Goal: Entertainment & Leisure: Browse casually

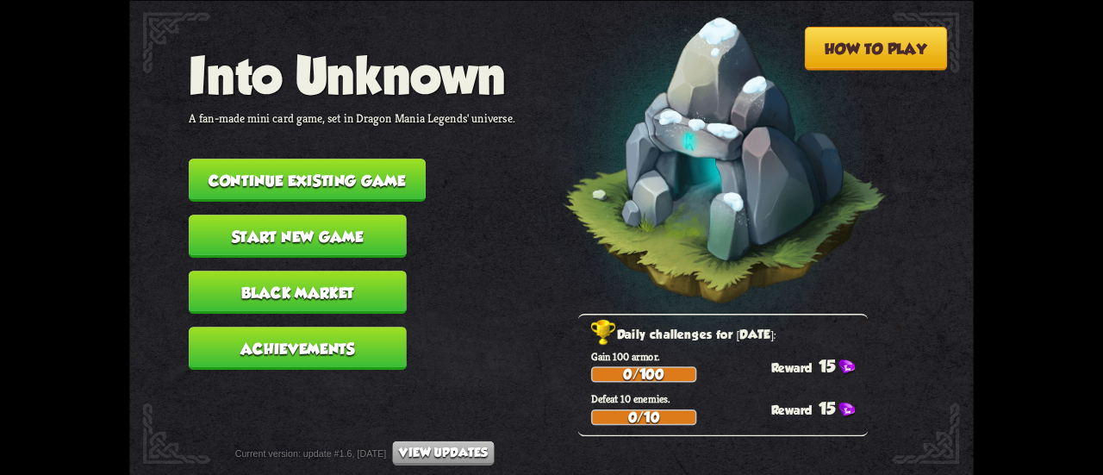
click at [372, 178] on button "Continue existing game" at bounding box center [307, 179] width 237 height 43
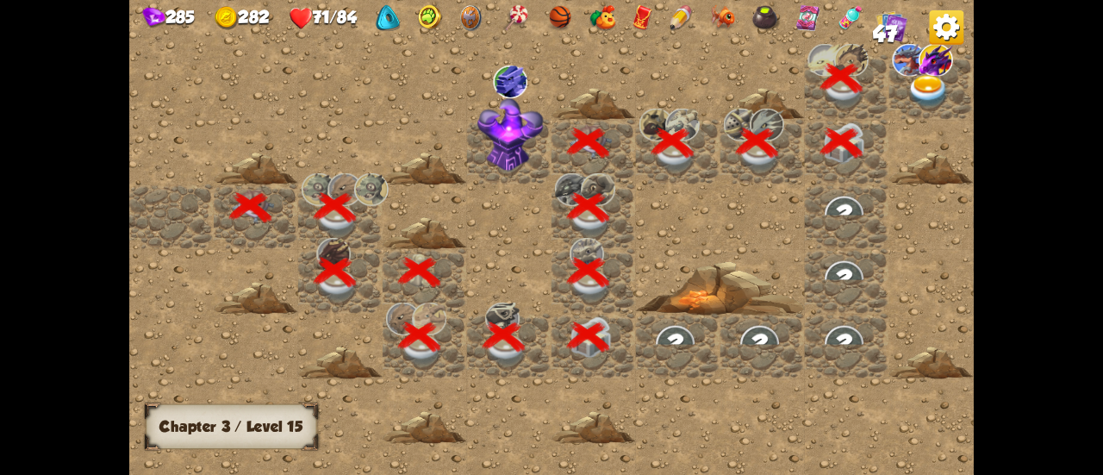
scroll to position [0, 331]
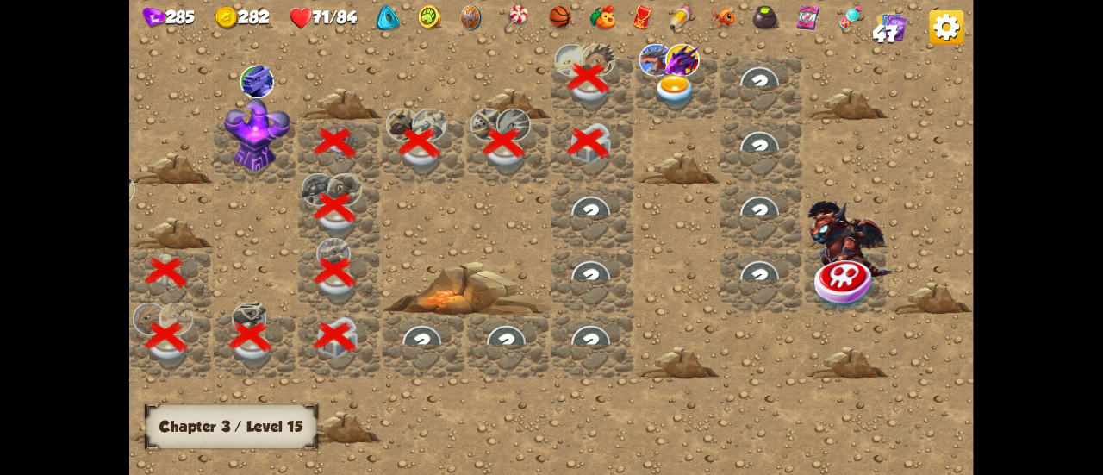
click at [683, 92] on img at bounding box center [675, 91] width 42 height 33
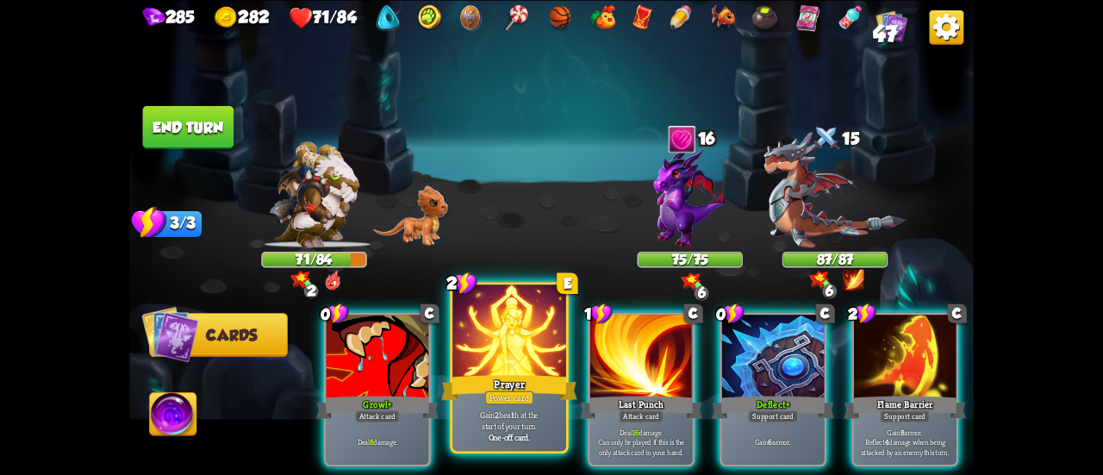
click at [487, 361] on div at bounding box center [509, 332] width 114 height 96
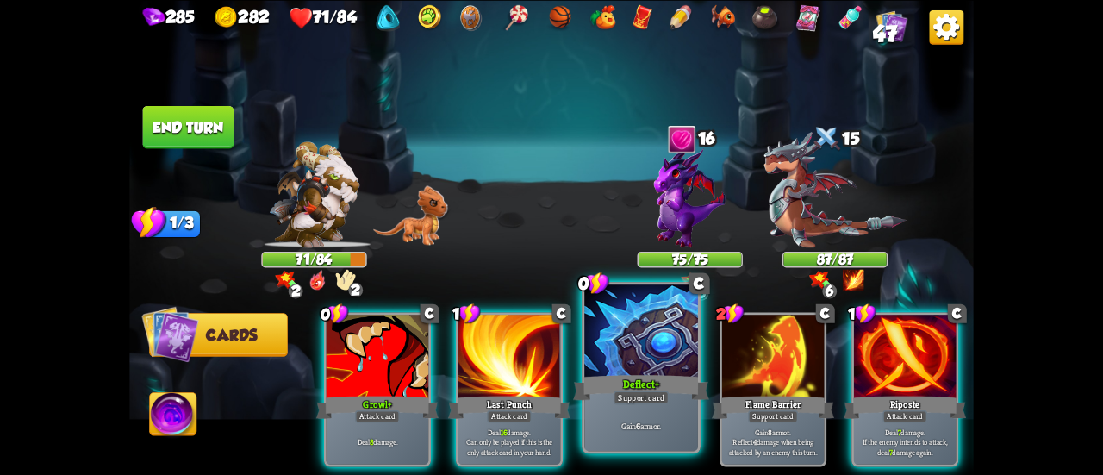
click at [637, 373] on div "Deflect +" at bounding box center [641, 387] width 136 height 30
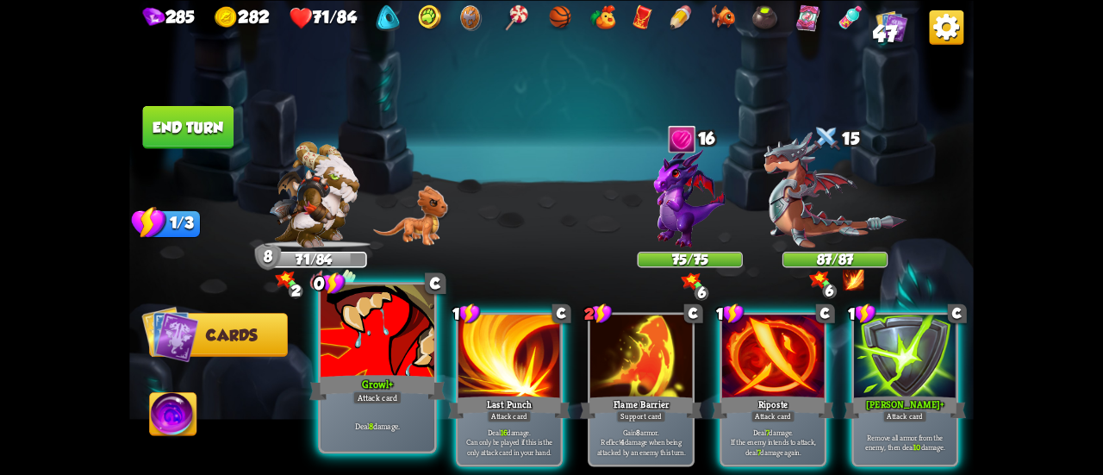
click at [348, 391] on div "Growl +" at bounding box center [377, 387] width 136 height 30
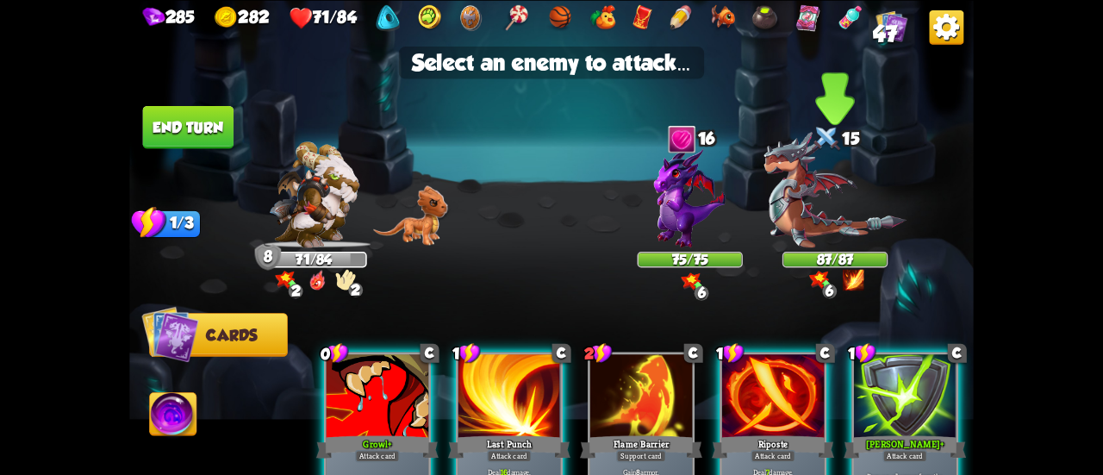
click at [803, 211] on img at bounding box center [834, 189] width 142 height 116
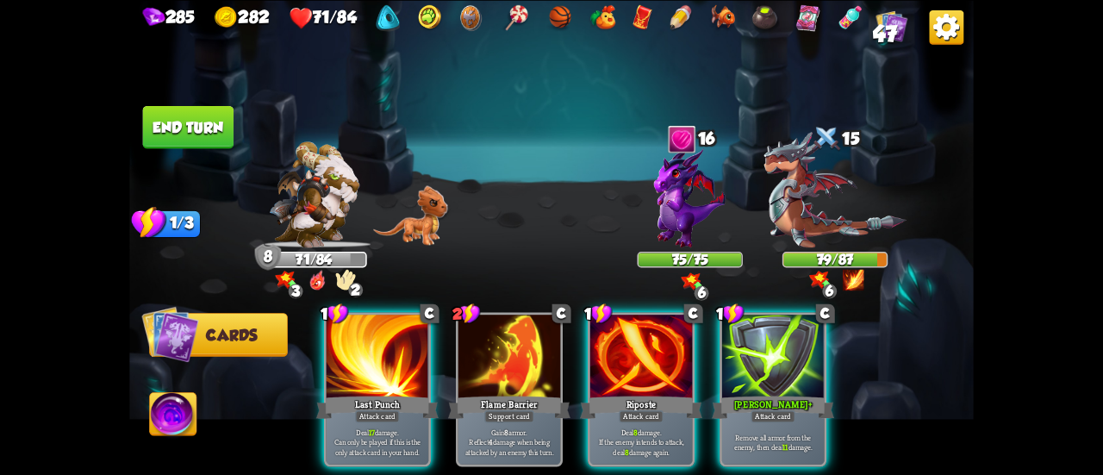
click at [185, 137] on button "End turn" at bounding box center [188, 126] width 91 height 43
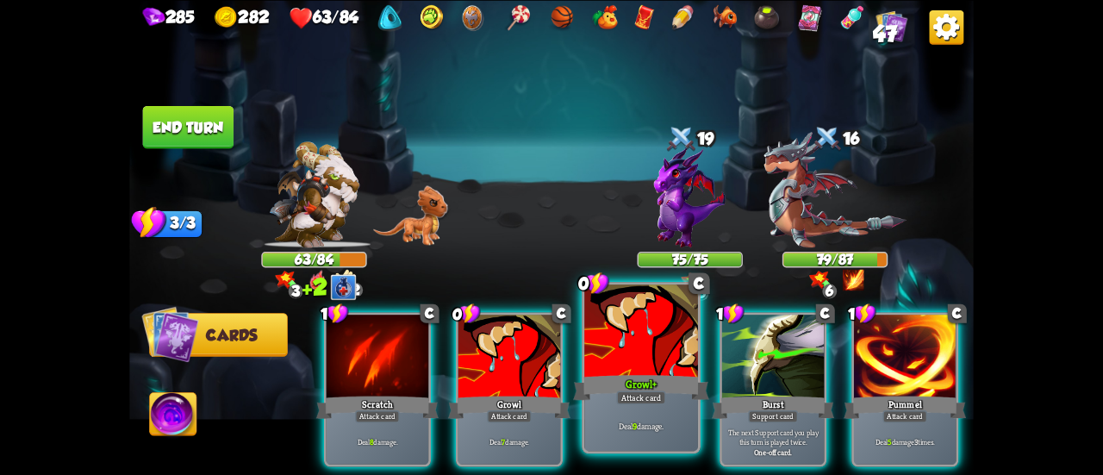
click at [624, 372] on div "Growl +" at bounding box center [641, 387] width 136 height 30
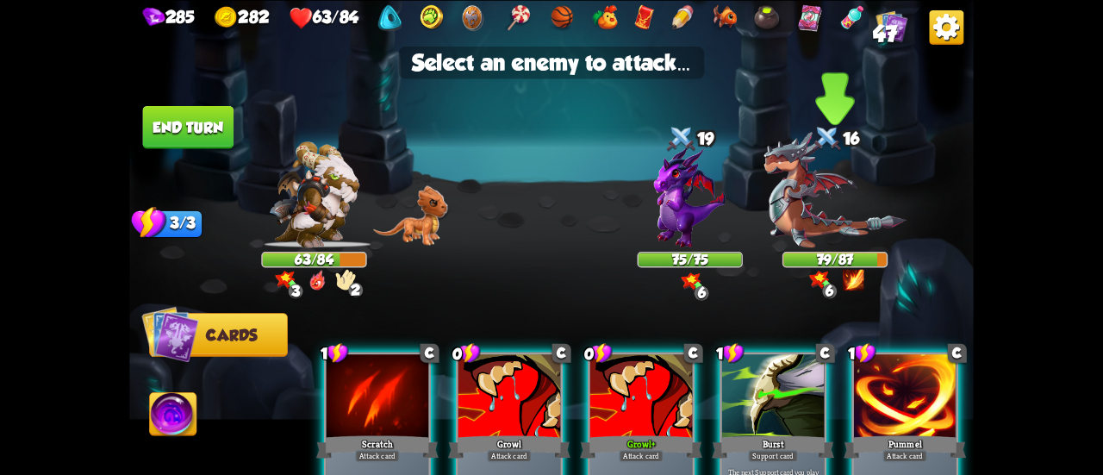
click at [804, 232] on img at bounding box center [834, 189] width 142 height 116
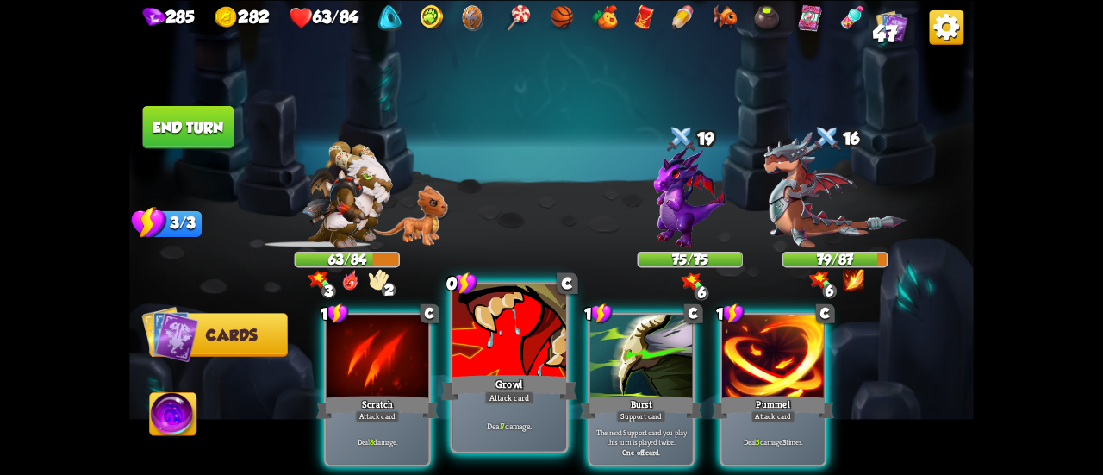
click at [513, 358] on div at bounding box center [509, 332] width 114 height 96
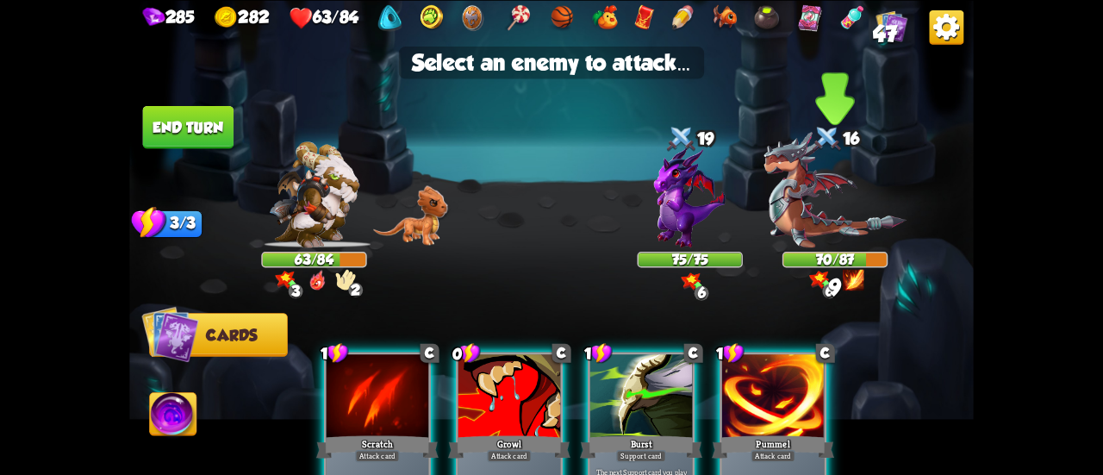
click at [803, 220] on img at bounding box center [834, 189] width 142 height 116
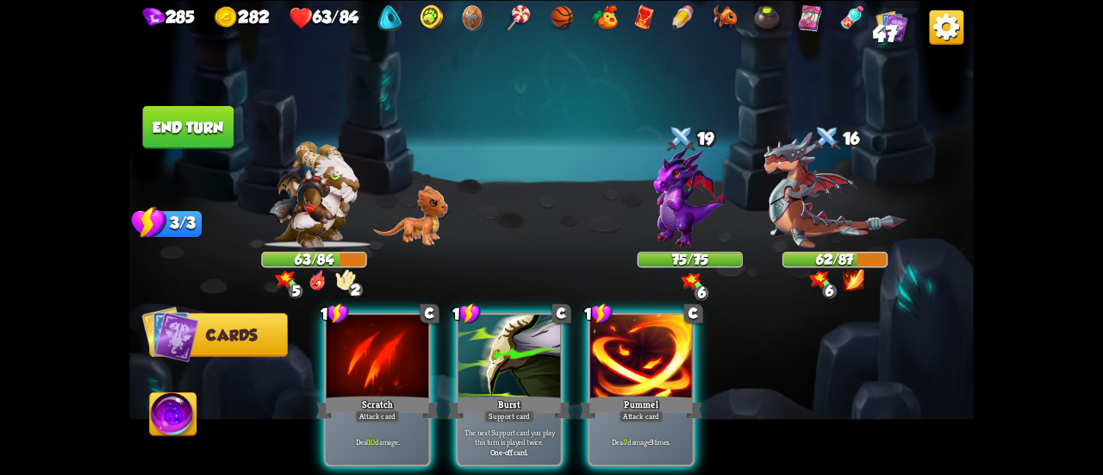
click at [205, 135] on button "End turn" at bounding box center [188, 126] width 91 height 43
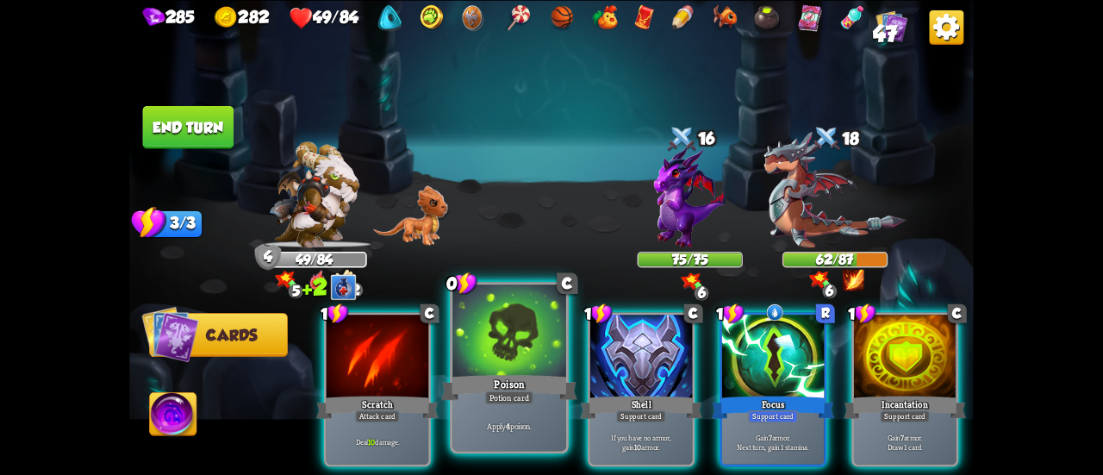
click at [520, 372] on div "Poison" at bounding box center [509, 387] width 136 height 30
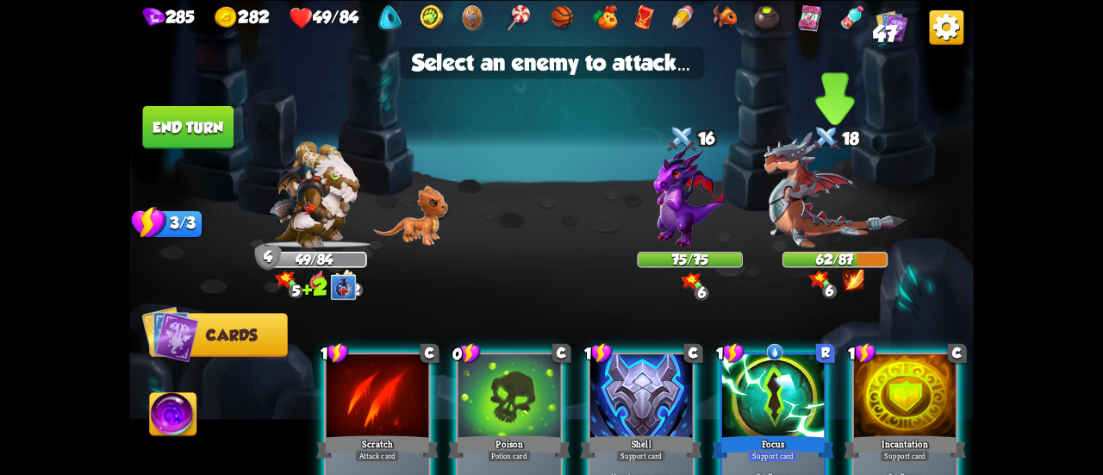
click at [823, 220] on img at bounding box center [834, 189] width 142 height 116
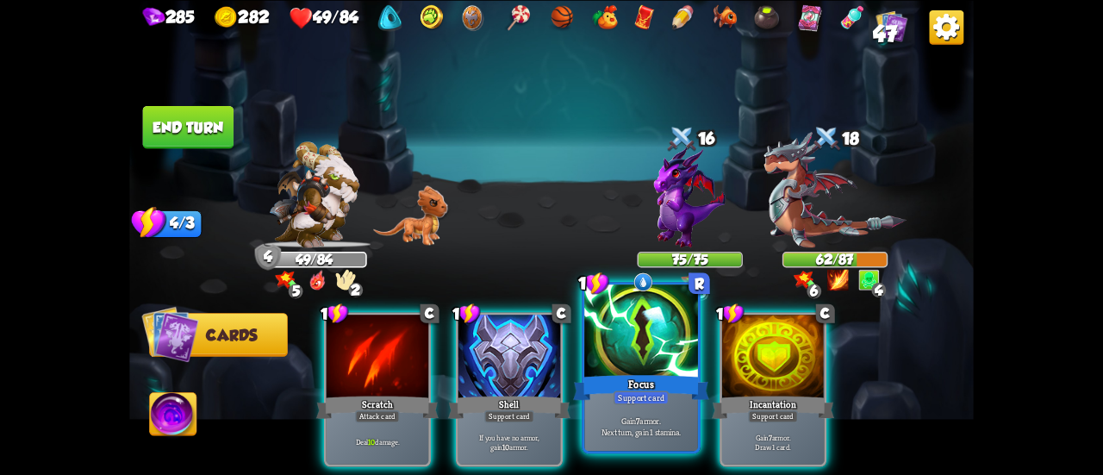
click at [651, 378] on div "Focus" at bounding box center [641, 387] width 136 height 30
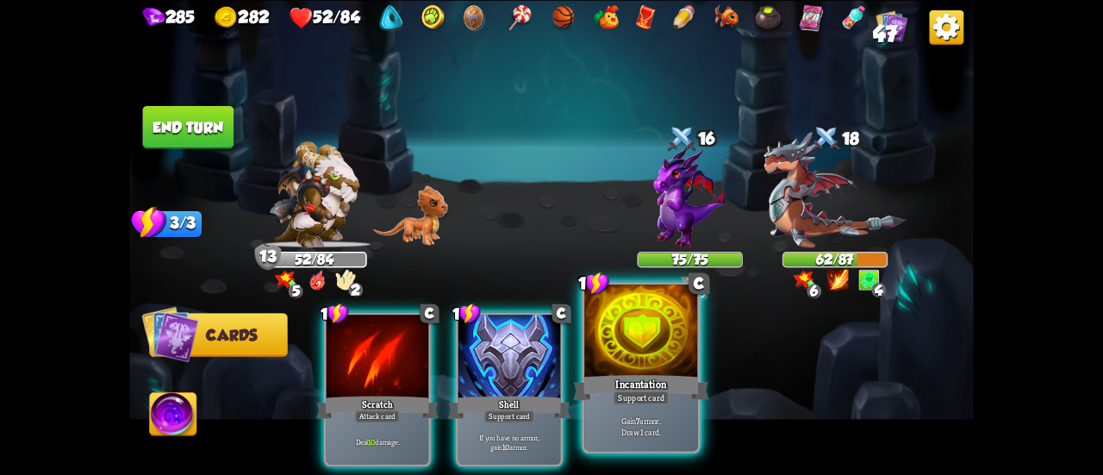
click at [637, 360] on div at bounding box center [641, 332] width 114 height 96
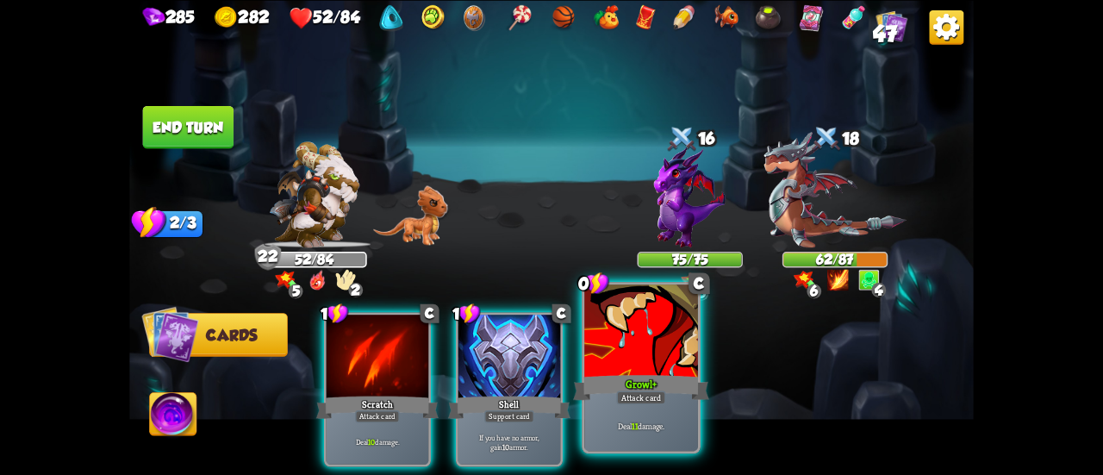
click at [632, 373] on div "Growl +" at bounding box center [641, 387] width 136 height 30
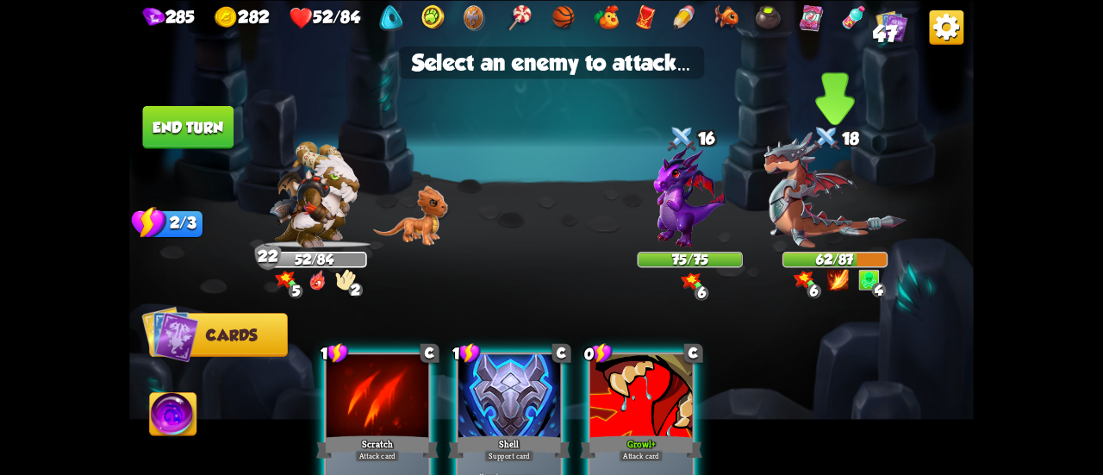
click at [781, 241] on img at bounding box center [834, 189] width 142 height 116
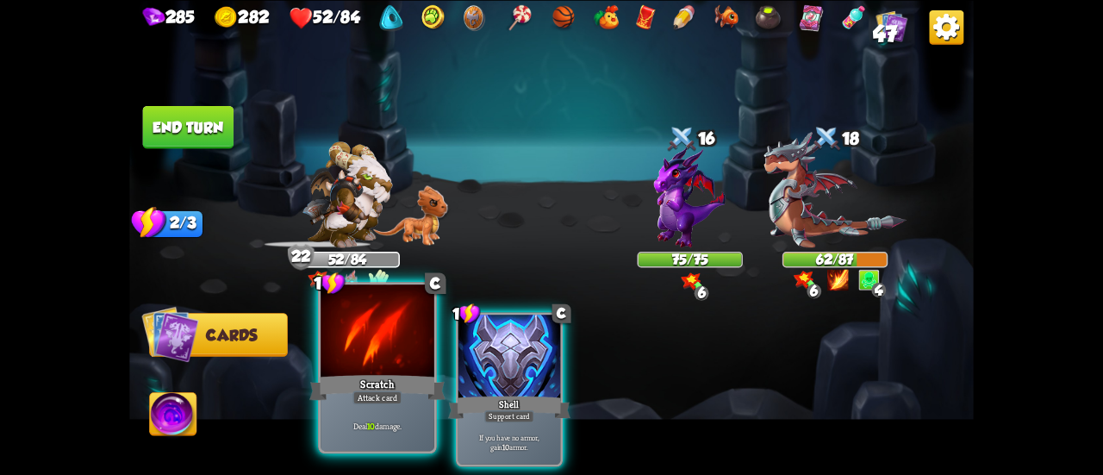
click at [377, 376] on div "Scratch" at bounding box center [377, 387] width 136 height 30
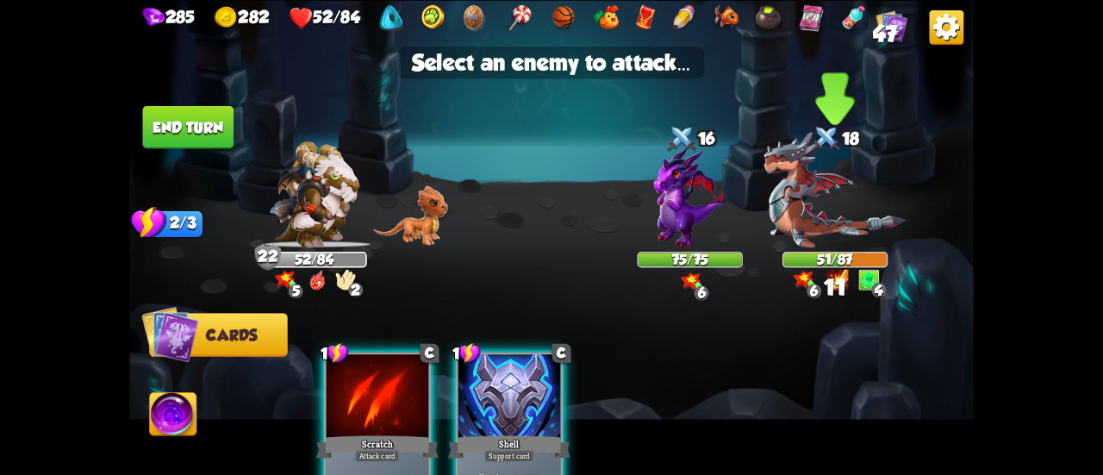
click at [797, 236] on img at bounding box center [834, 189] width 142 height 116
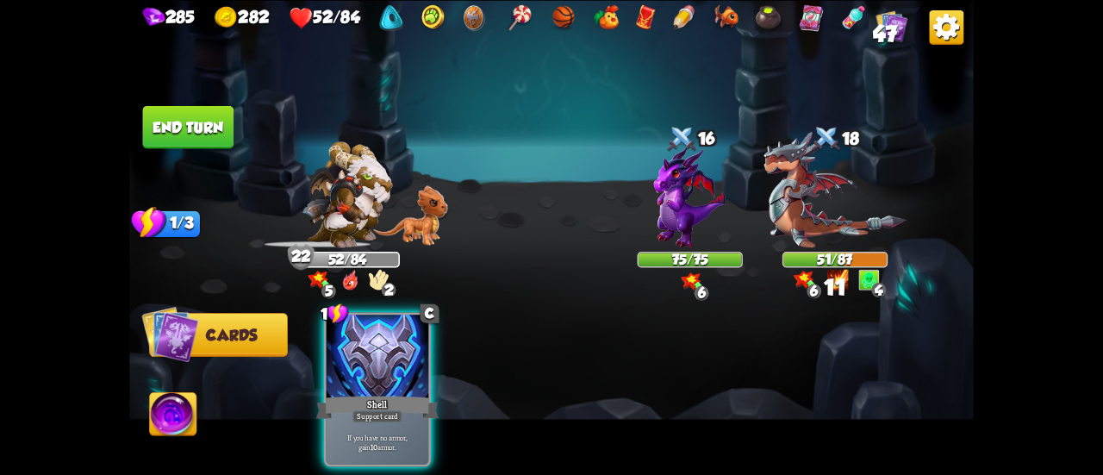
click at [220, 134] on button "End turn" at bounding box center [188, 126] width 91 height 43
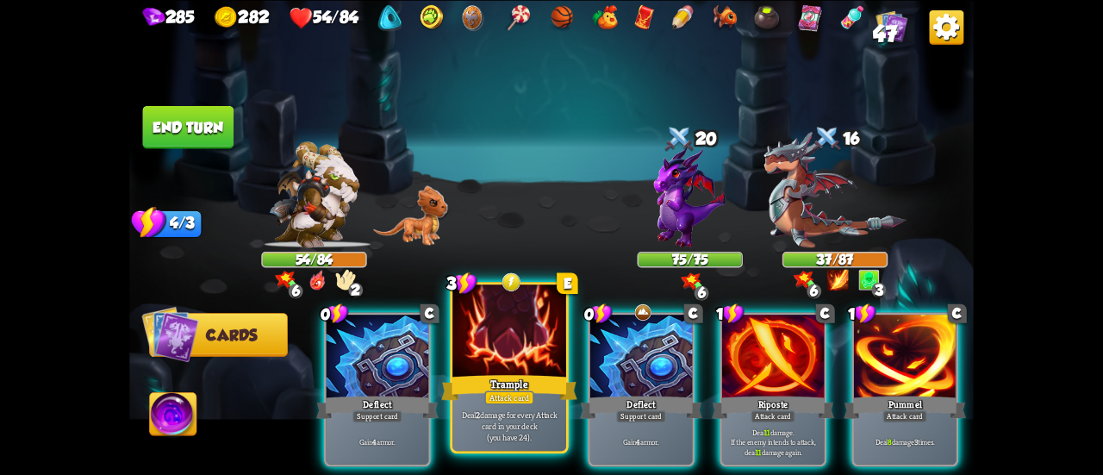
click at [515, 378] on div "Trample" at bounding box center [509, 387] width 136 height 30
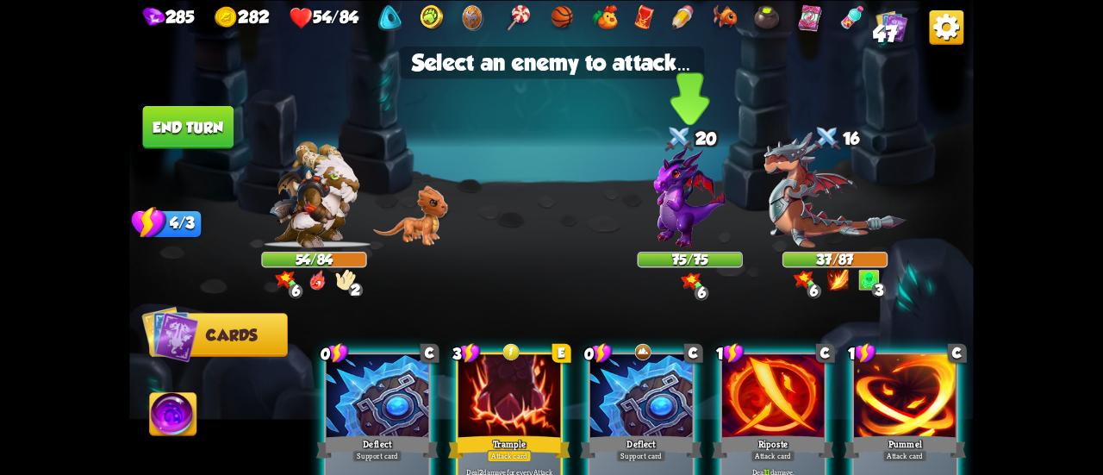
click at [690, 221] on img at bounding box center [689, 197] width 71 height 102
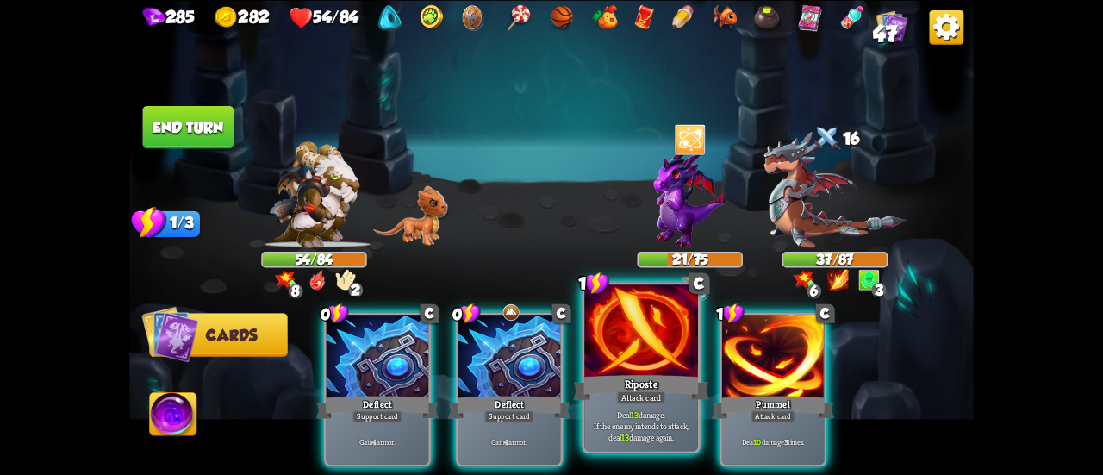
click at [640, 368] on div at bounding box center [641, 332] width 114 height 96
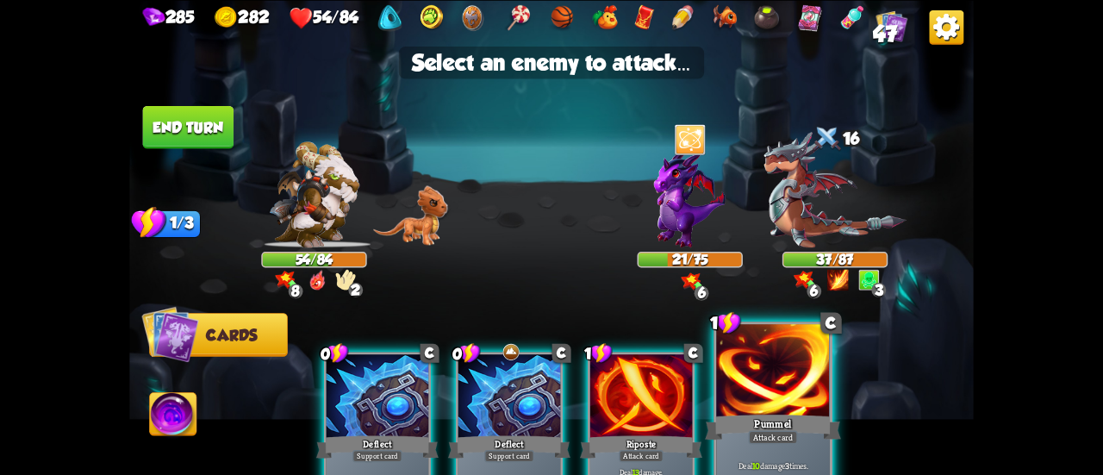
click at [745, 406] on div at bounding box center [773, 372] width 114 height 96
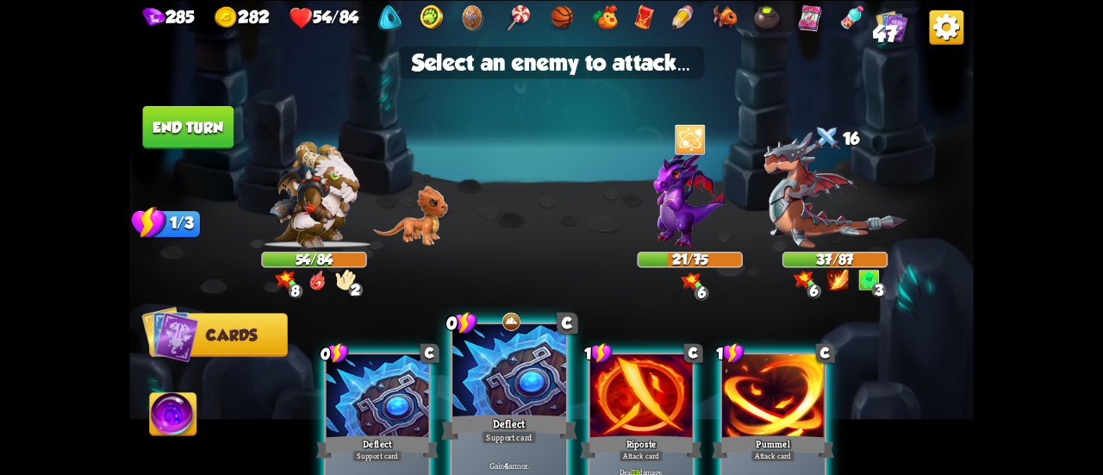
click at [556, 382] on div at bounding box center [509, 372] width 114 height 96
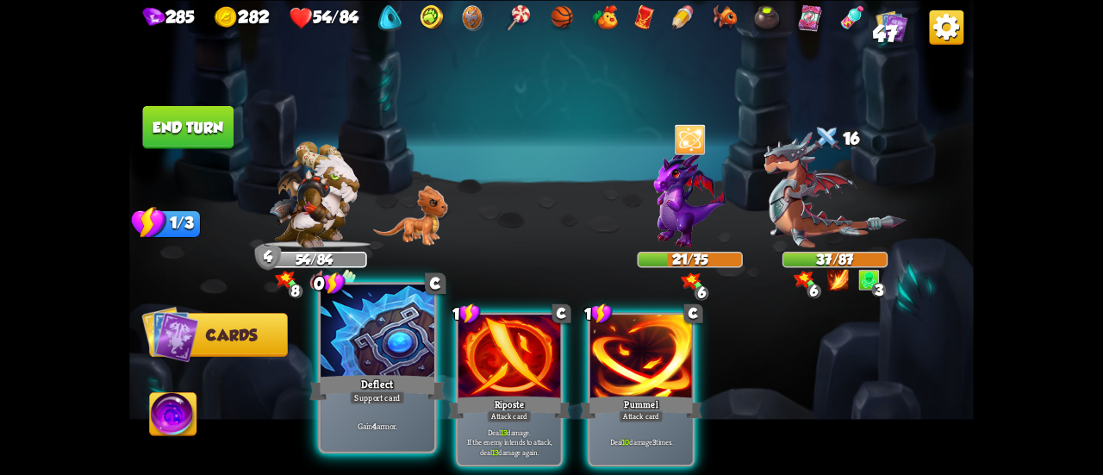
click at [382, 382] on div "Deflect" at bounding box center [377, 387] width 136 height 30
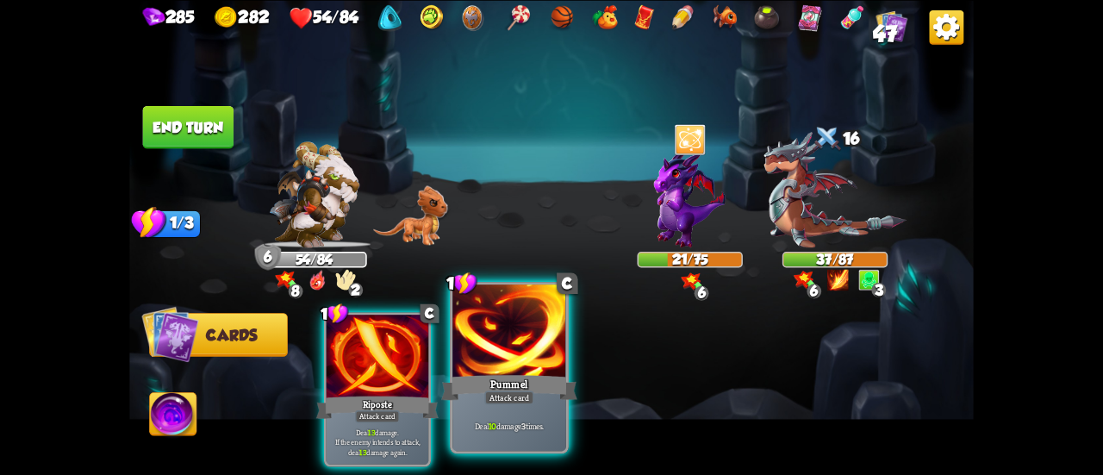
click at [547, 388] on div "Pummel" at bounding box center [509, 387] width 136 height 30
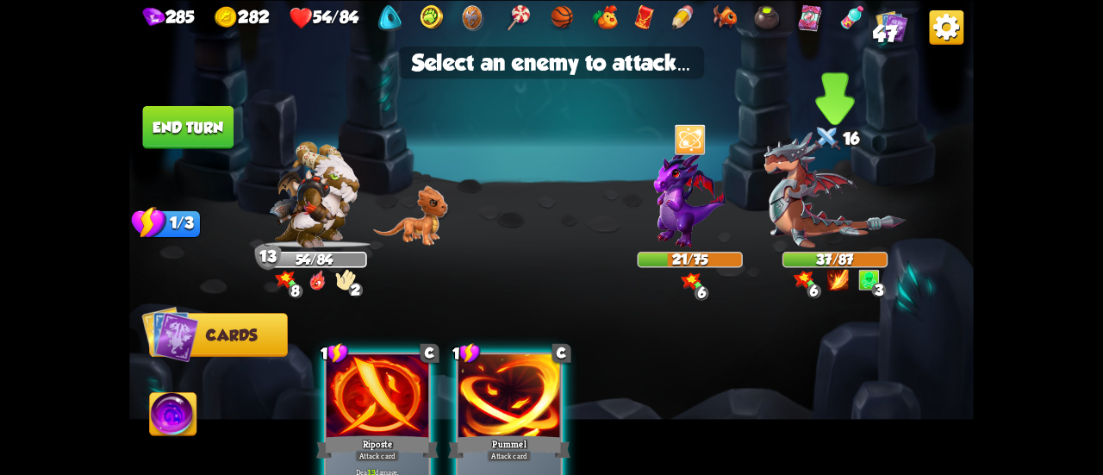
click at [789, 235] on img at bounding box center [834, 189] width 142 height 116
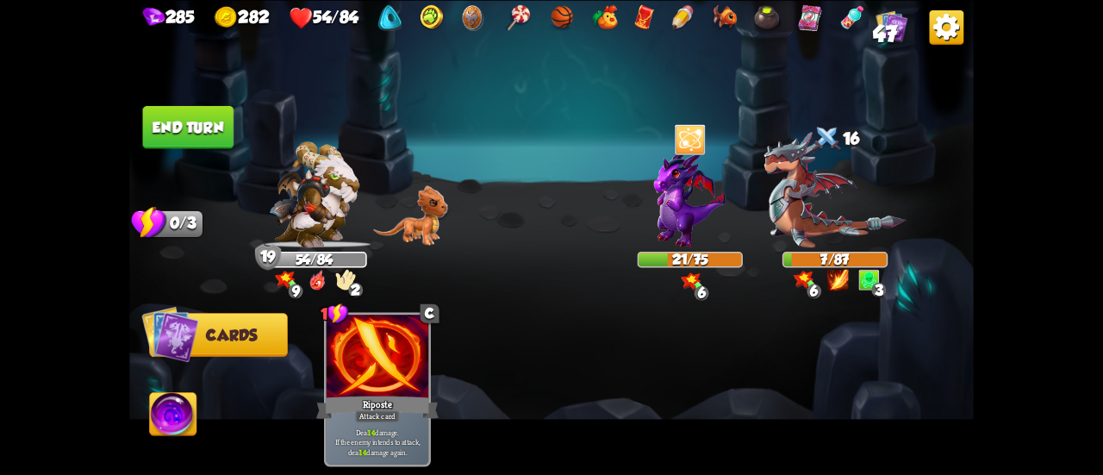
click at [153, 426] on img at bounding box center [173, 415] width 47 height 47
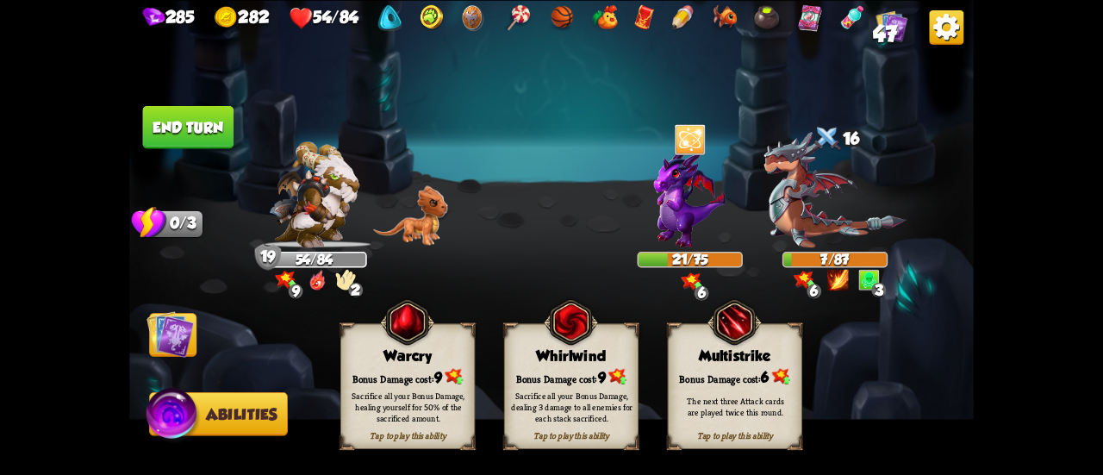
click at [186, 332] on img at bounding box center [169, 333] width 47 height 47
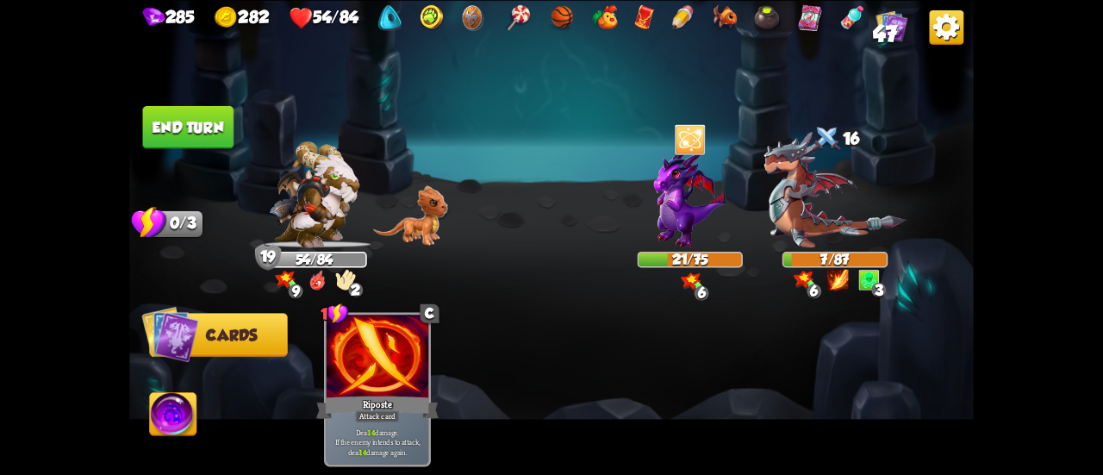
click at [230, 134] on button "End turn" at bounding box center [188, 126] width 91 height 43
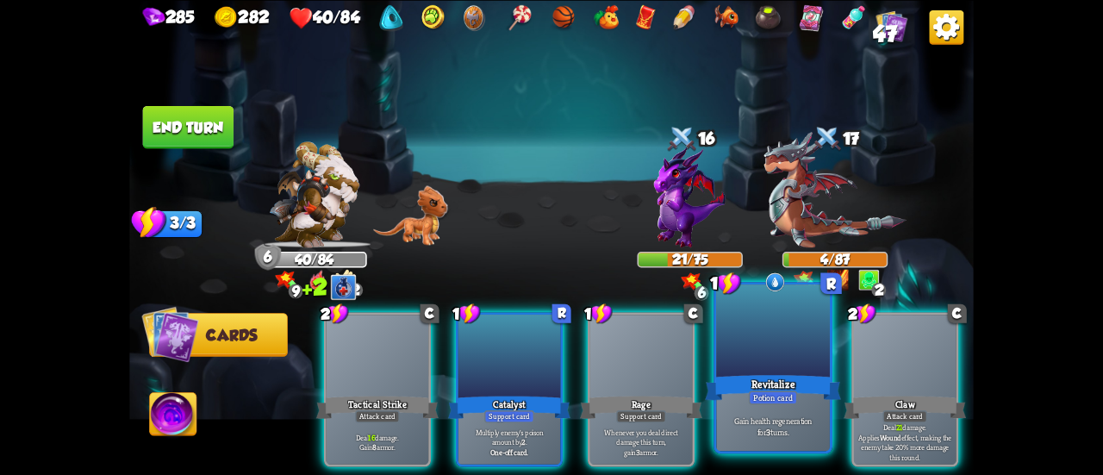
click at [757, 407] on div "Gain health regeneration for 3 turns." at bounding box center [773, 425] width 114 height 49
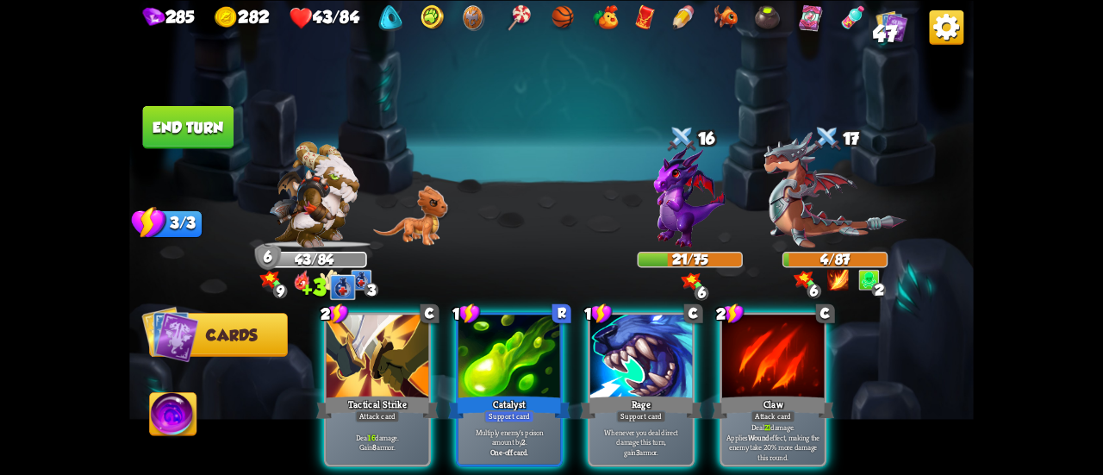
drag, startPoint x: 298, startPoint y: 372, endPoint x: 308, endPoint y: 368, distance: 11.2
click at [299, 371] on div "Select an enemy to attack... You don't have enough stamina to play that card...…" at bounding box center [551, 237] width 844 height 475
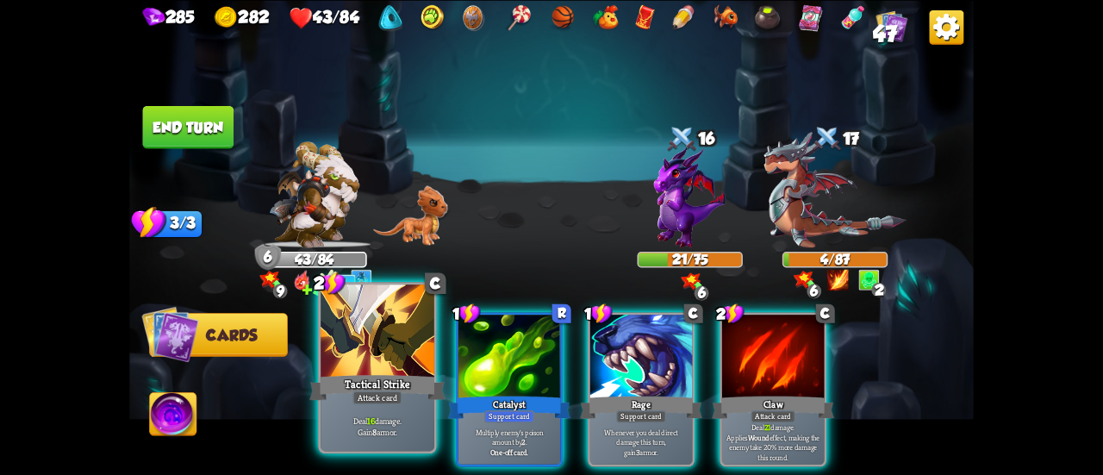
click at [376, 376] on div "Tactical Strike" at bounding box center [377, 387] width 136 height 30
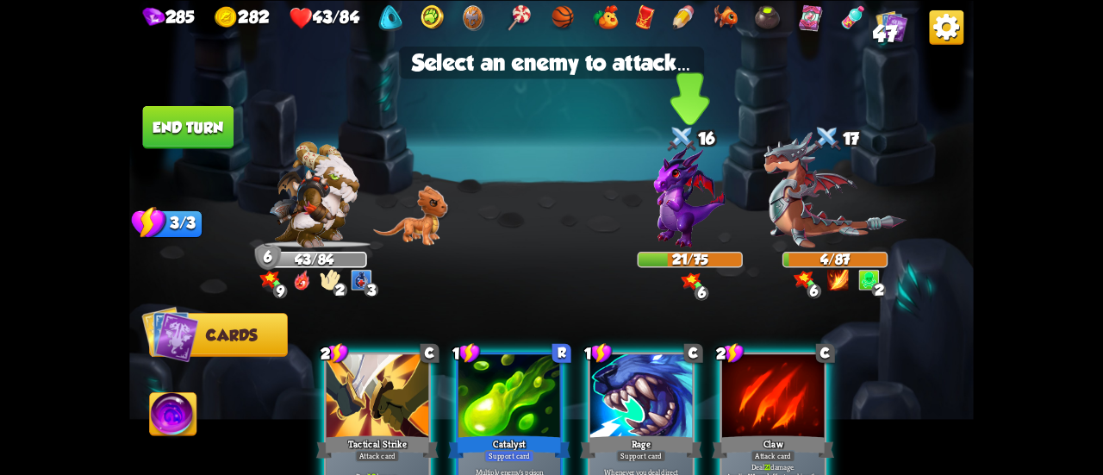
click at [687, 225] on img at bounding box center [689, 197] width 71 height 102
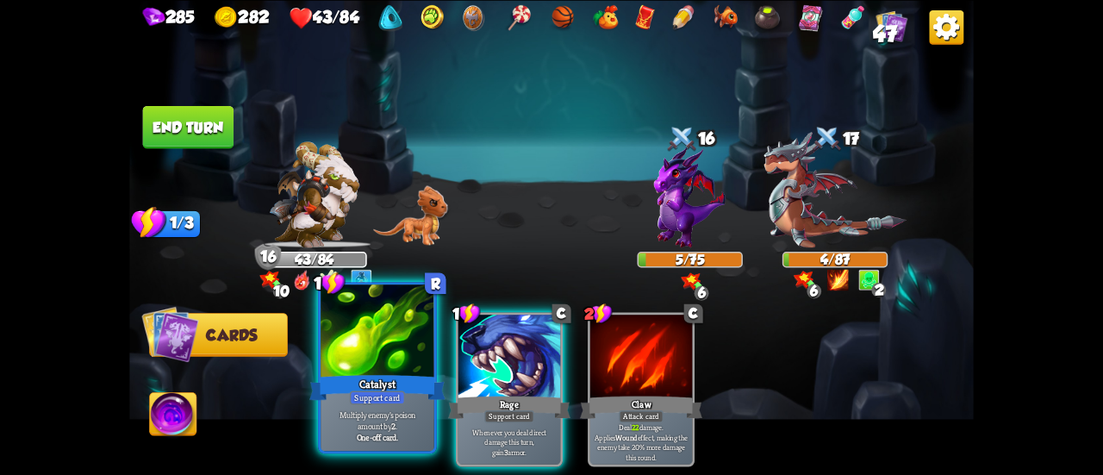
click at [393, 375] on div "Catalyst" at bounding box center [377, 387] width 136 height 30
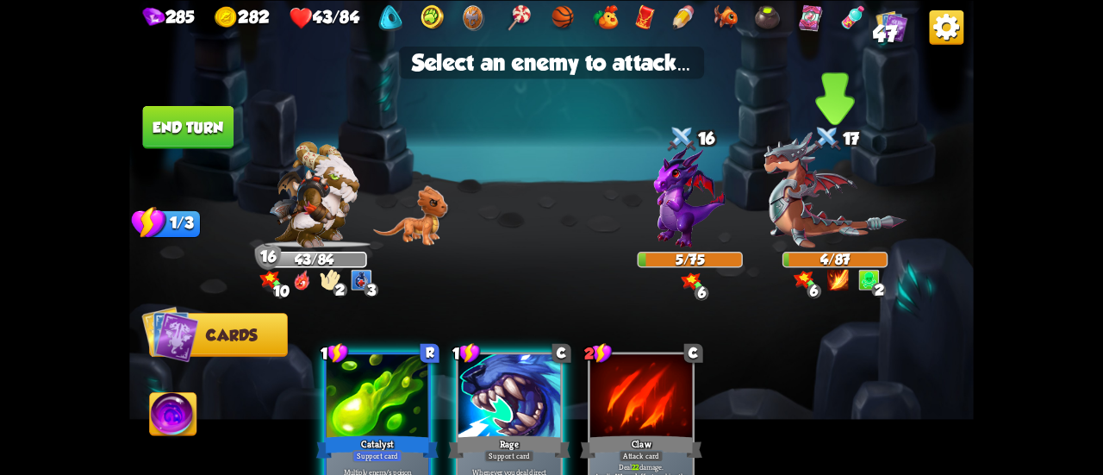
click at [804, 225] on img at bounding box center [834, 189] width 142 height 116
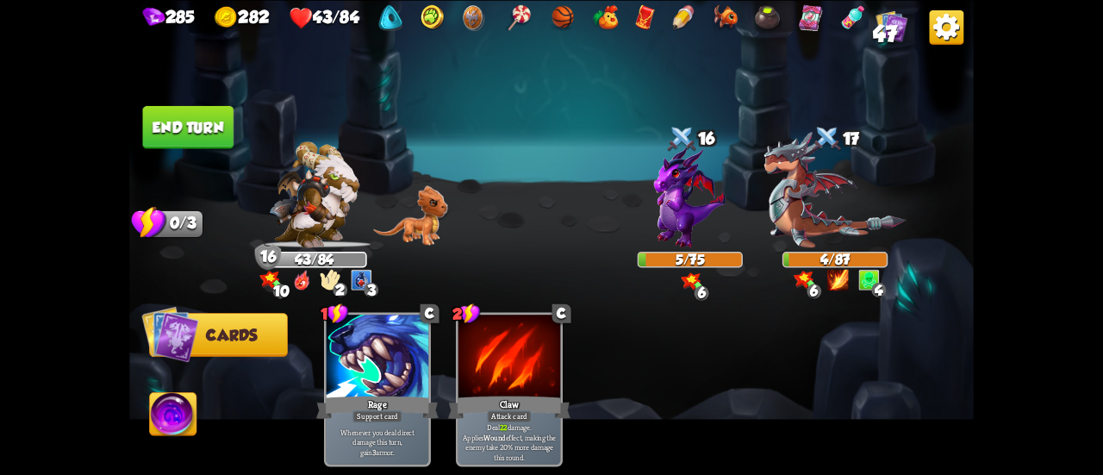
click at [226, 121] on button "End turn" at bounding box center [188, 126] width 91 height 43
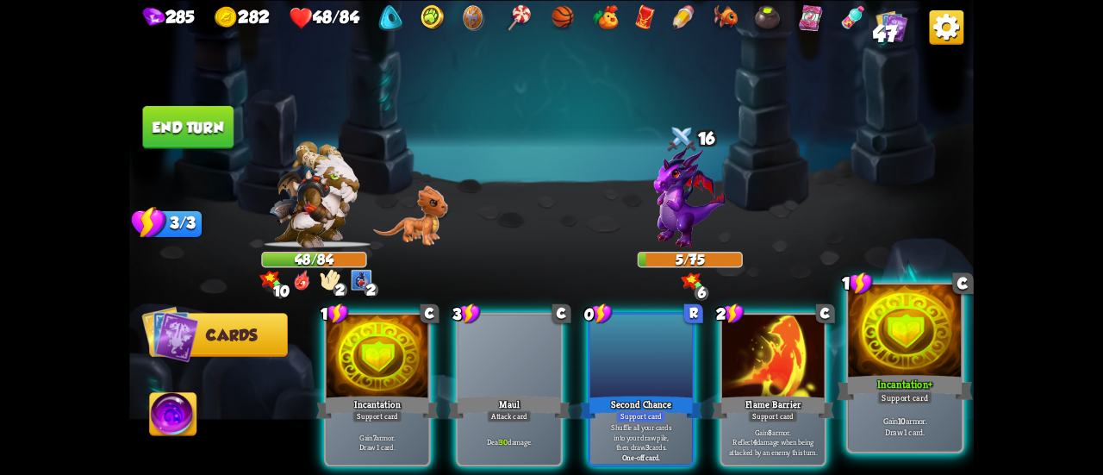
click at [915, 396] on div "Support card" at bounding box center [904, 397] width 55 height 14
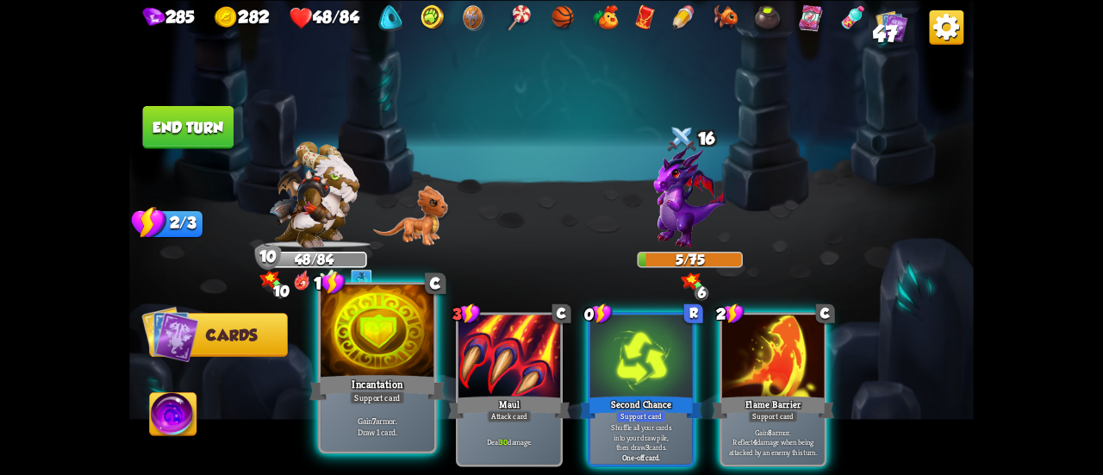
click at [360, 363] on div at bounding box center [377, 332] width 114 height 96
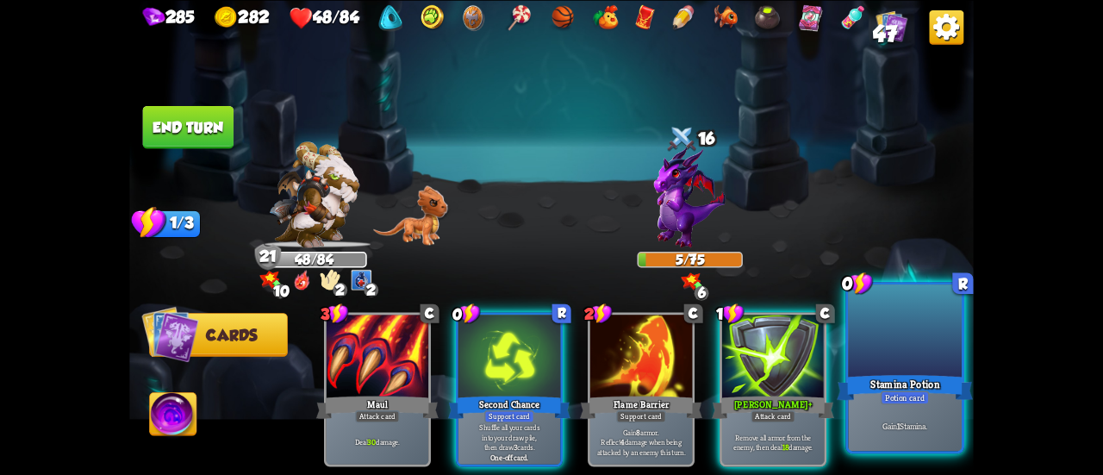
drag, startPoint x: 900, startPoint y: 382, endPoint x: 768, endPoint y: 383, distance: 131.8
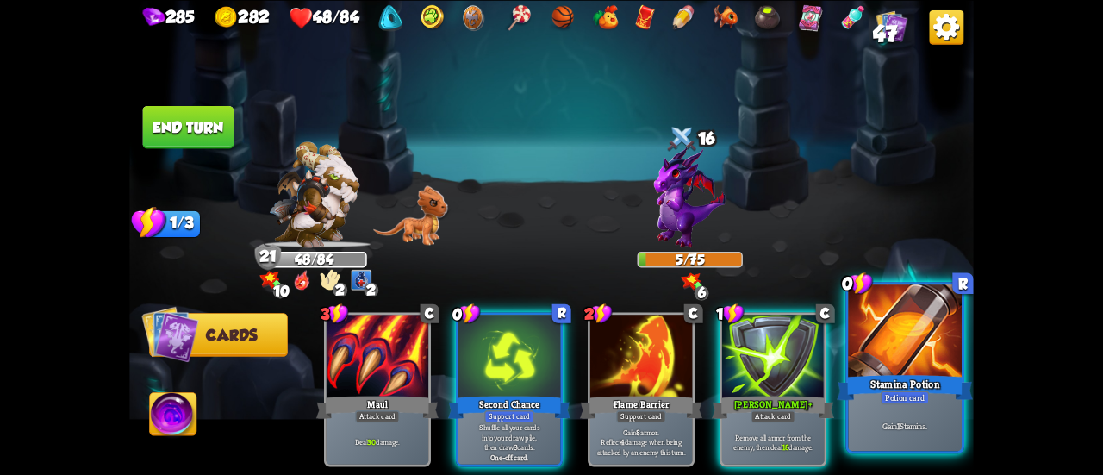
click at [901, 382] on div "Stamina Potion" at bounding box center [904, 387] width 136 height 30
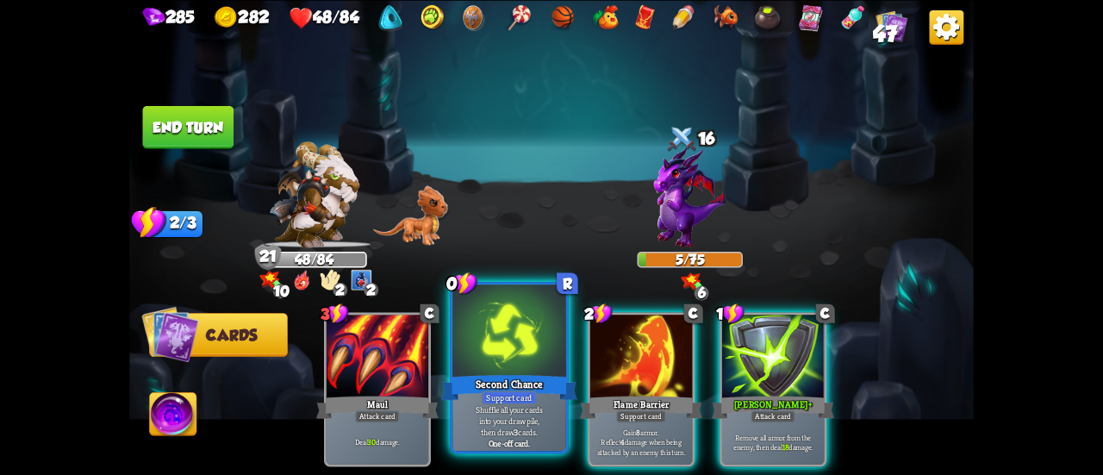
click at [524, 370] on div at bounding box center [509, 332] width 114 height 96
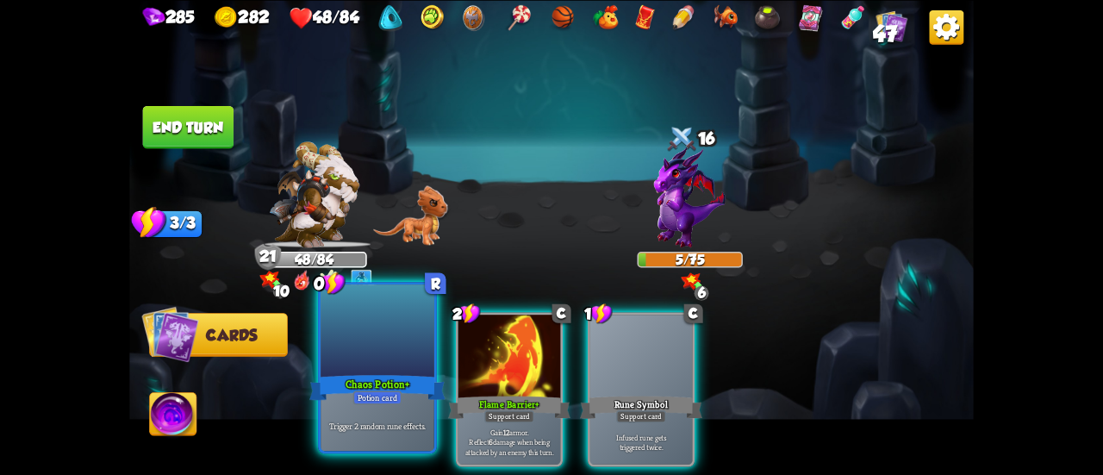
click at [384, 397] on div "Potion card" at bounding box center [377, 397] width 49 height 14
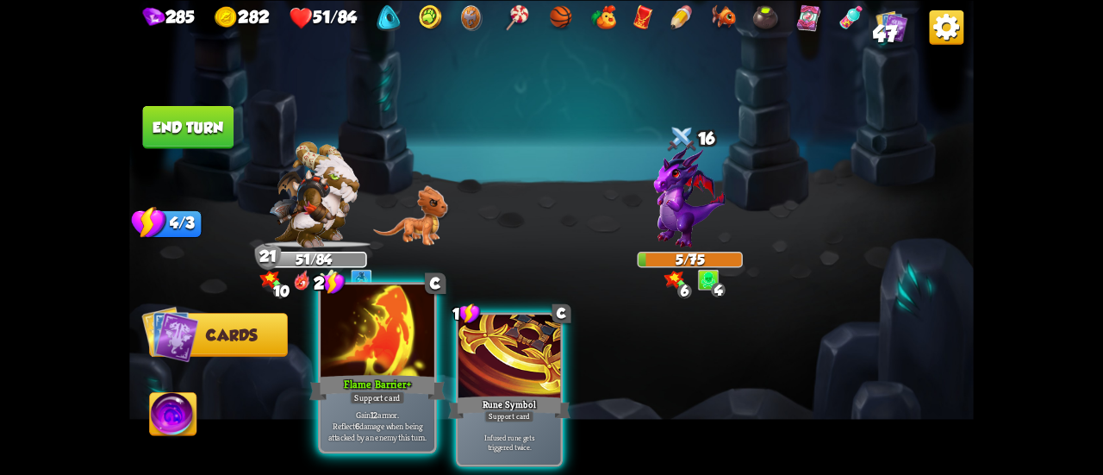
click at [394, 368] on div at bounding box center [377, 332] width 114 height 96
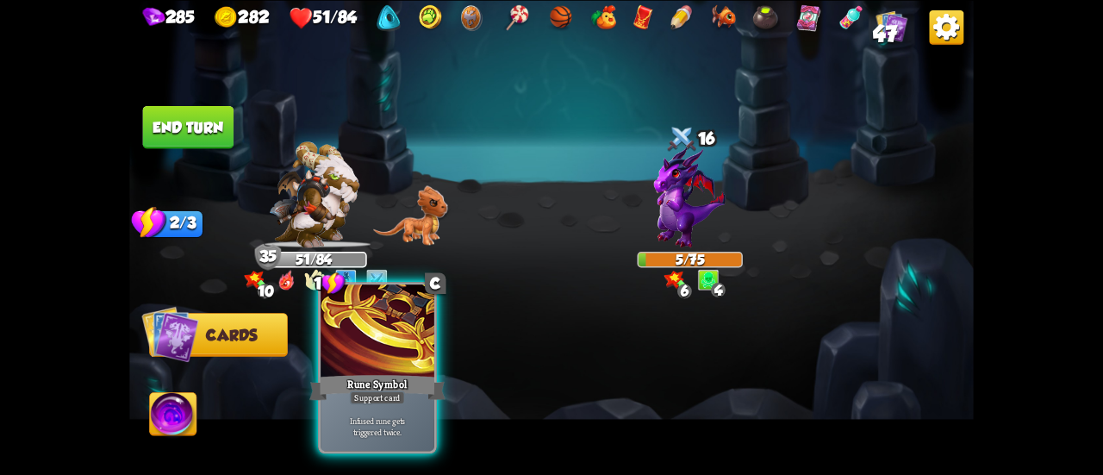
click at [393, 391] on div "Support card" at bounding box center [377, 397] width 55 height 14
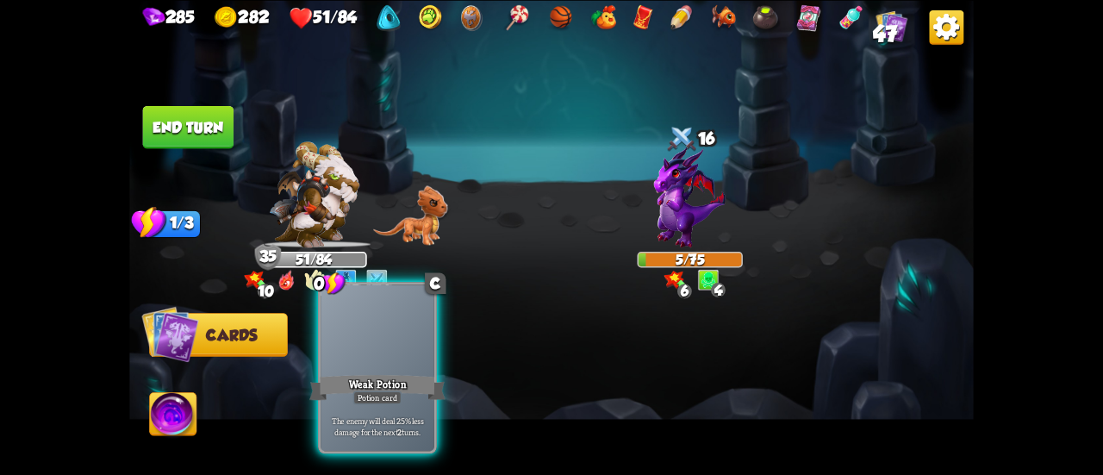
click at [397, 347] on div at bounding box center [377, 332] width 114 height 96
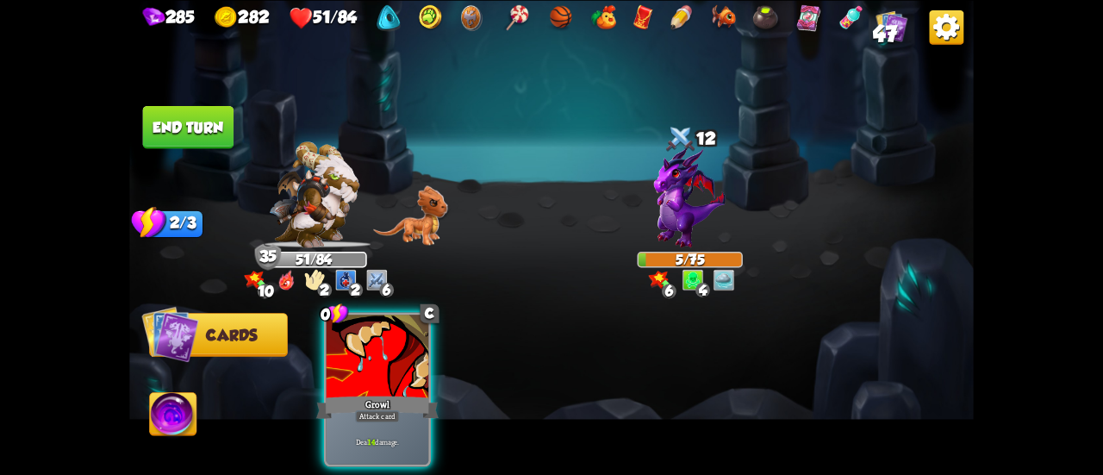
click at [395, 352] on div at bounding box center [377, 357] width 102 height 86
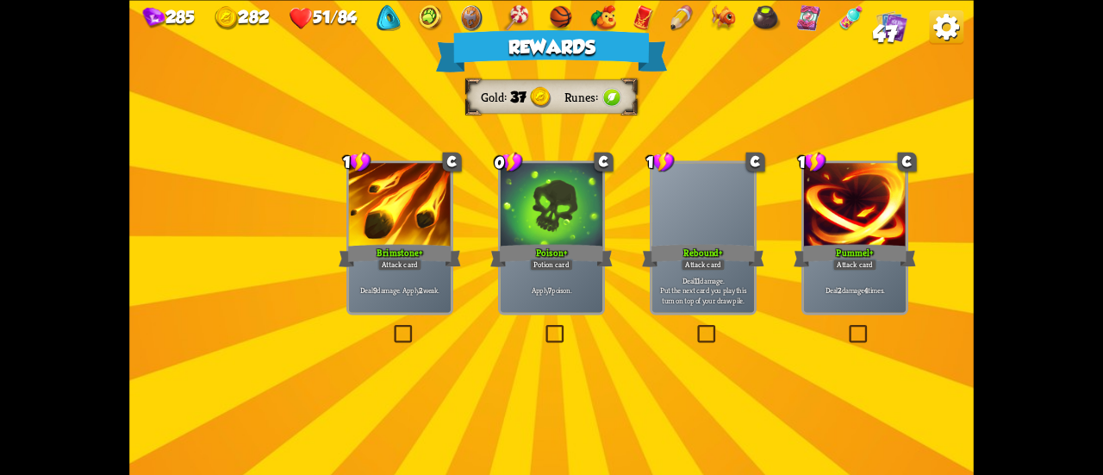
click at [552, 277] on div "Apply 7 poison." at bounding box center [551, 290] width 102 height 45
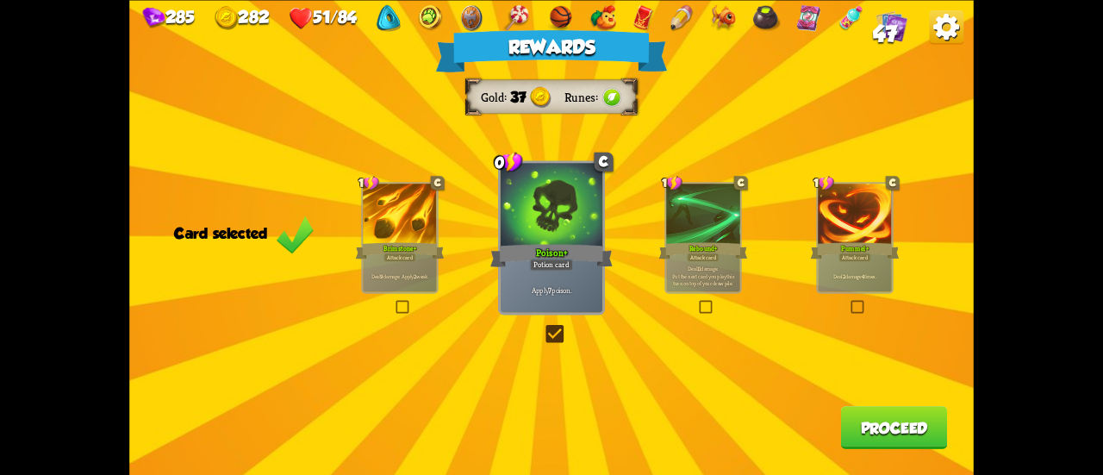
click at [923, 423] on button "Proceed" at bounding box center [894, 427] width 107 height 43
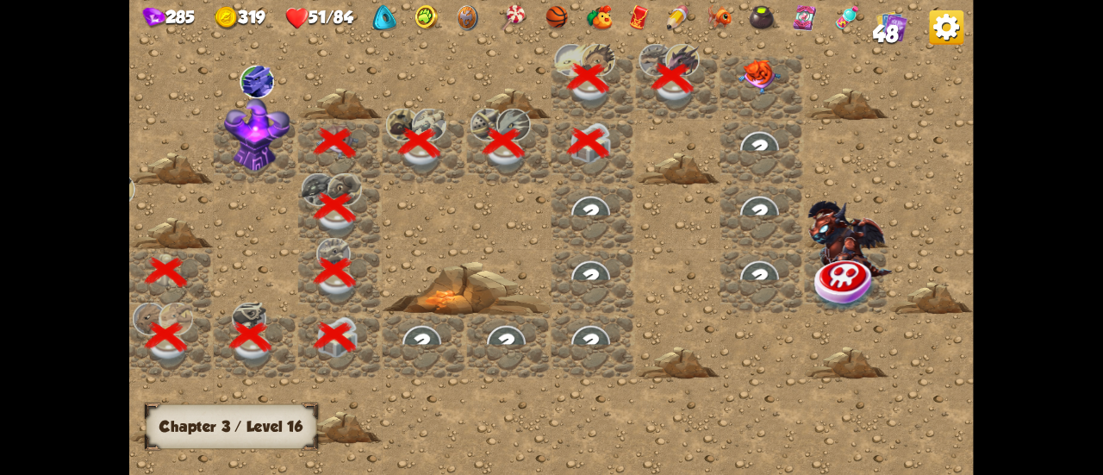
click at [761, 80] on img at bounding box center [759, 76] width 42 height 35
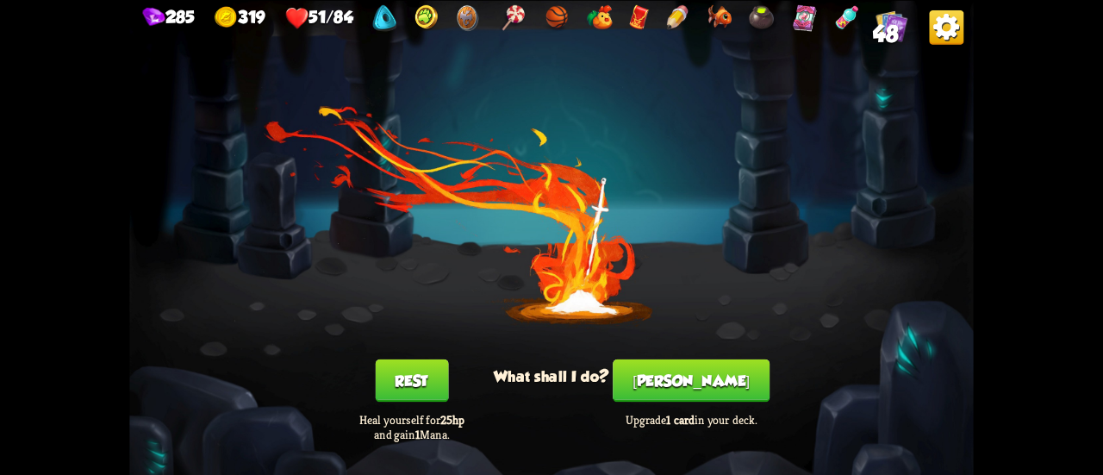
click at [696, 382] on button "[PERSON_NAME]" at bounding box center [690, 379] width 157 height 43
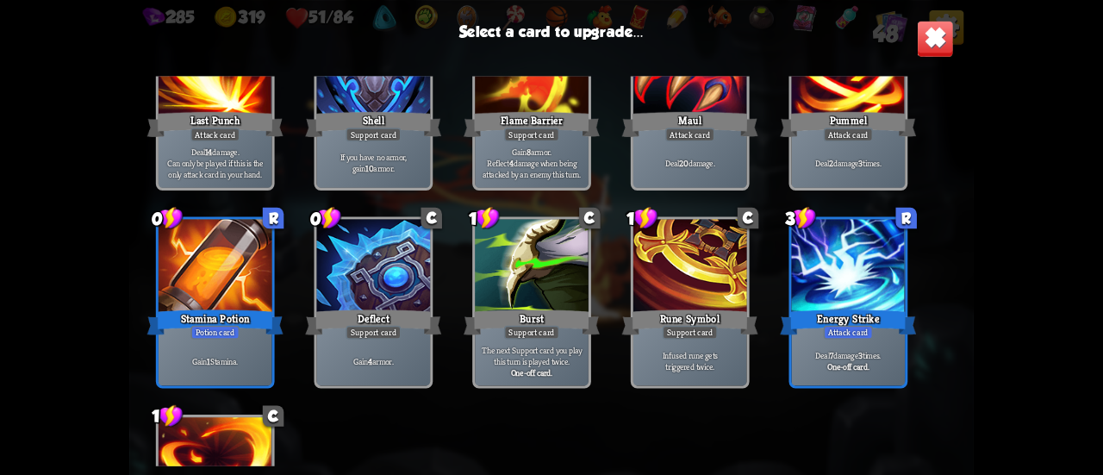
scroll to position [1152, 0]
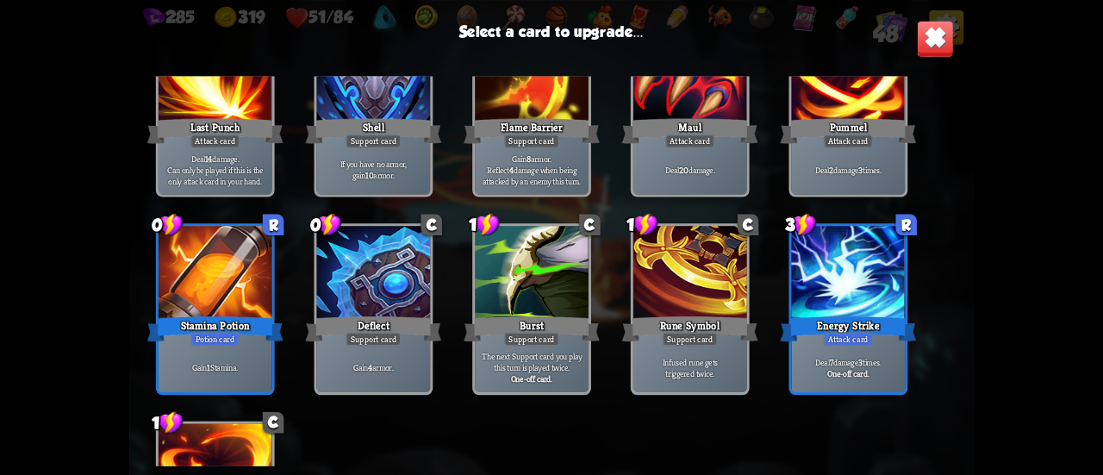
click at [864, 326] on div "Energy Strike" at bounding box center [848, 329] width 136 height 30
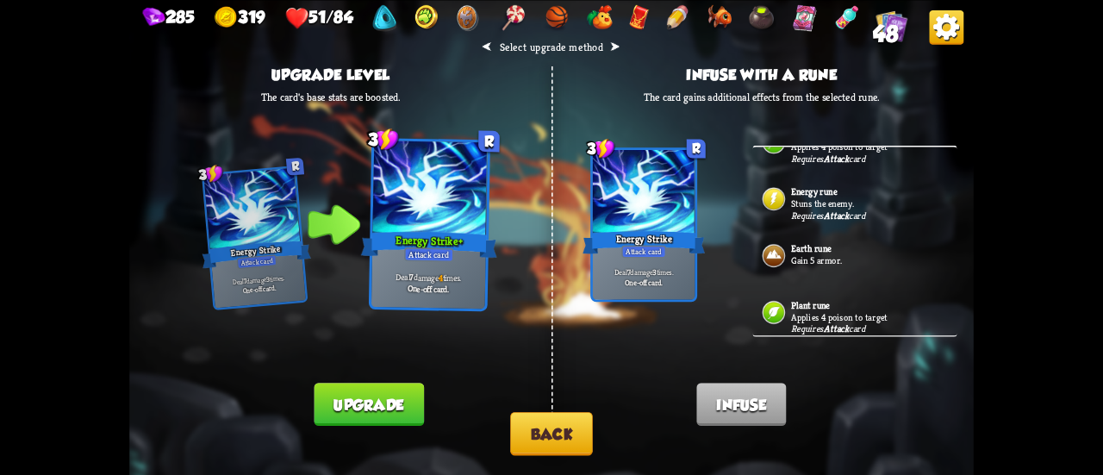
scroll to position [870, 0]
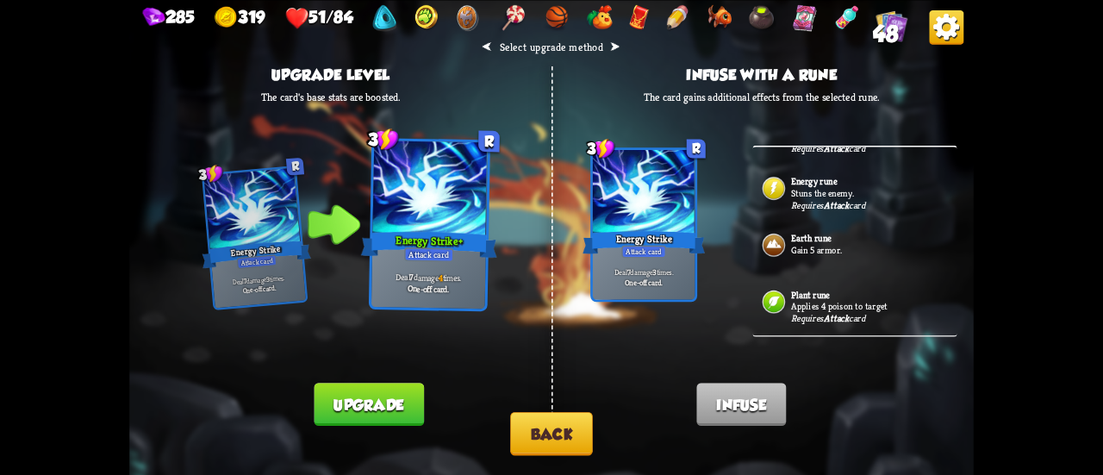
click at [847, 221] on div "Energy rune Stuns the enemy. Requires Attack card" at bounding box center [854, 193] width 204 height 57
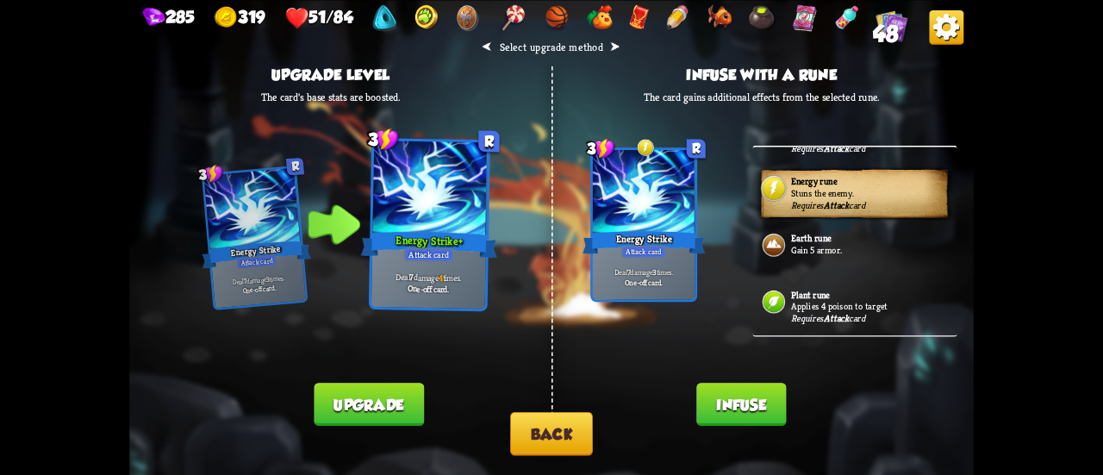
click at [741, 408] on button "Infuse" at bounding box center [741, 403] width 90 height 43
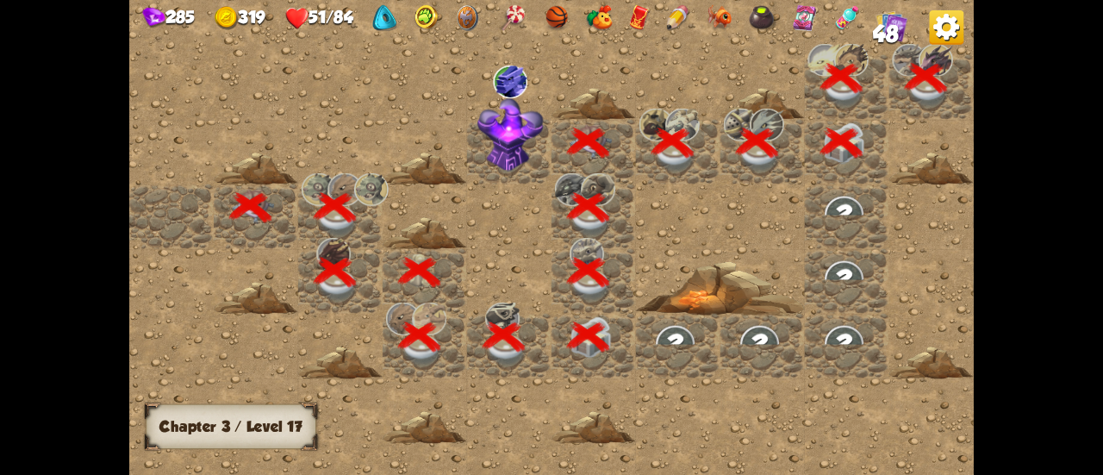
scroll to position [0, 331]
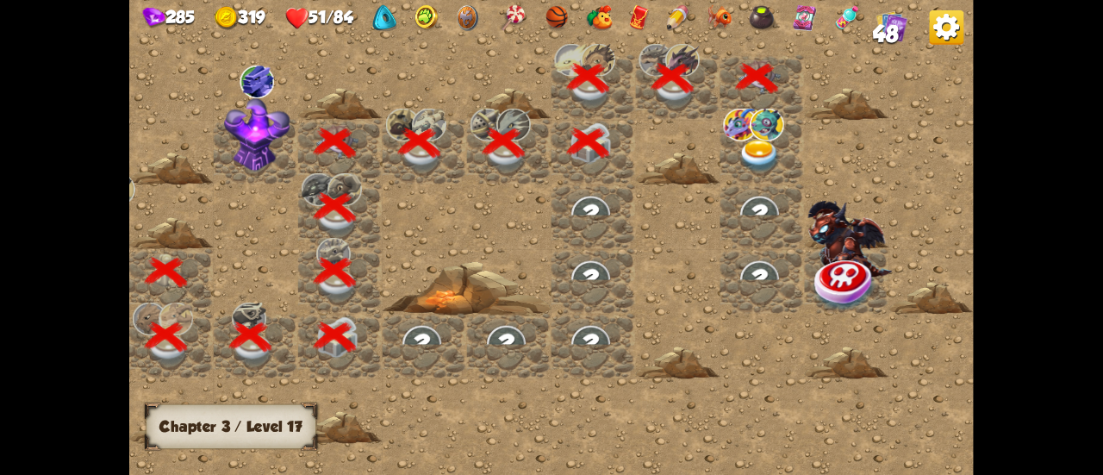
click at [752, 166] on img at bounding box center [759, 156] width 42 height 33
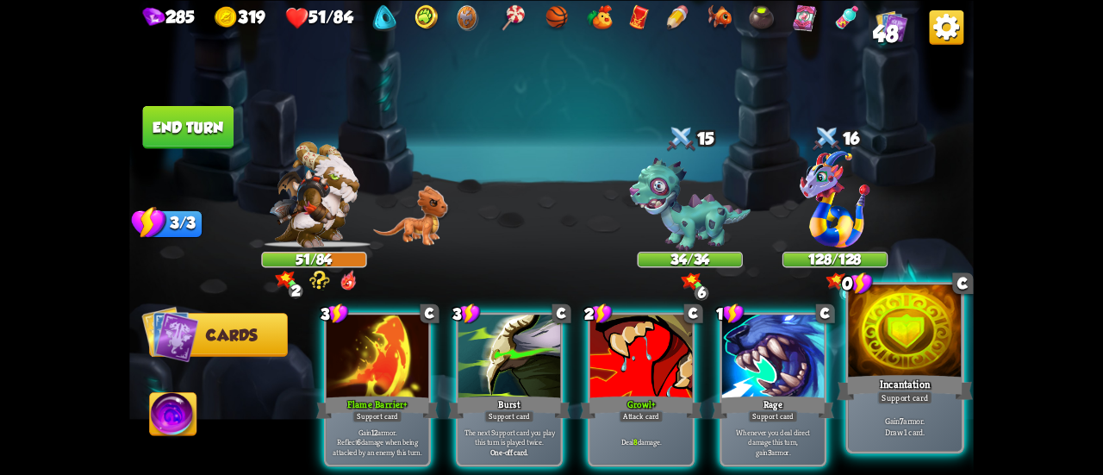
click at [867, 371] on div at bounding box center [905, 332] width 114 height 96
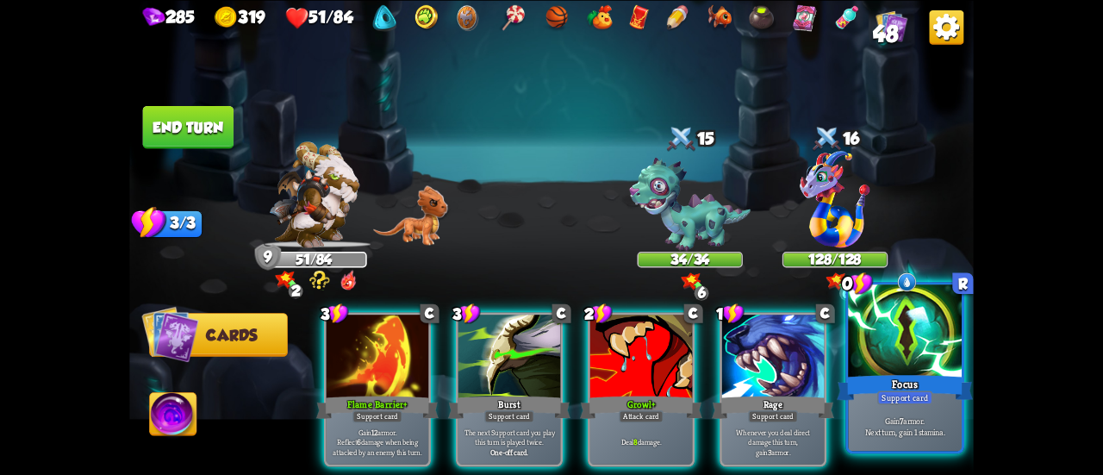
click at [872, 371] on div at bounding box center [905, 332] width 114 height 96
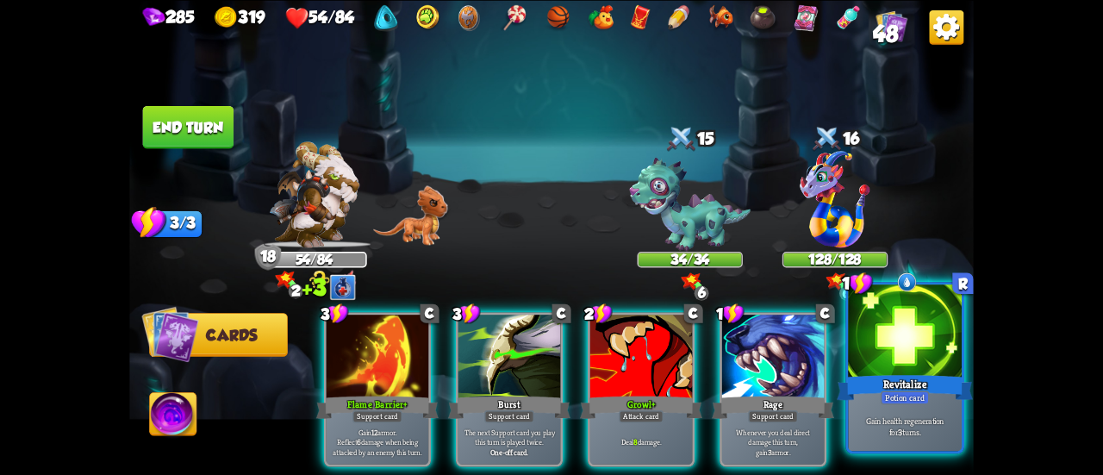
click at [892, 357] on div at bounding box center [905, 332] width 114 height 96
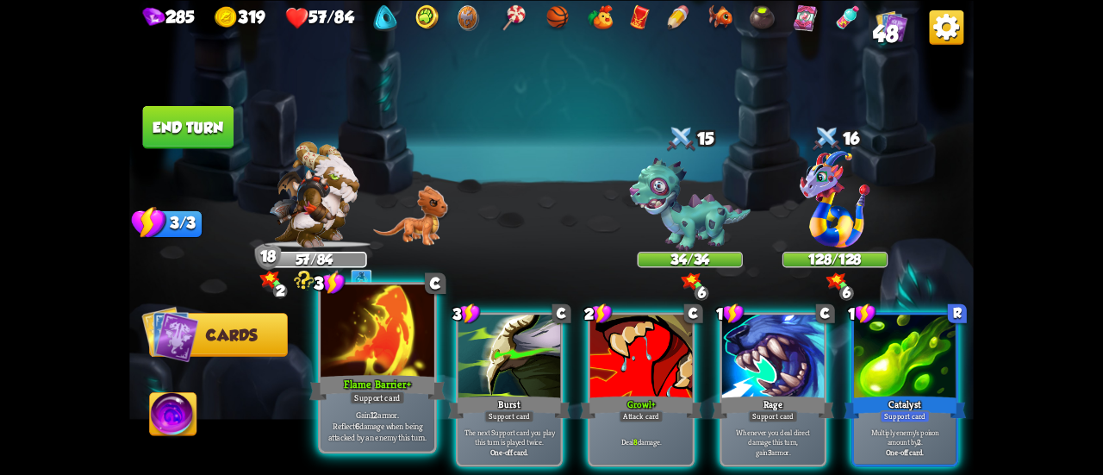
click at [398, 382] on div "Flame Barrier +" at bounding box center [377, 387] width 136 height 30
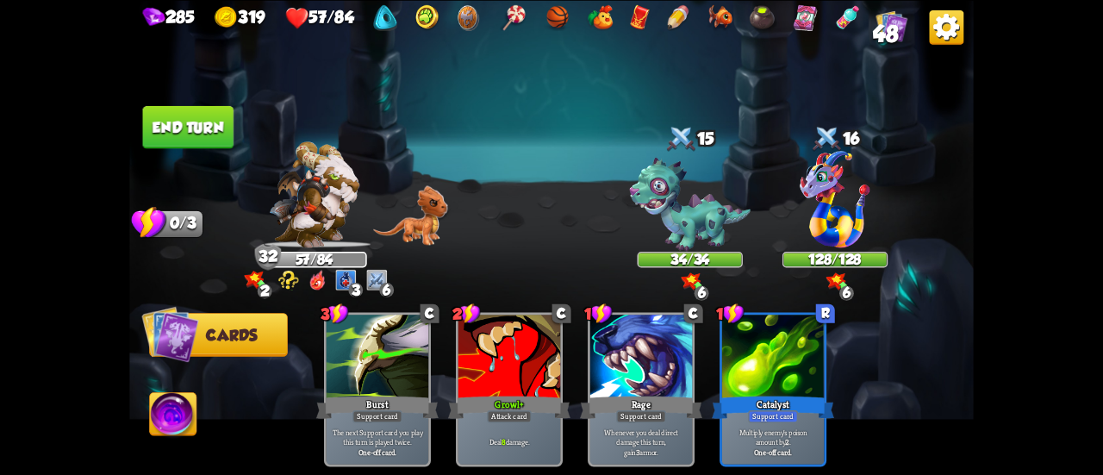
click at [215, 139] on button "End turn" at bounding box center [188, 126] width 91 height 43
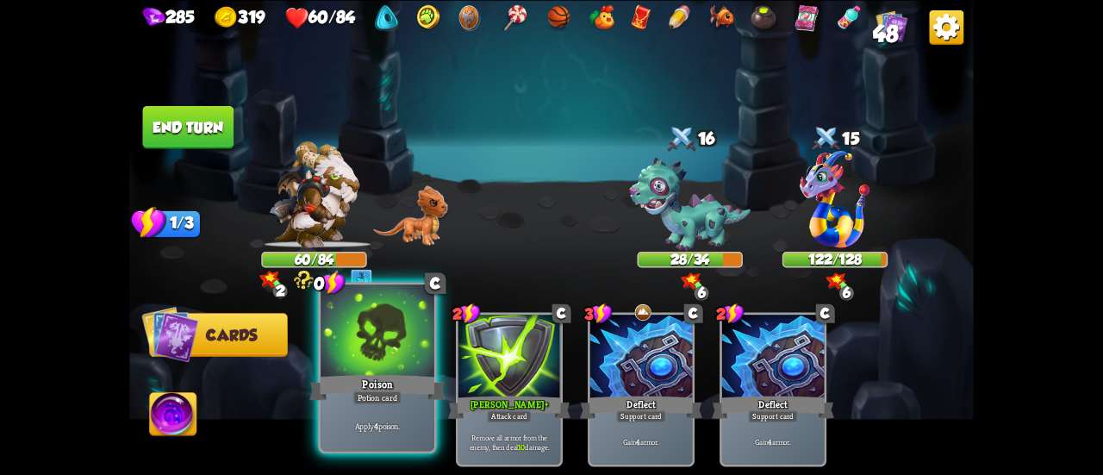
click at [370, 351] on div at bounding box center [377, 332] width 114 height 96
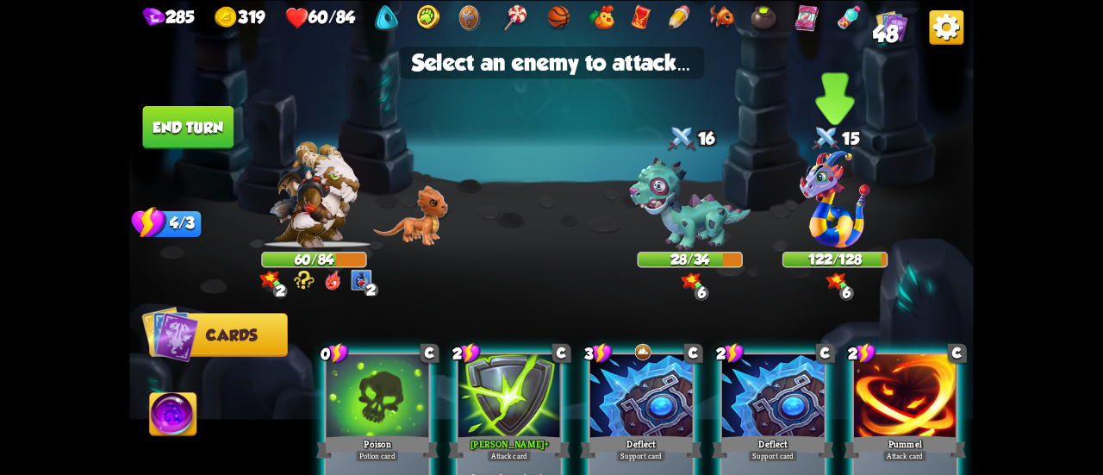
click at [817, 218] on img at bounding box center [834, 198] width 70 height 96
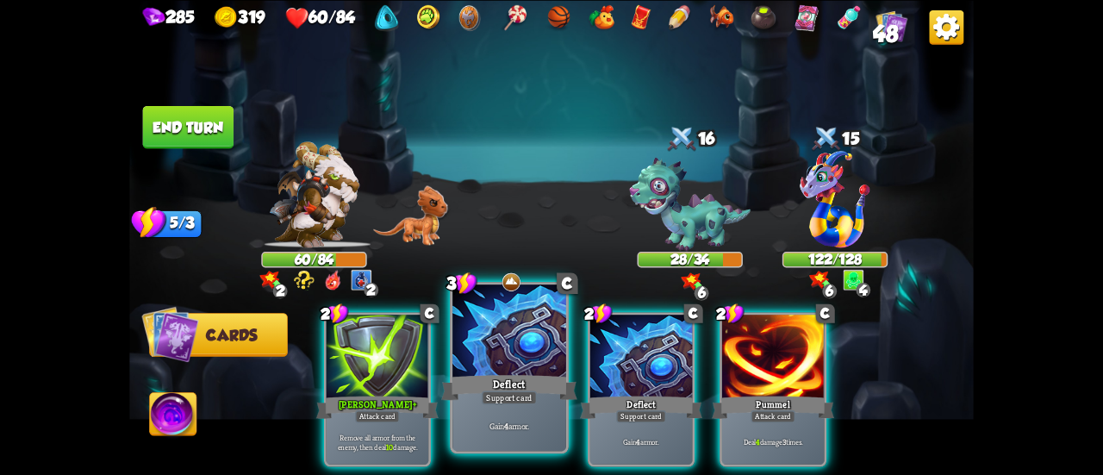
click at [525, 381] on div "Deflect" at bounding box center [509, 387] width 136 height 30
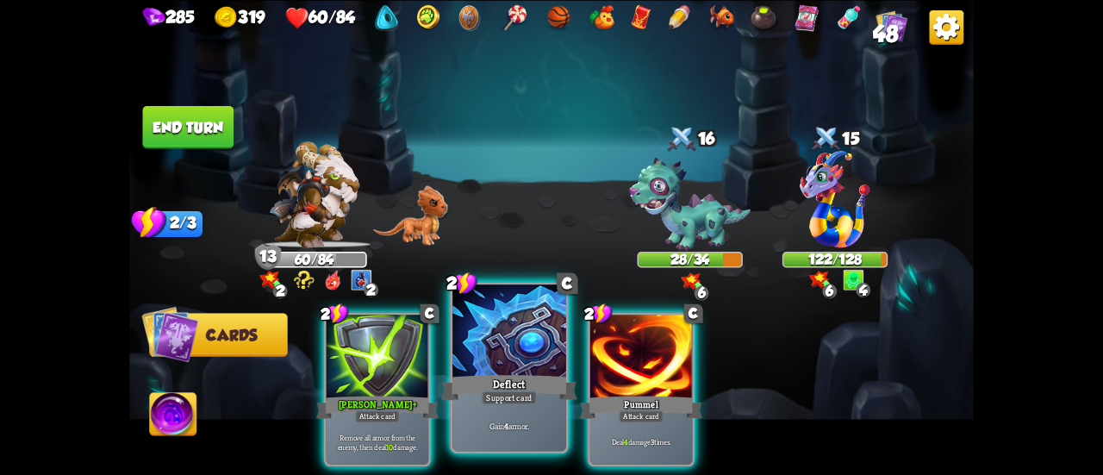
click at [522, 370] on div at bounding box center [509, 332] width 114 height 96
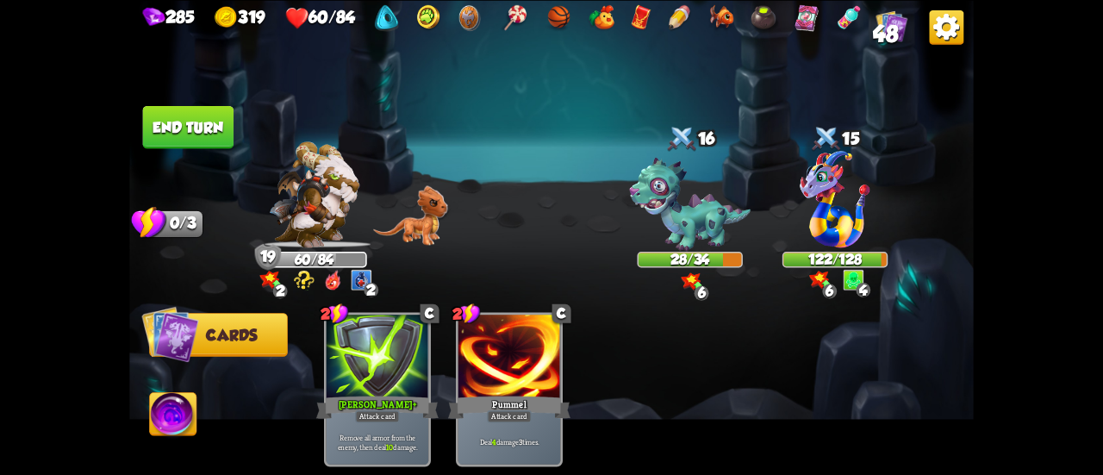
click at [212, 130] on button "End turn" at bounding box center [188, 126] width 91 height 43
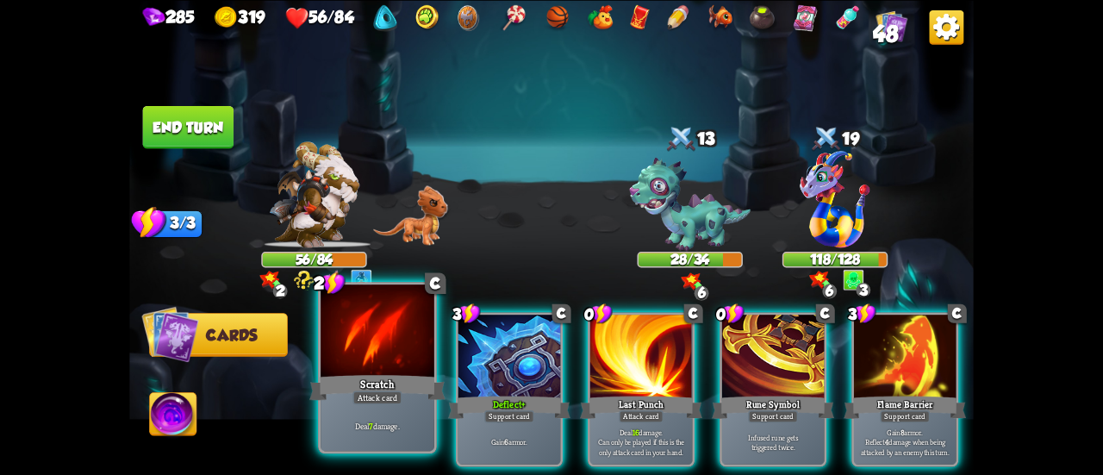
click at [367, 388] on div "Scratch" at bounding box center [377, 387] width 136 height 30
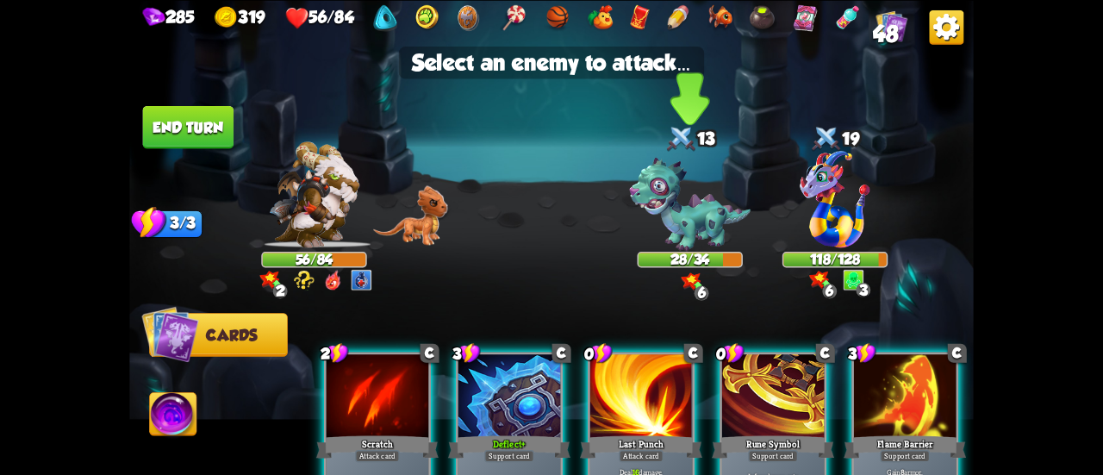
click at [689, 214] on img at bounding box center [689, 205] width 121 height 94
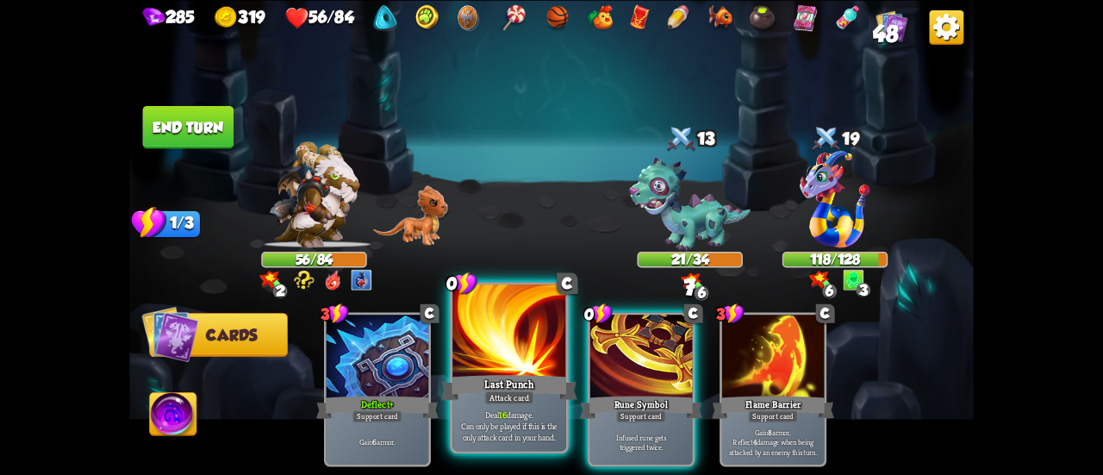
click at [519, 364] on div at bounding box center [509, 332] width 114 height 96
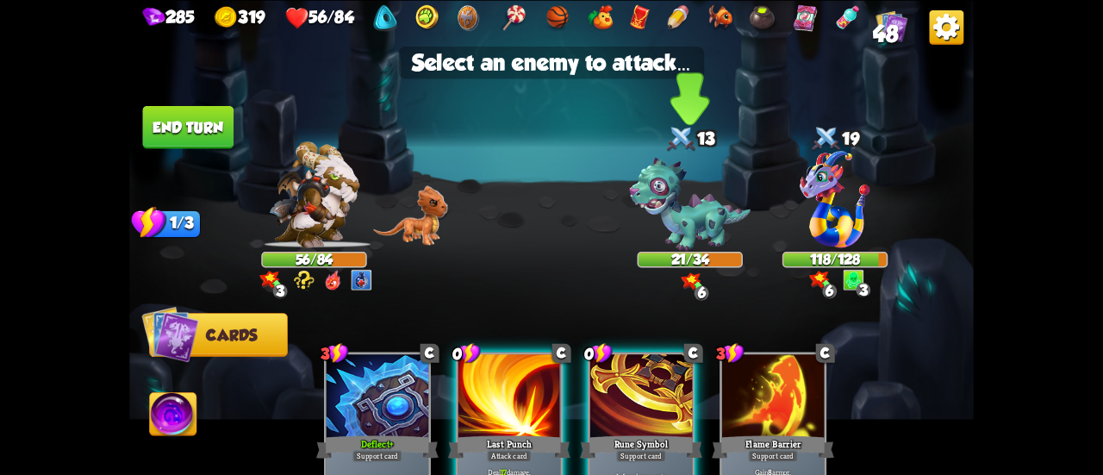
click at [679, 216] on img at bounding box center [689, 205] width 121 height 94
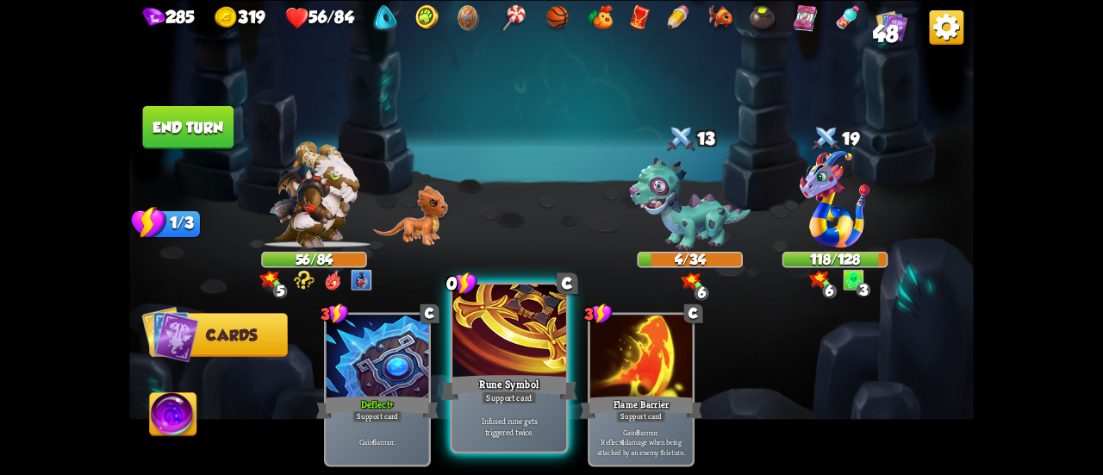
click at [517, 374] on div "Rune Symbol" at bounding box center [509, 387] width 136 height 30
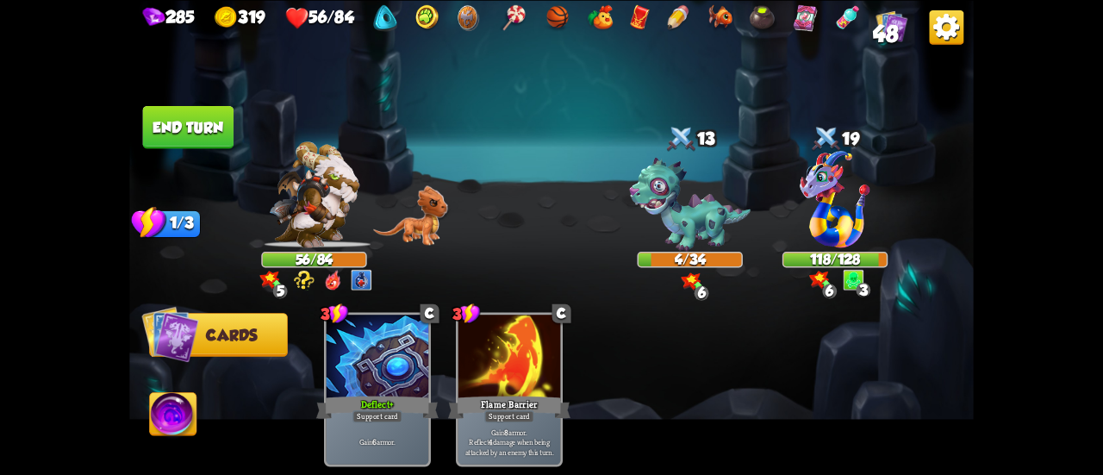
click at [165, 120] on button "End turn" at bounding box center [188, 126] width 91 height 43
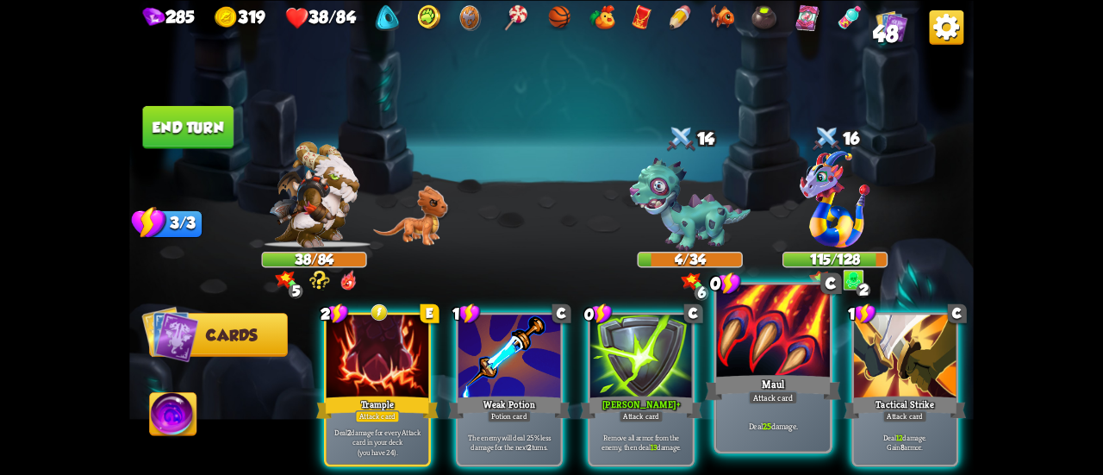
click at [771, 383] on div "Maul" at bounding box center [773, 387] width 136 height 30
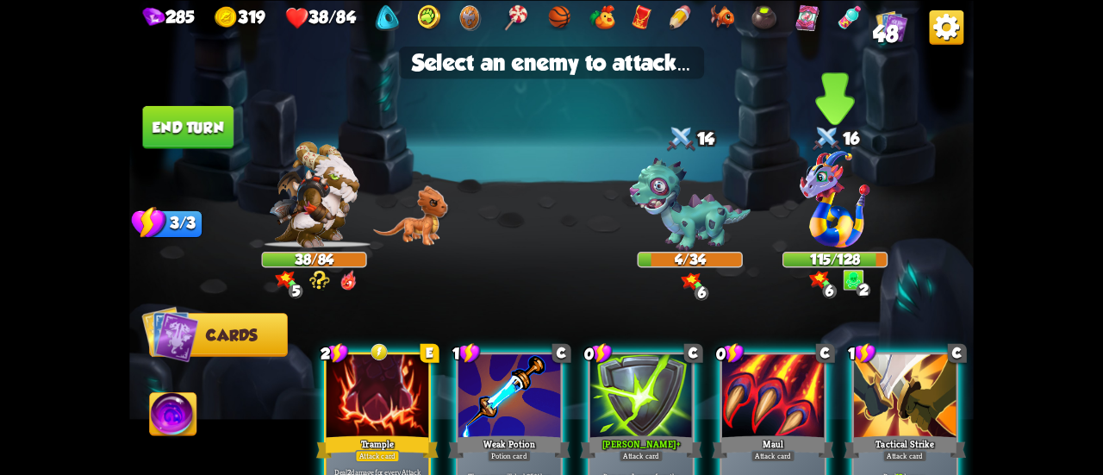
click at [832, 228] on img at bounding box center [834, 198] width 70 height 96
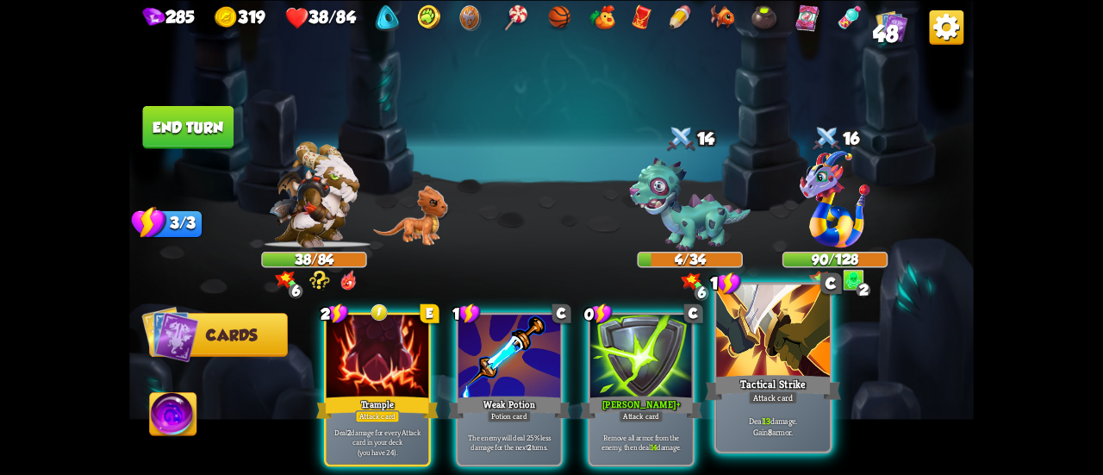
click at [760, 361] on div at bounding box center [773, 332] width 114 height 96
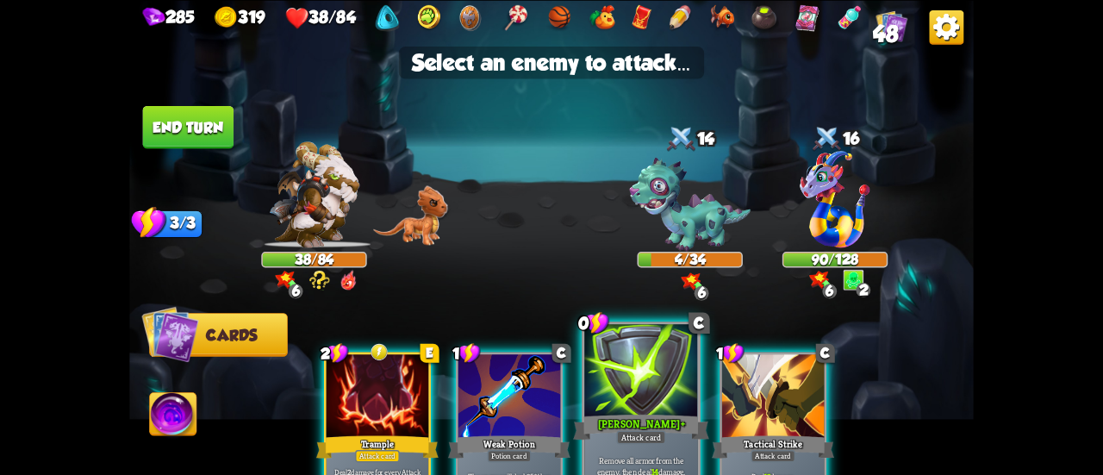
click at [658, 394] on div at bounding box center [641, 372] width 114 height 96
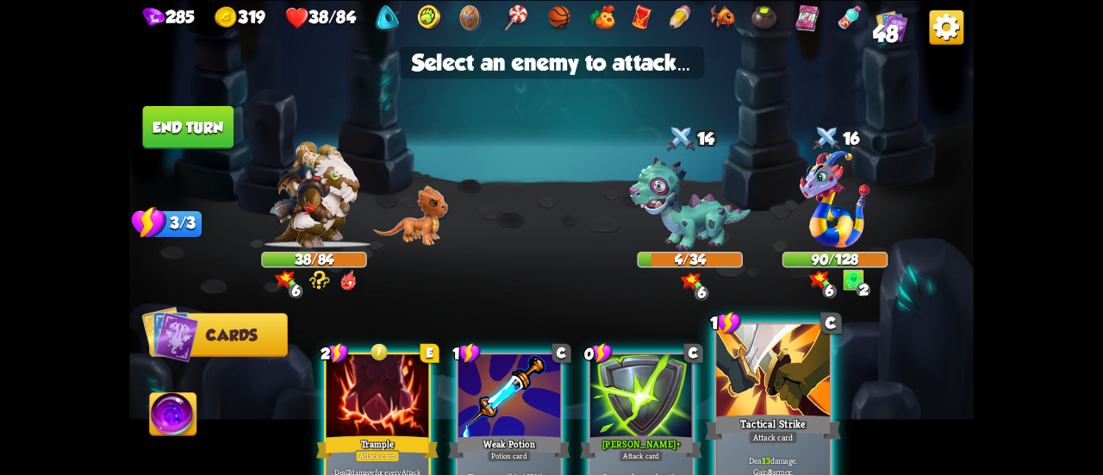
click at [748, 382] on div at bounding box center [773, 372] width 114 height 96
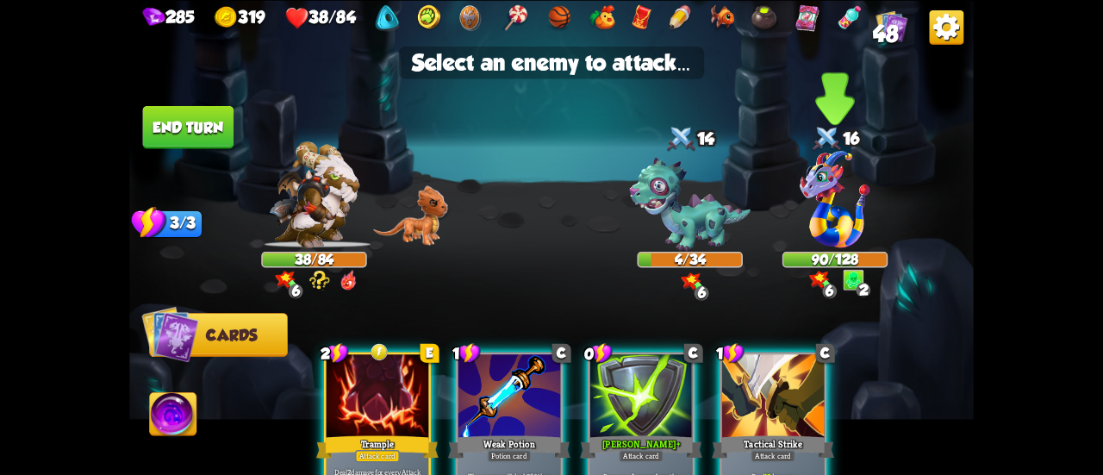
click at [832, 221] on img at bounding box center [834, 198] width 70 height 96
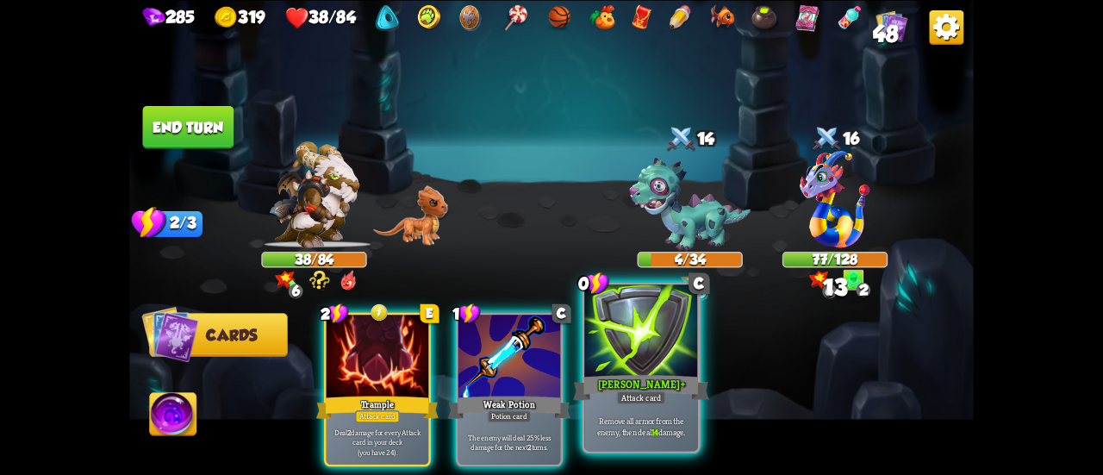
click at [670, 353] on div at bounding box center [641, 332] width 114 height 96
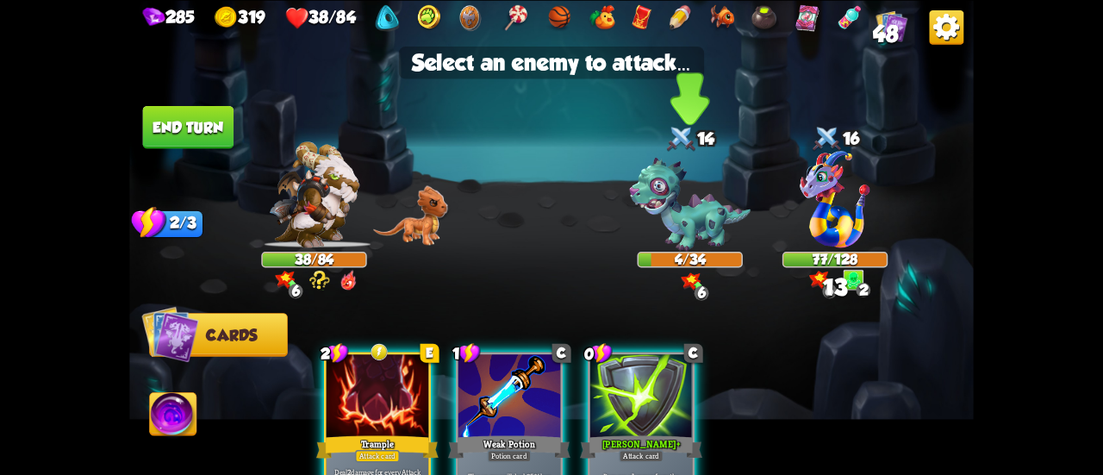
click at [710, 233] on img at bounding box center [689, 205] width 121 height 94
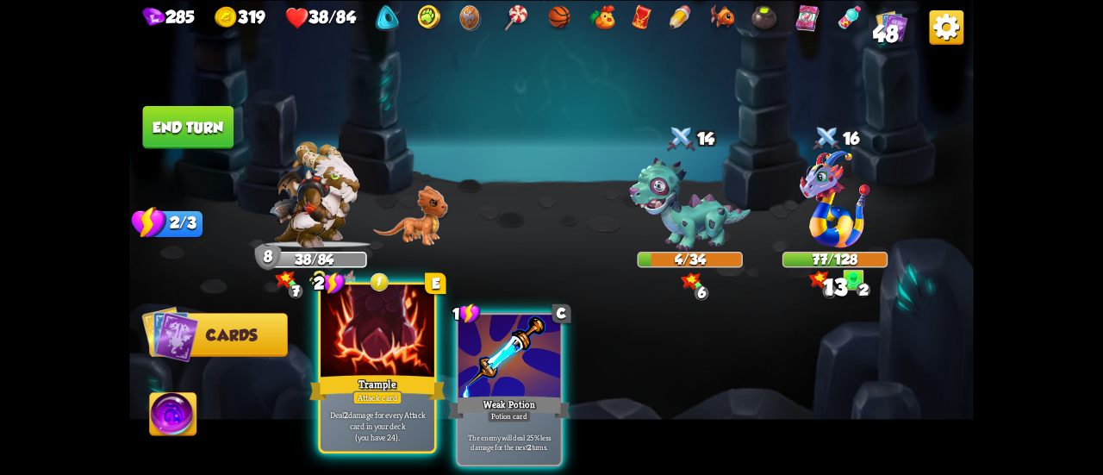
click at [378, 394] on div "Attack card" at bounding box center [376, 397] width 49 height 14
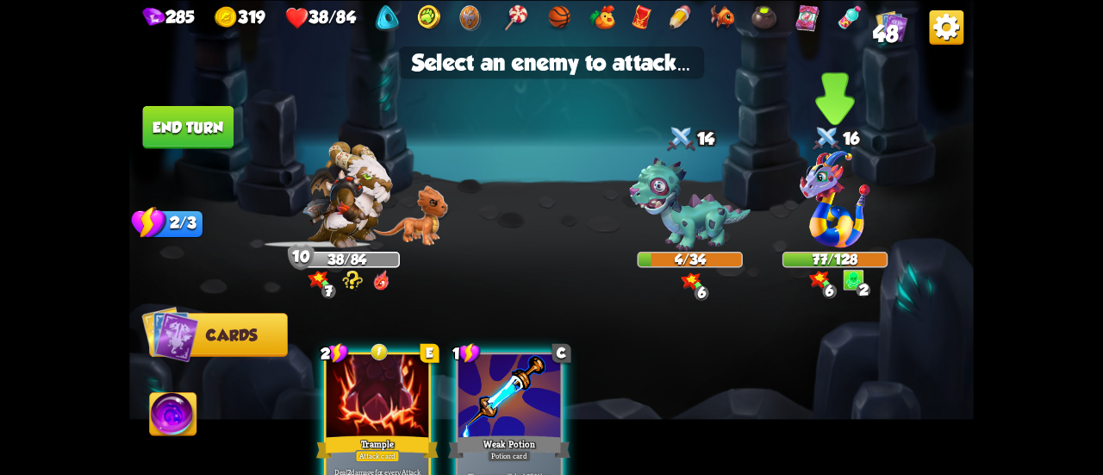
click at [816, 232] on img at bounding box center [834, 198] width 70 height 96
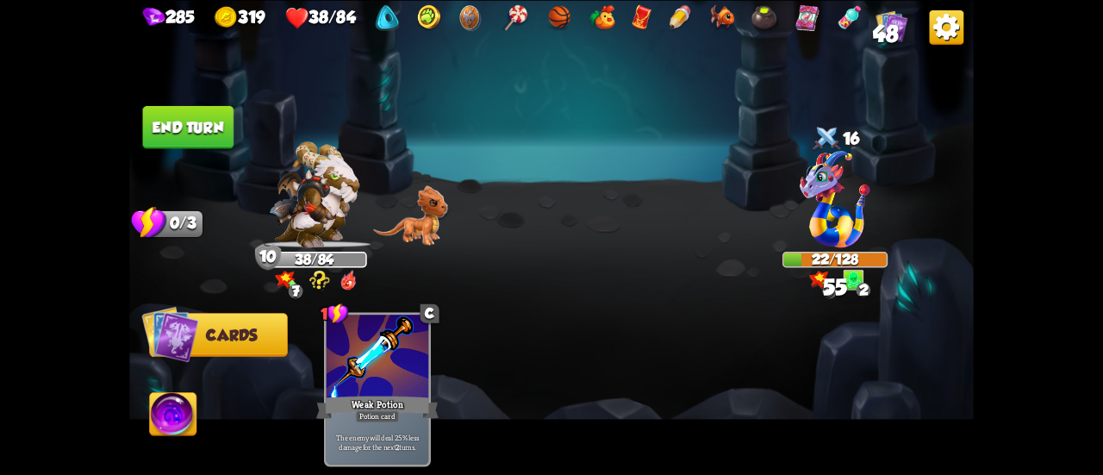
click at [212, 125] on button "End turn" at bounding box center [188, 126] width 91 height 43
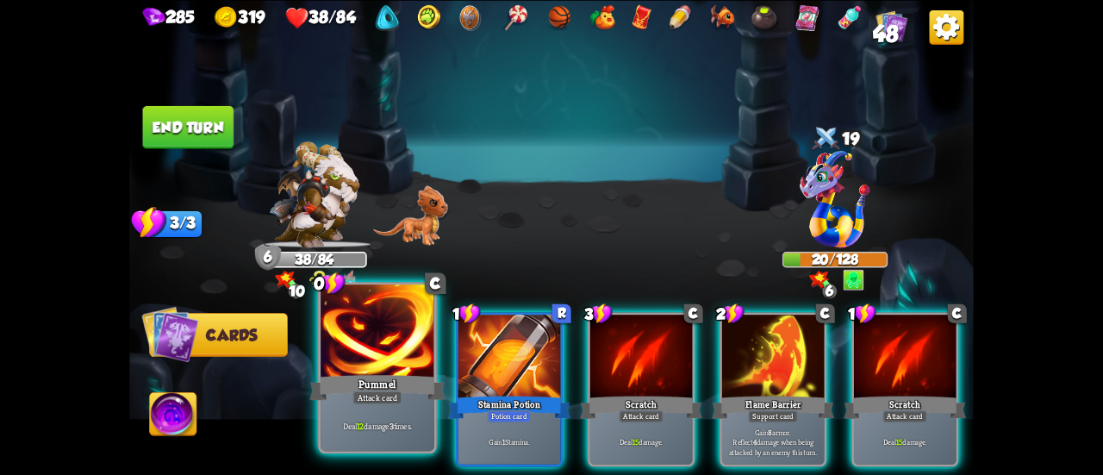
click at [396, 388] on div "Pummel" at bounding box center [377, 387] width 136 height 30
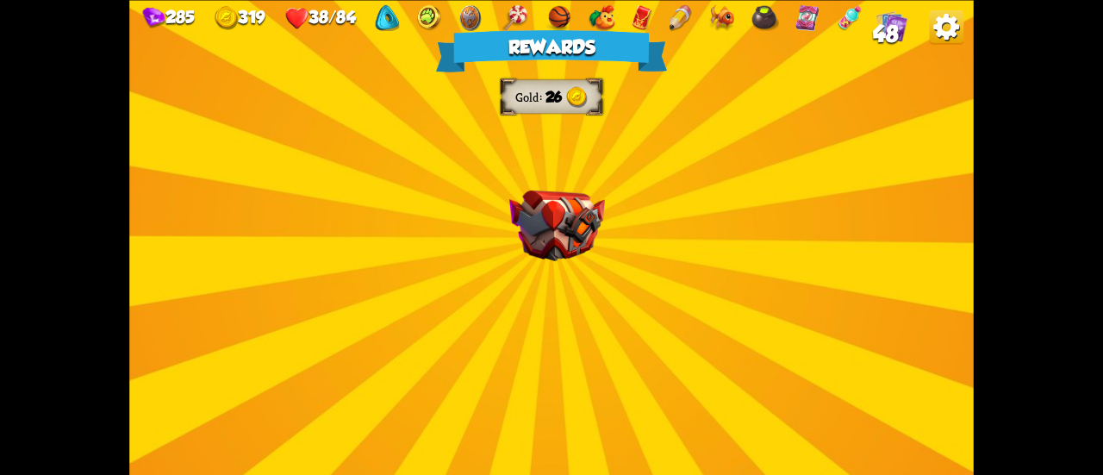
click at [573, 271] on div "Rewards Gold 26 Select a card 0 C Deflect + Support card Gain 6 armor. 3 C Maul…" at bounding box center [551, 237] width 844 height 475
click at [572, 271] on div "Rewards Gold 26 Select a card 0 C Deflect + Support card Gain 6 armor. 3 C Maul…" at bounding box center [551, 237] width 844 height 475
click at [559, 241] on img at bounding box center [557, 224] width 96 height 71
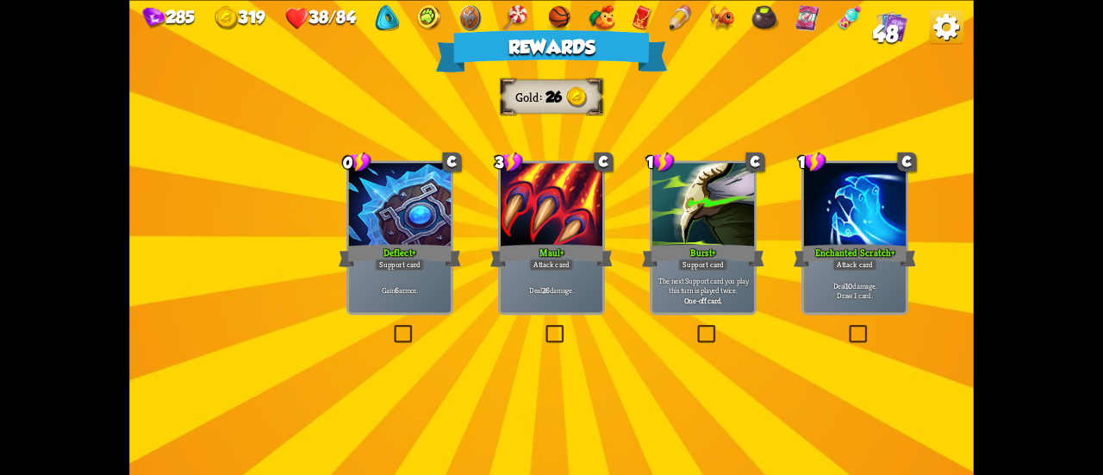
click at [391, 270] on div "0 C Deflect + Support card Gain 6 armor." at bounding box center [399, 237] width 107 height 154
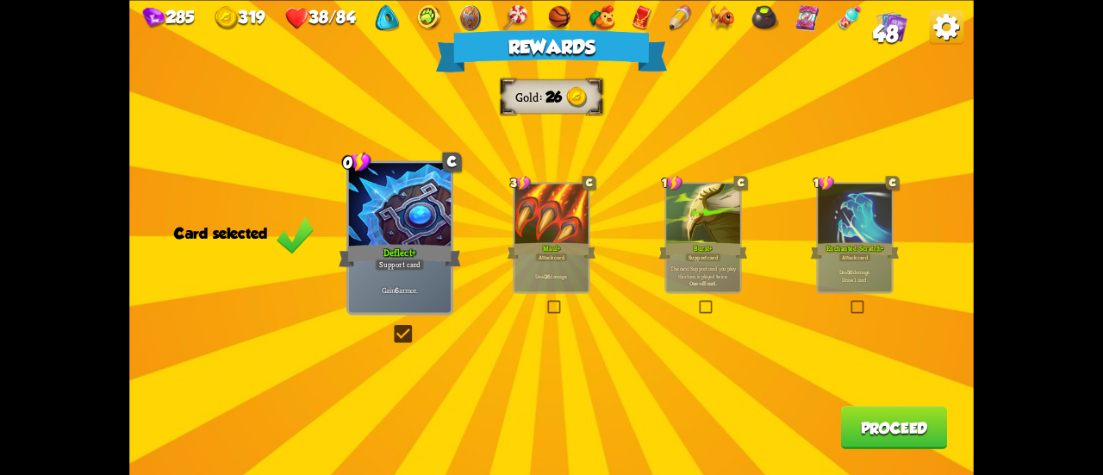
click at [904, 419] on button "Proceed" at bounding box center [894, 427] width 107 height 43
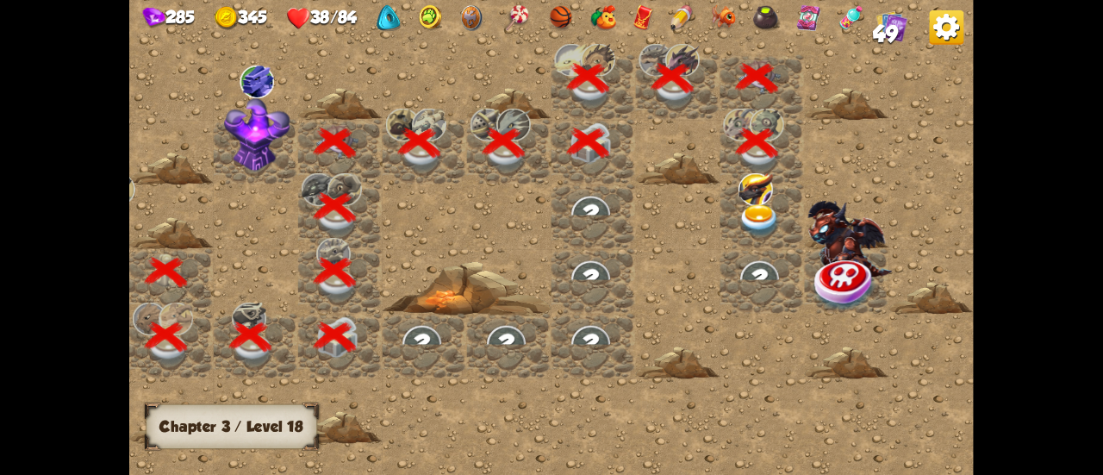
click at [750, 209] on img at bounding box center [759, 220] width 42 height 33
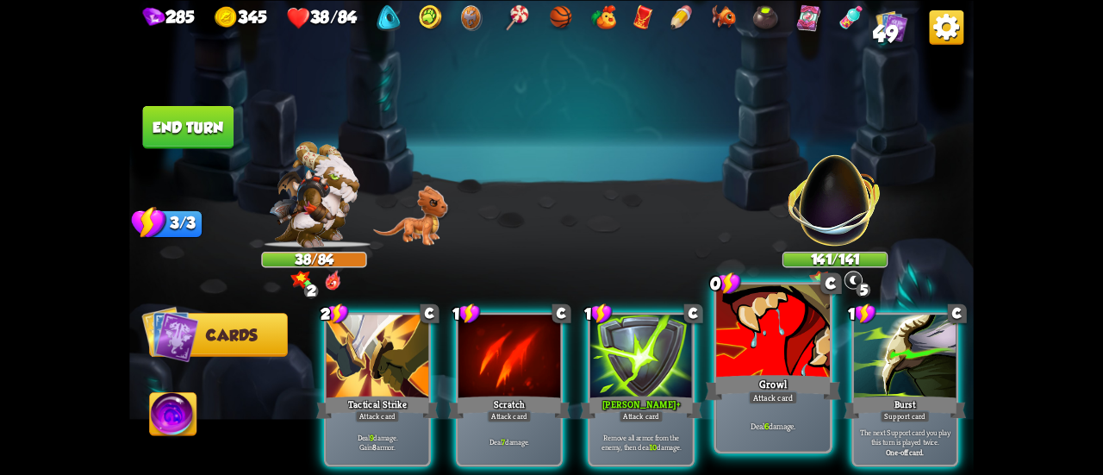
click at [746, 376] on div "Growl" at bounding box center [773, 387] width 136 height 30
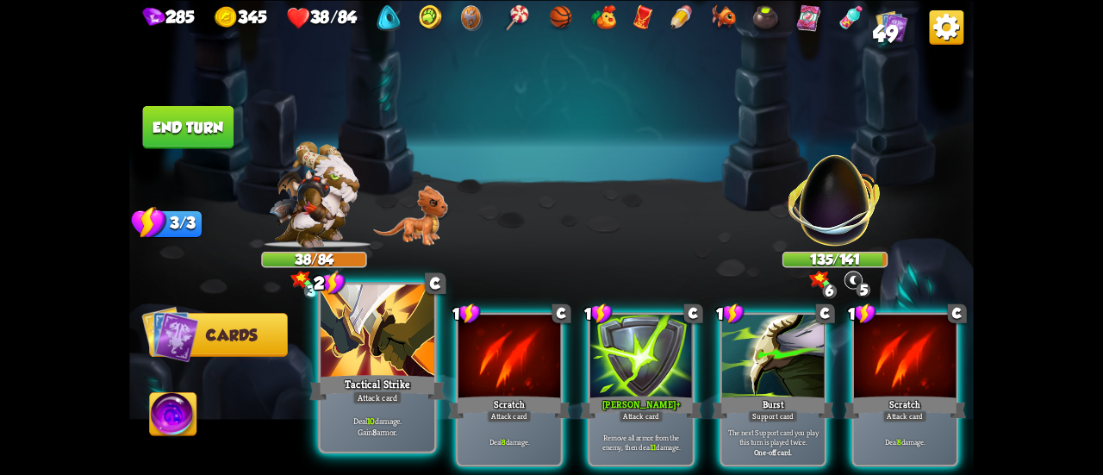
click at [382, 413] on div "Deal 10 damage. Gain 8 armor." at bounding box center [377, 425] width 114 height 49
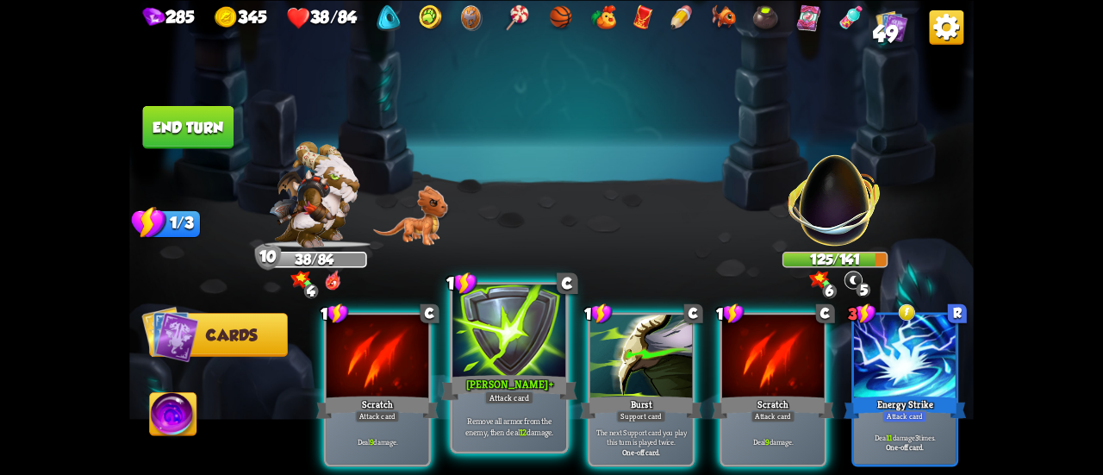
click at [502, 400] on div "Attack card" at bounding box center [508, 397] width 49 height 14
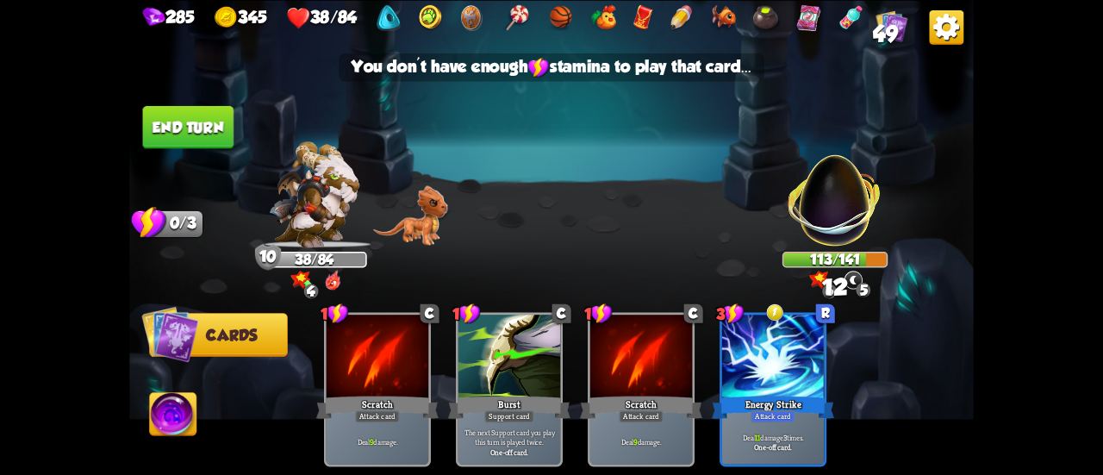
click at [176, 140] on button "End turn" at bounding box center [188, 126] width 91 height 43
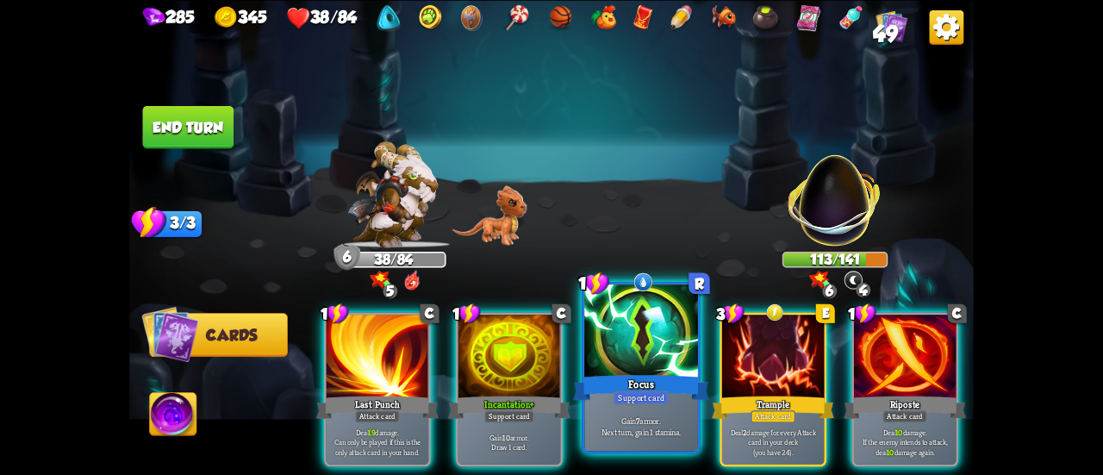
click at [648, 378] on div "Focus" at bounding box center [641, 387] width 136 height 30
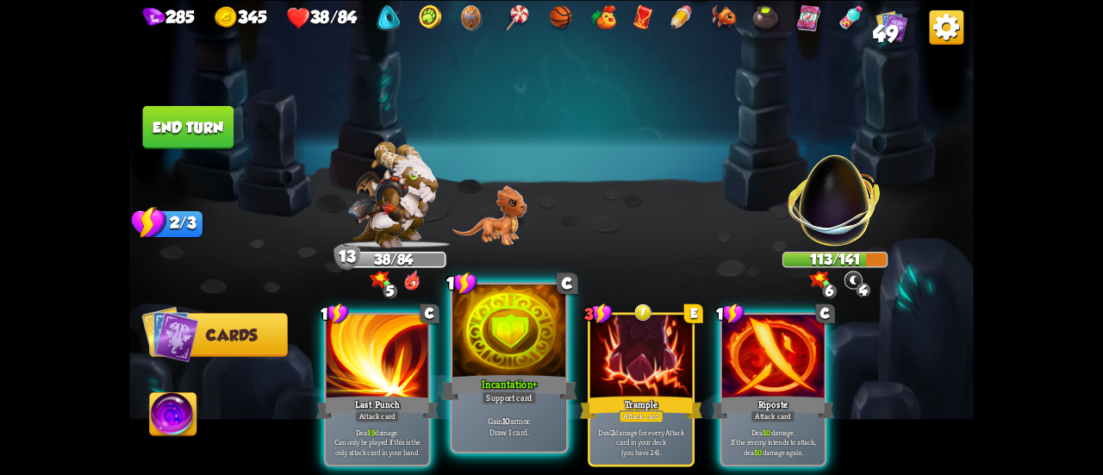
click at [467, 380] on div "Incantation +" at bounding box center [509, 387] width 136 height 30
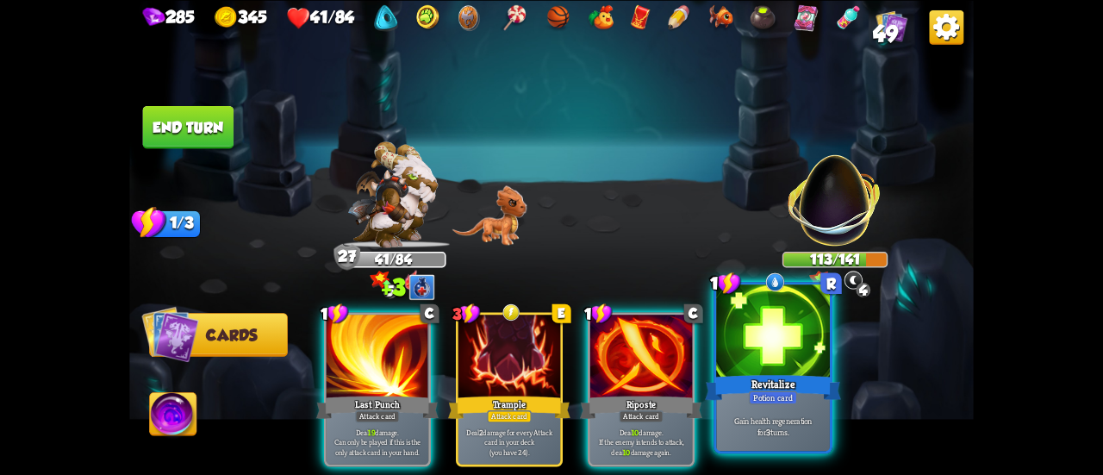
click at [768, 404] on div "Potion card" at bounding box center [773, 397] width 49 height 14
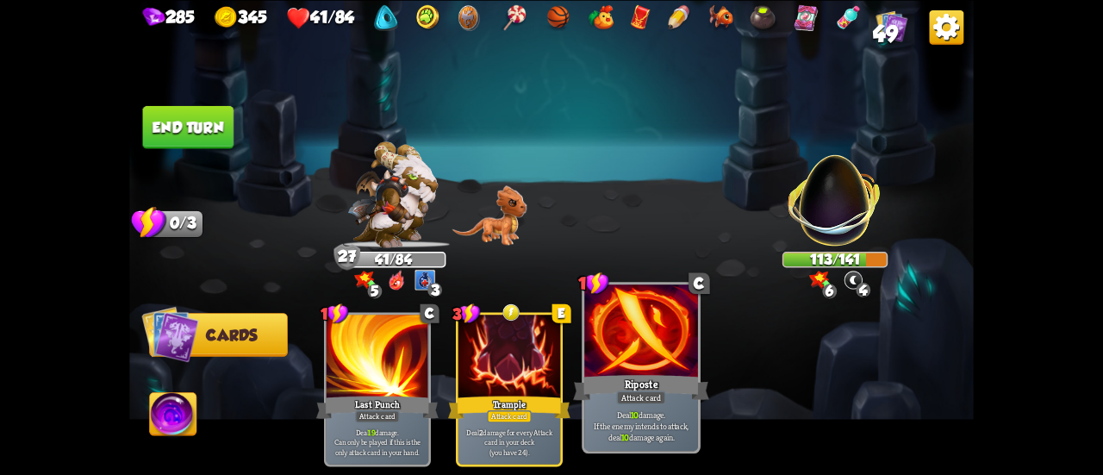
click at [632, 386] on div "Riposte" at bounding box center [641, 387] width 136 height 30
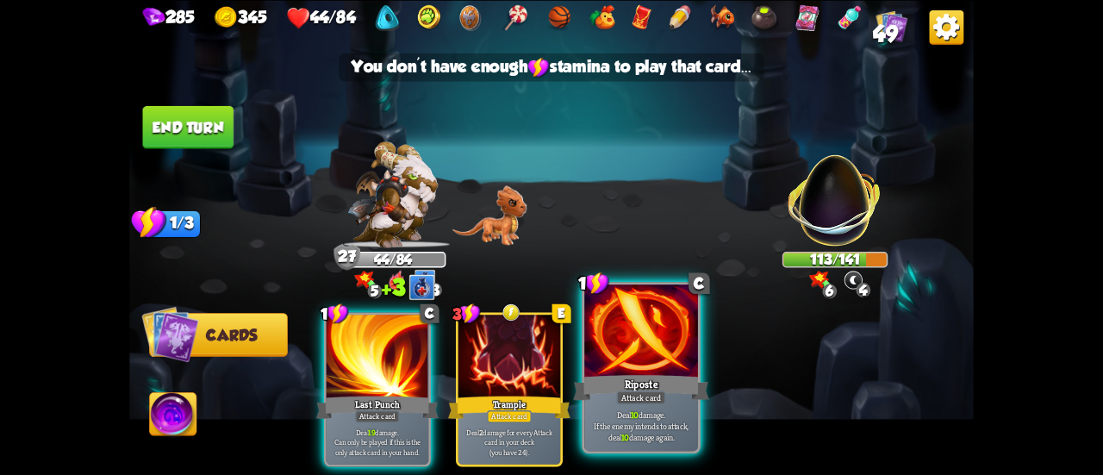
click at [606, 385] on div "Riposte" at bounding box center [641, 387] width 136 height 30
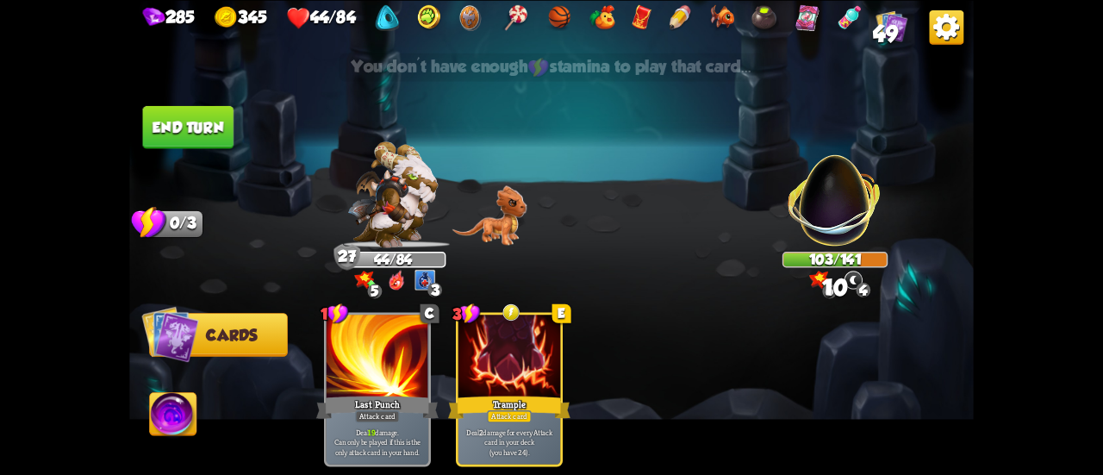
click at [175, 134] on button "End turn" at bounding box center [188, 126] width 91 height 43
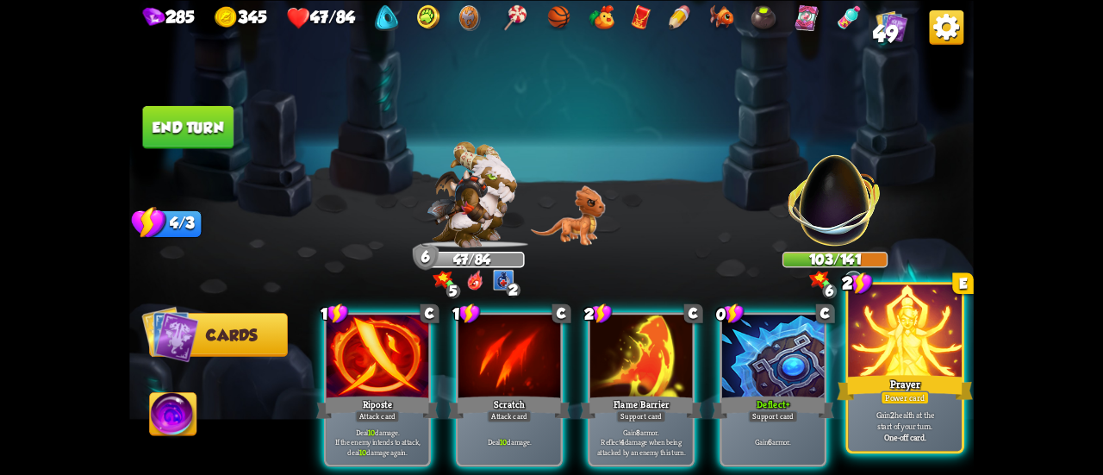
drag, startPoint x: 887, startPoint y: 385, endPoint x: 825, endPoint y: 385, distance: 62.0
click at [888, 385] on div "Prayer" at bounding box center [904, 387] width 136 height 30
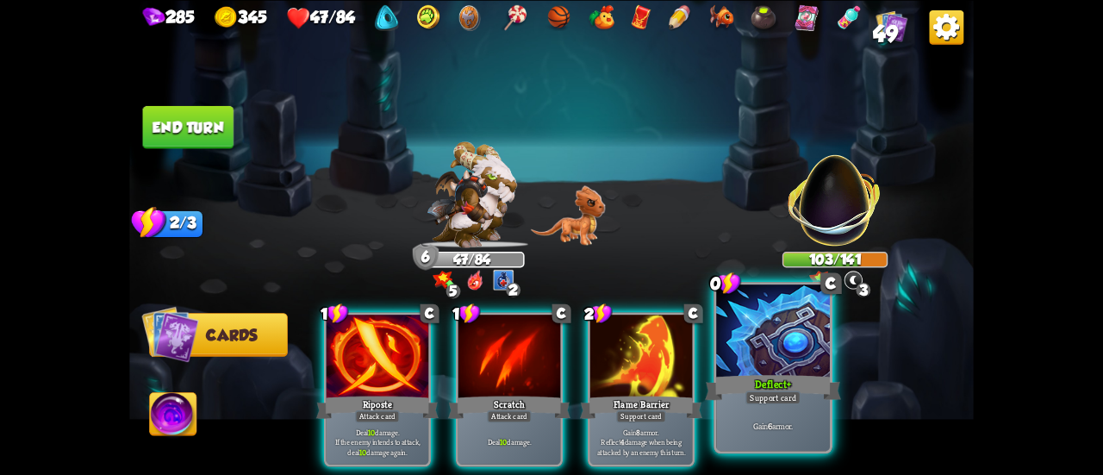
click at [805, 384] on div "Deflect +" at bounding box center [773, 387] width 136 height 30
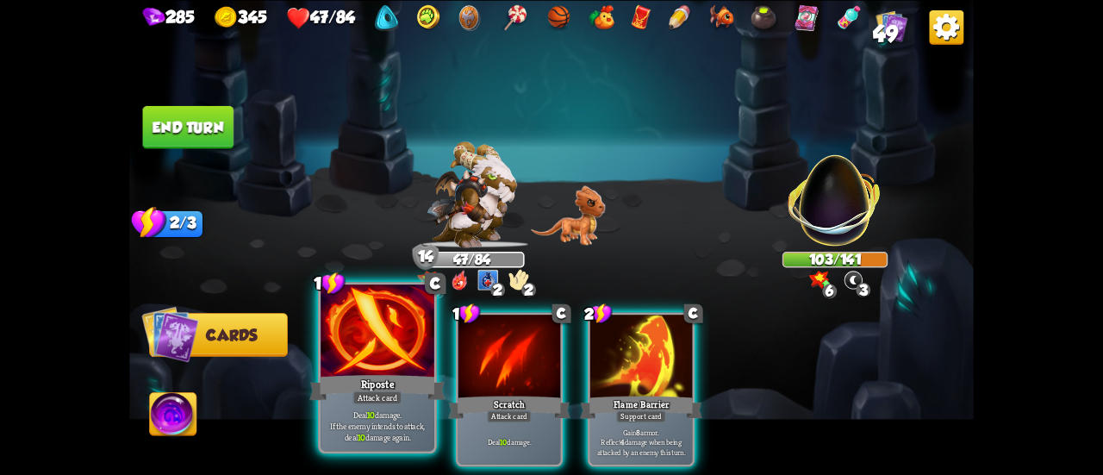
click at [373, 370] on div at bounding box center [377, 332] width 114 height 96
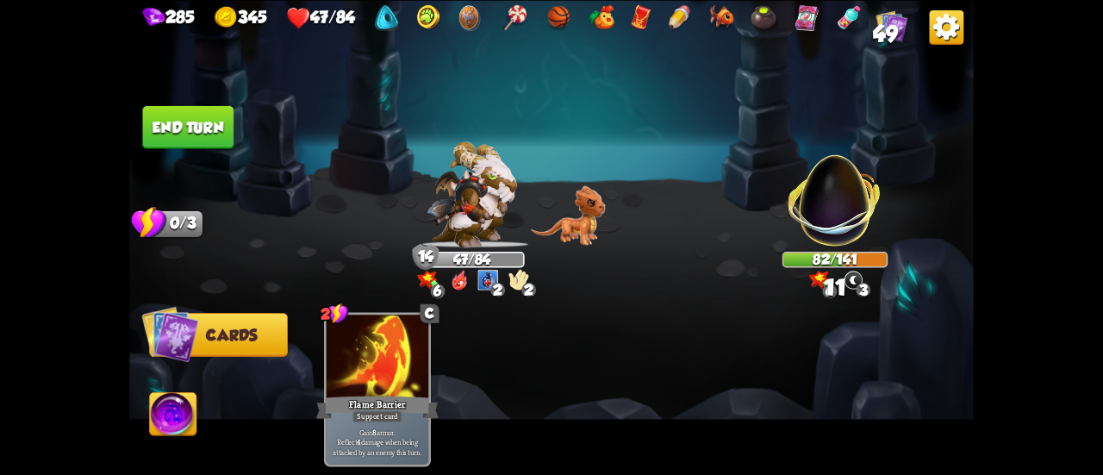
click at [207, 137] on button "End turn" at bounding box center [188, 126] width 91 height 43
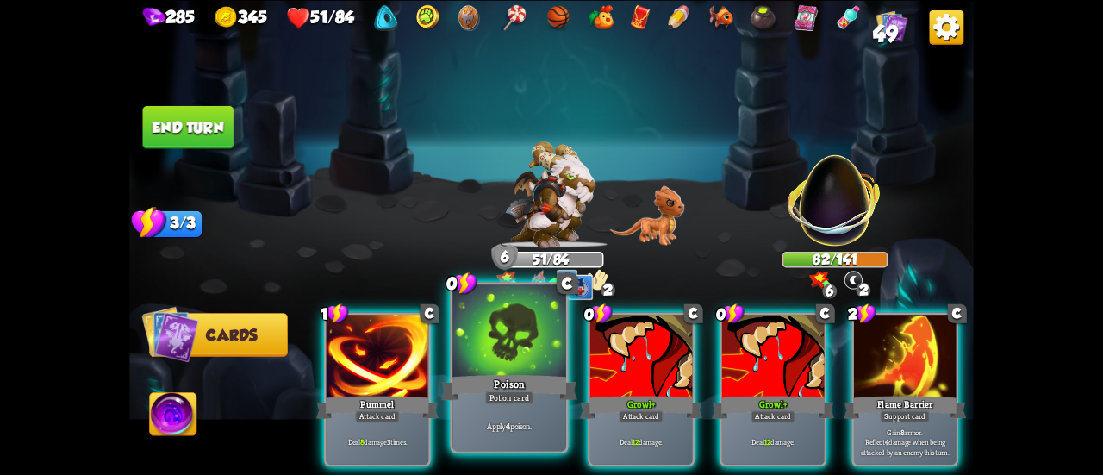
click at [489, 394] on div "Potion card" at bounding box center [509, 397] width 49 height 14
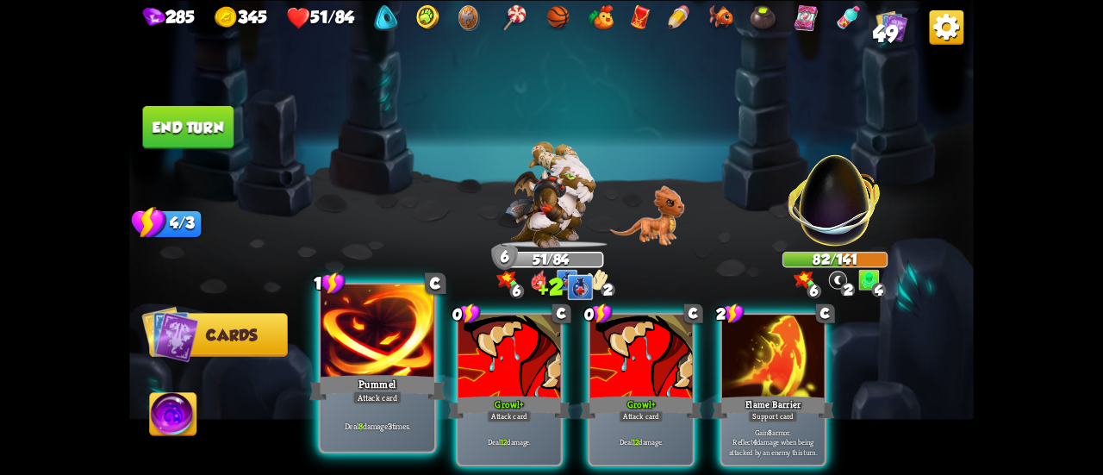
click at [394, 385] on div "Pummel" at bounding box center [377, 387] width 136 height 30
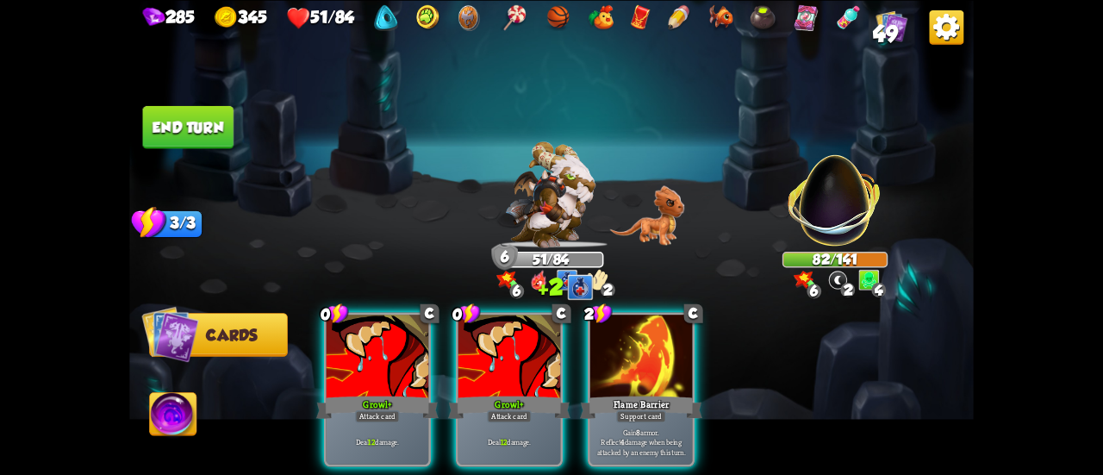
click at [394, 393] on div "Growl +" at bounding box center [377, 407] width 122 height 28
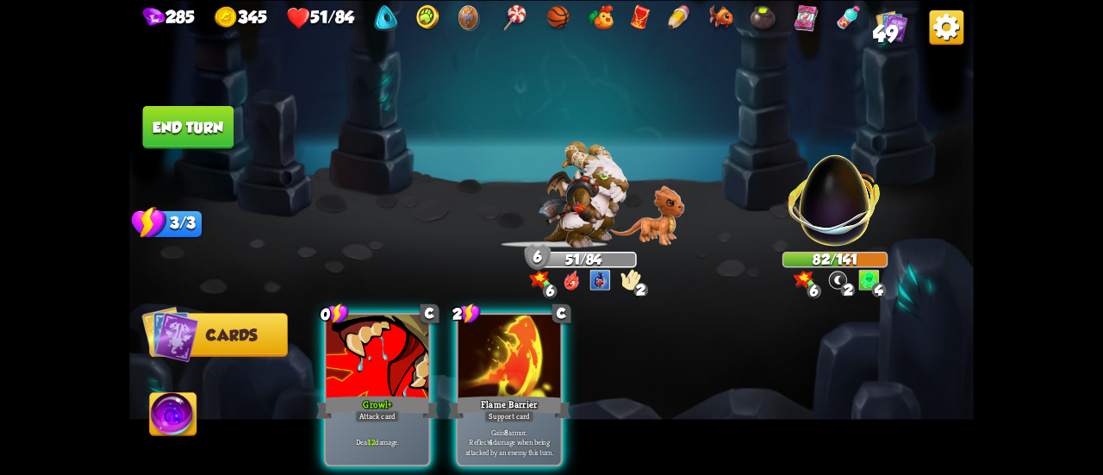
click at [394, 393] on div "Growl +" at bounding box center [377, 407] width 122 height 28
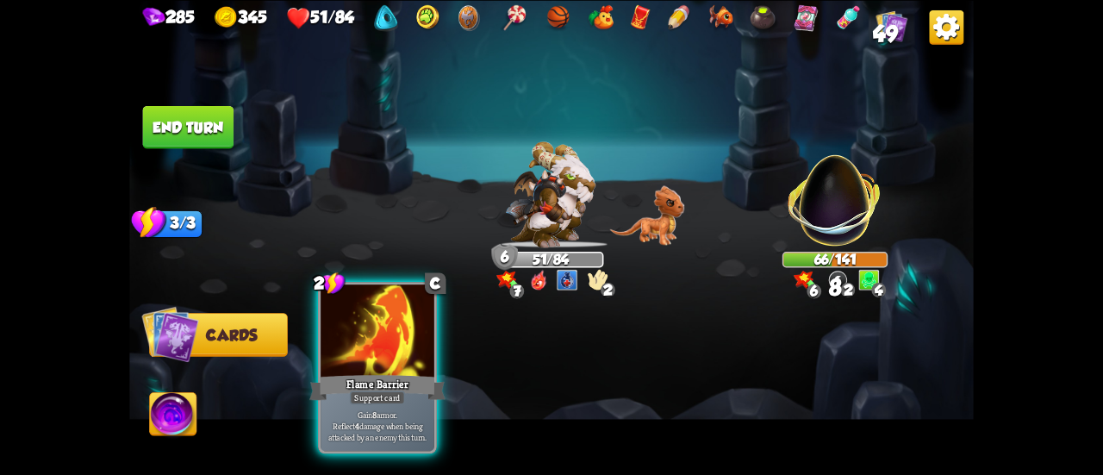
click at [382, 398] on div "Support card" at bounding box center [377, 397] width 55 height 14
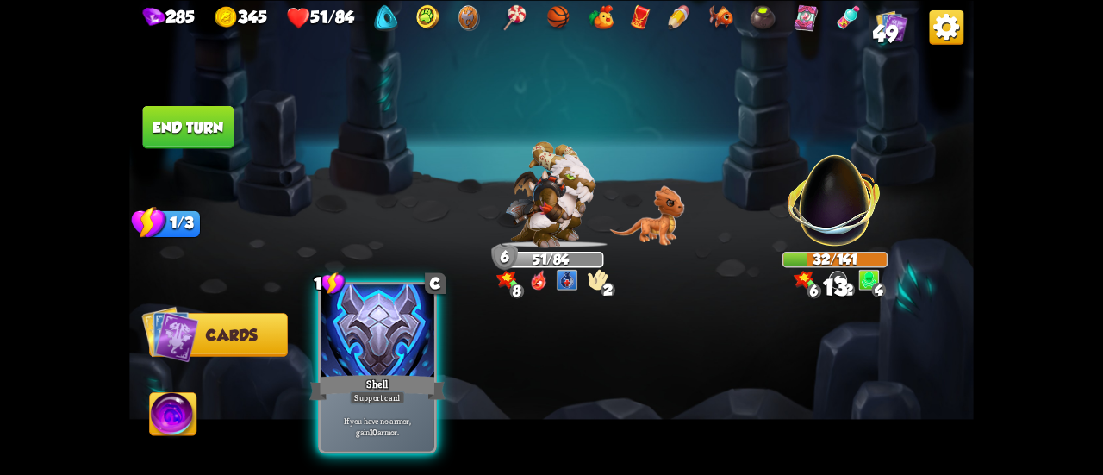
click at [395, 382] on div "Shell" at bounding box center [377, 387] width 136 height 30
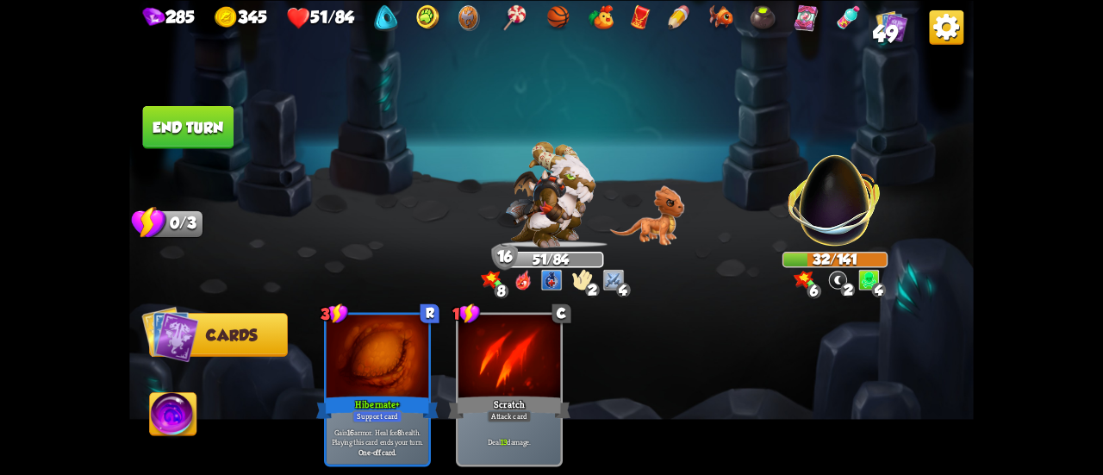
click at [200, 124] on button "End turn" at bounding box center [188, 126] width 91 height 43
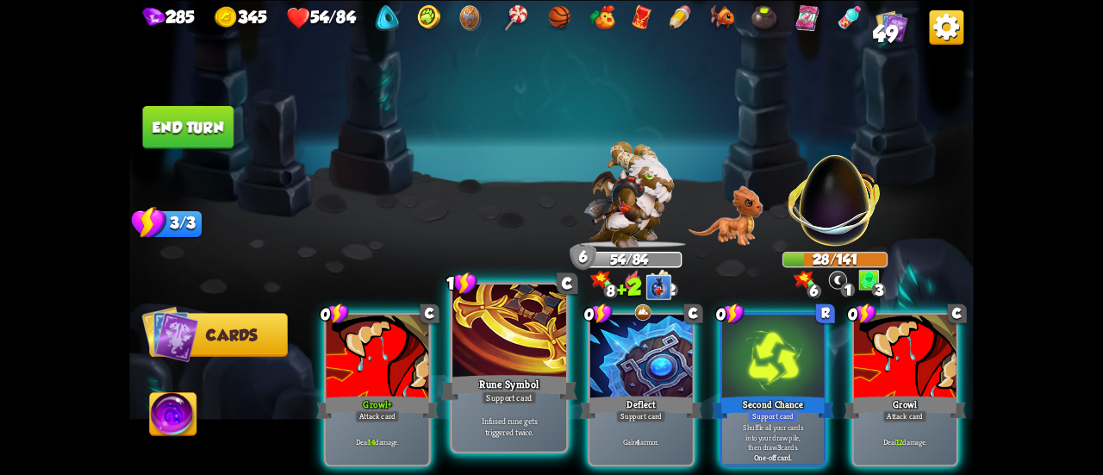
click at [506, 375] on div "Rune Symbol" at bounding box center [509, 387] width 136 height 30
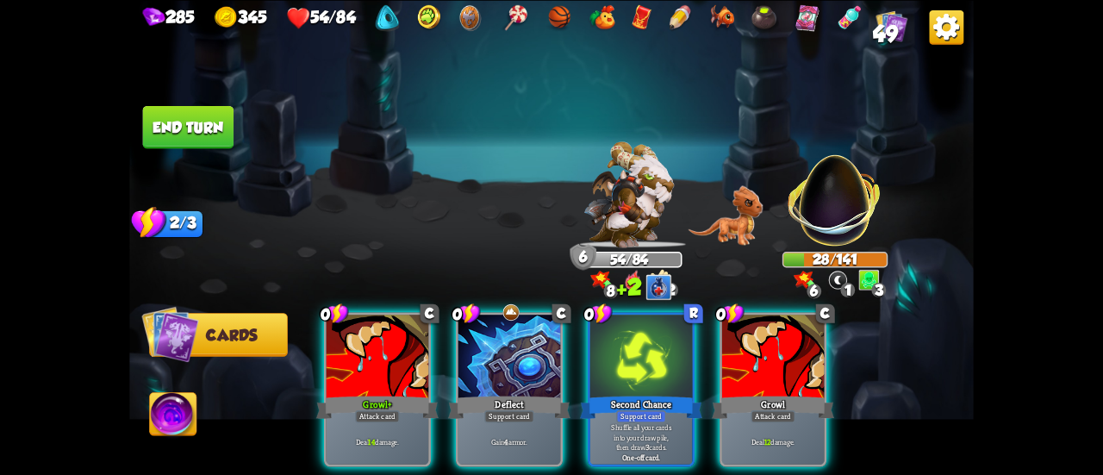
click at [506, 393] on div "Deflect" at bounding box center [509, 407] width 122 height 28
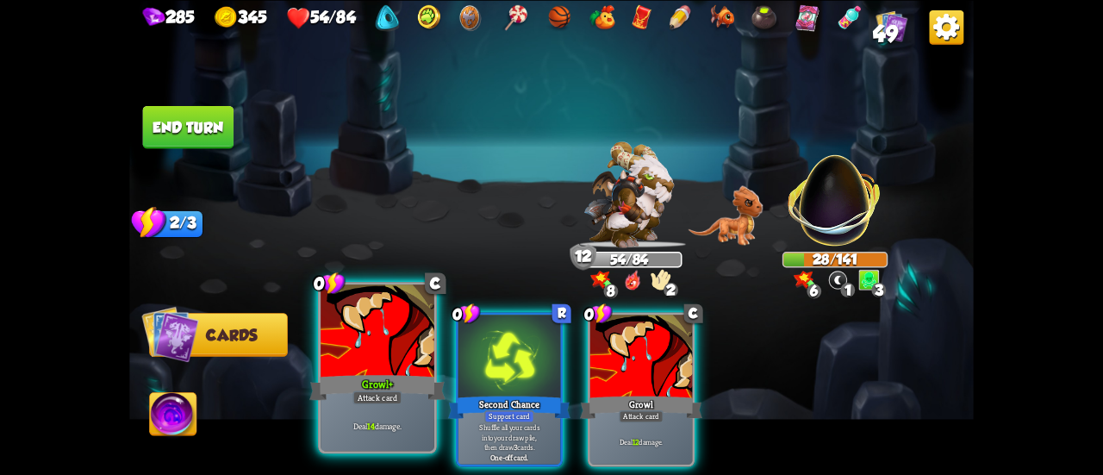
click at [385, 382] on div "Growl +" at bounding box center [377, 387] width 136 height 30
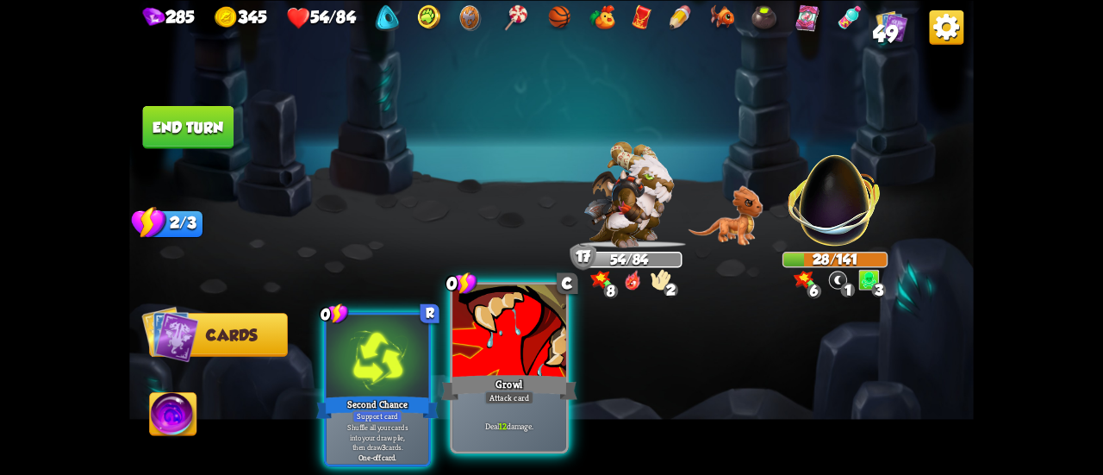
click at [510, 383] on div "Growl" at bounding box center [509, 387] width 136 height 30
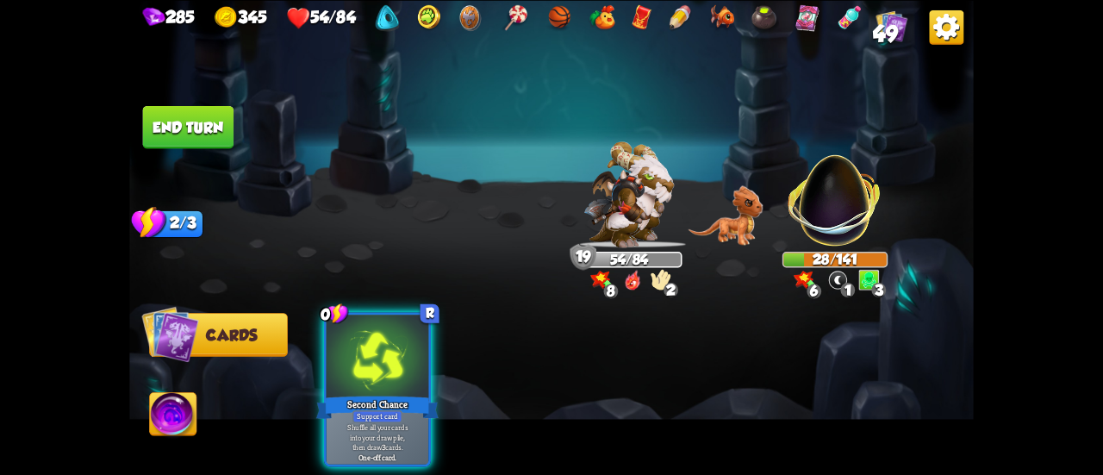
click at [407, 393] on div "Second Chance" at bounding box center [377, 407] width 122 height 28
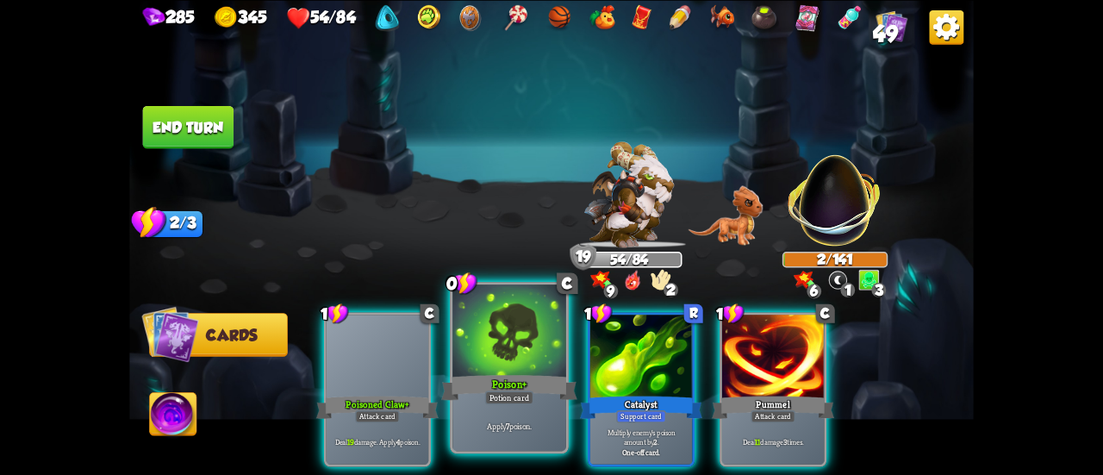
click at [509, 387] on div "Poison +" at bounding box center [509, 387] width 136 height 30
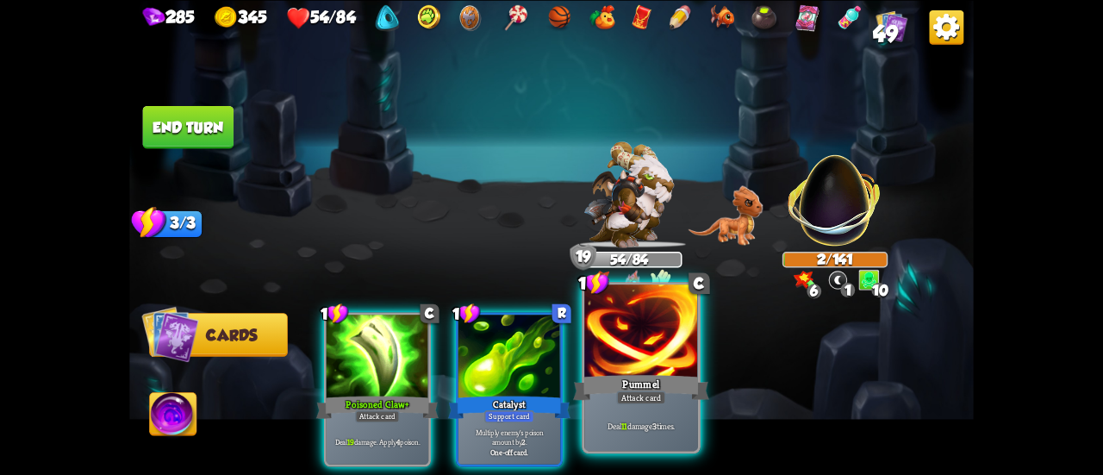
click at [643, 385] on div "Pummel" at bounding box center [641, 387] width 136 height 30
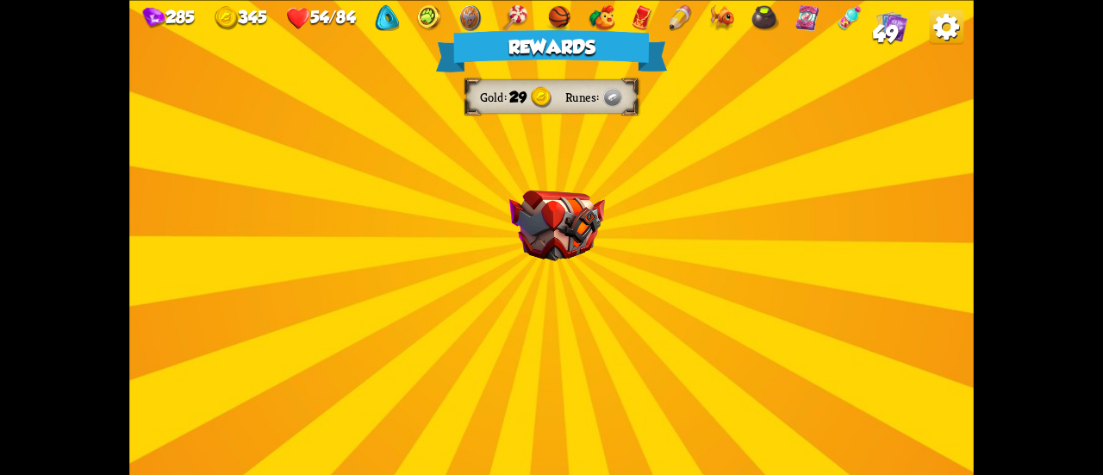
click at [578, 236] on img at bounding box center [557, 224] width 96 height 71
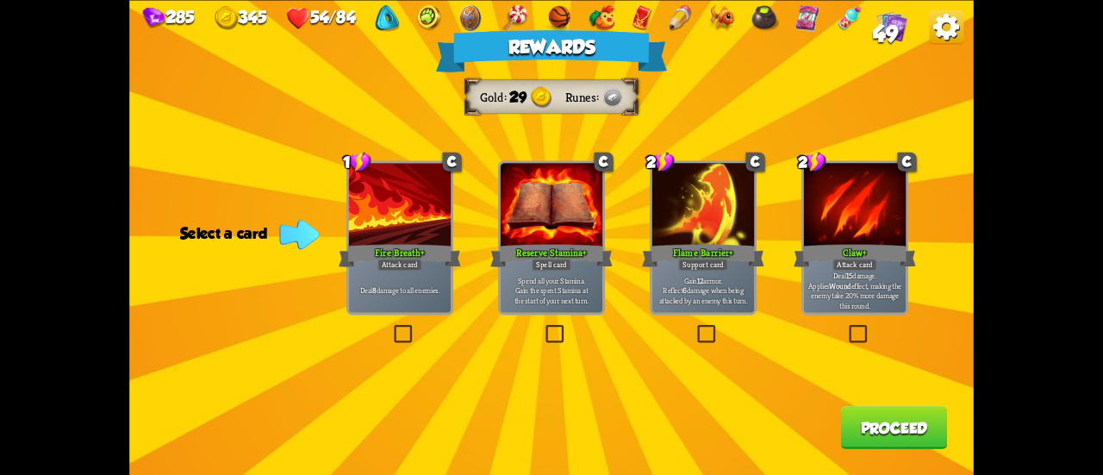
click at [713, 304] on p "Gain 12 armor. Reflect 6 damage when being attacked by an enemy this turn." at bounding box center [703, 290] width 97 height 30
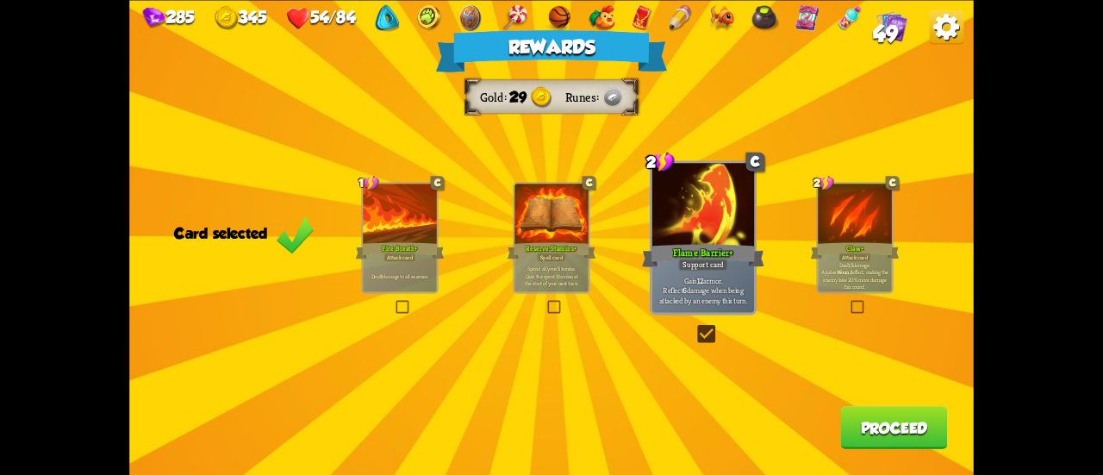
click at [866, 272] on p "Deal 15 damage. Applies Wound effect, making the enemy take 20% more damage thi…" at bounding box center [854, 275] width 70 height 29
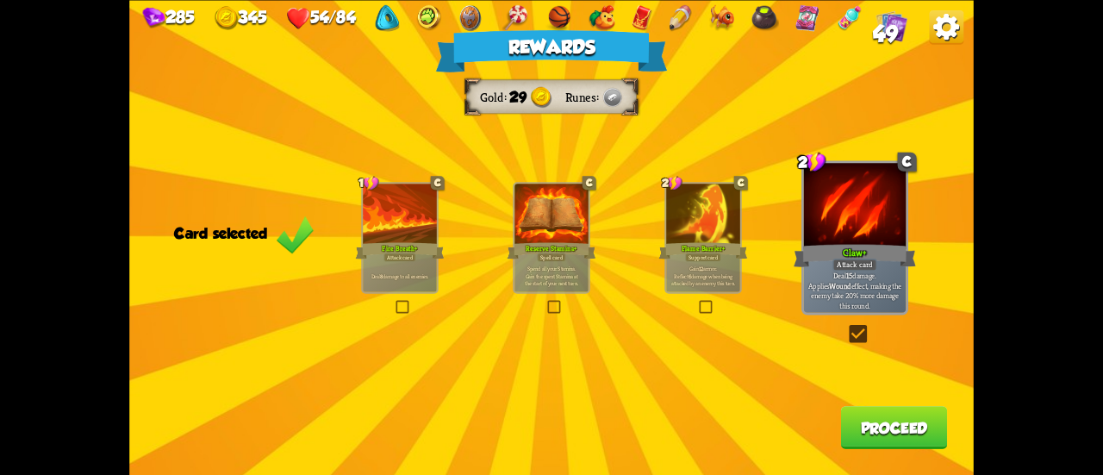
click at [724, 259] on div "Flame Barrier +" at bounding box center [703, 250] width 89 height 20
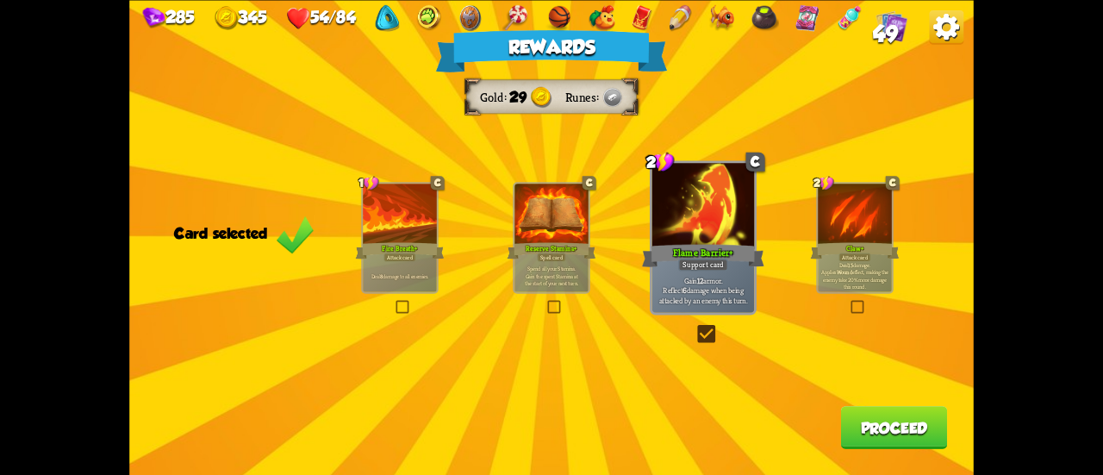
click at [861, 430] on button "Proceed" at bounding box center [894, 427] width 107 height 43
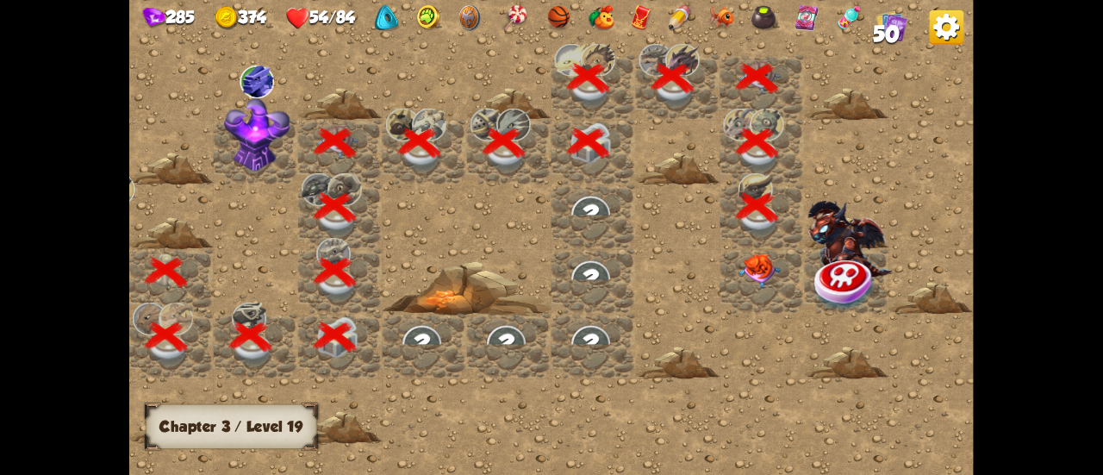
click at [781, 271] on div at bounding box center [762, 281] width 84 height 65
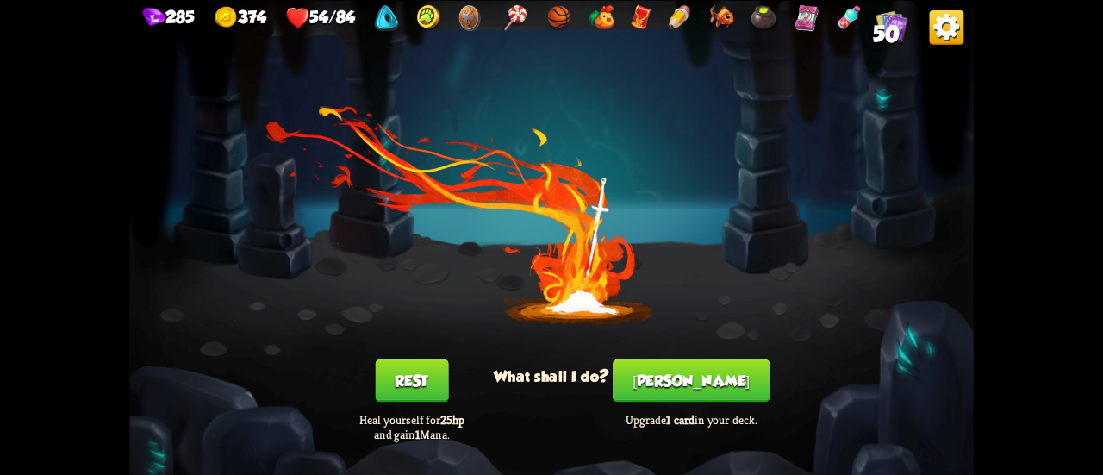
click at [668, 377] on button "[PERSON_NAME]" at bounding box center [690, 379] width 157 height 43
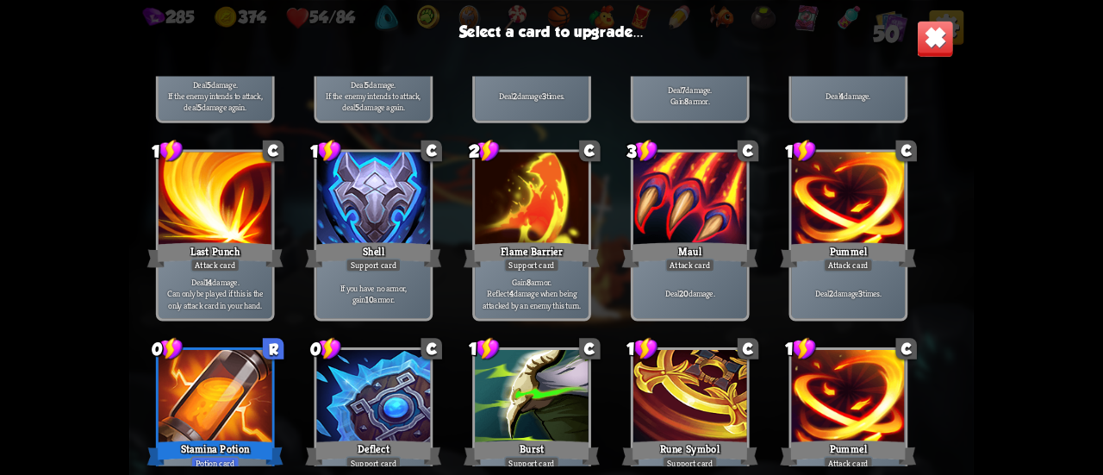
scroll to position [1059, 0]
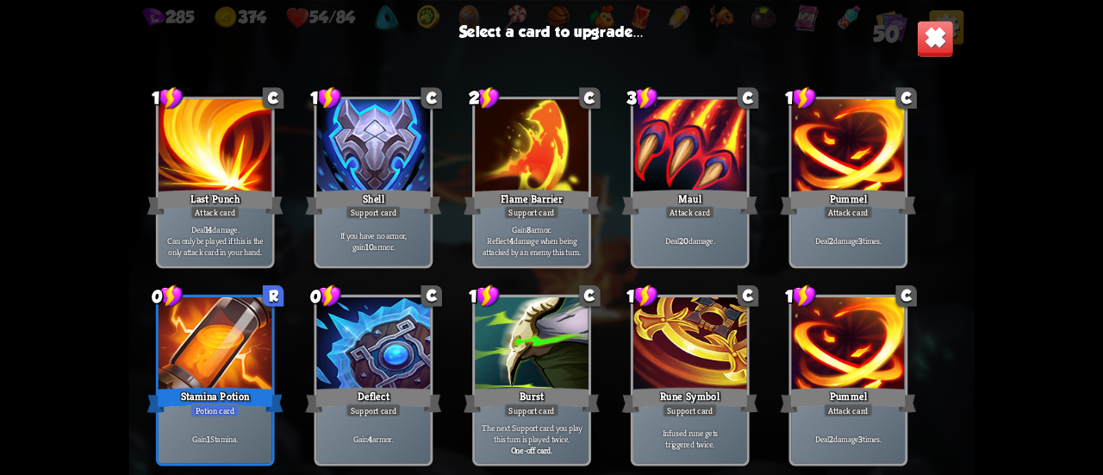
click at [436, 364] on div "1 C Scratch Attack card Deal 5 damage. 1 C Scratch Attack card Deal 5 damage. 1…" at bounding box center [551, 270] width 844 height 389
click at [234, 384] on div "Stamina Potion" at bounding box center [215, 399] width 136 height 30
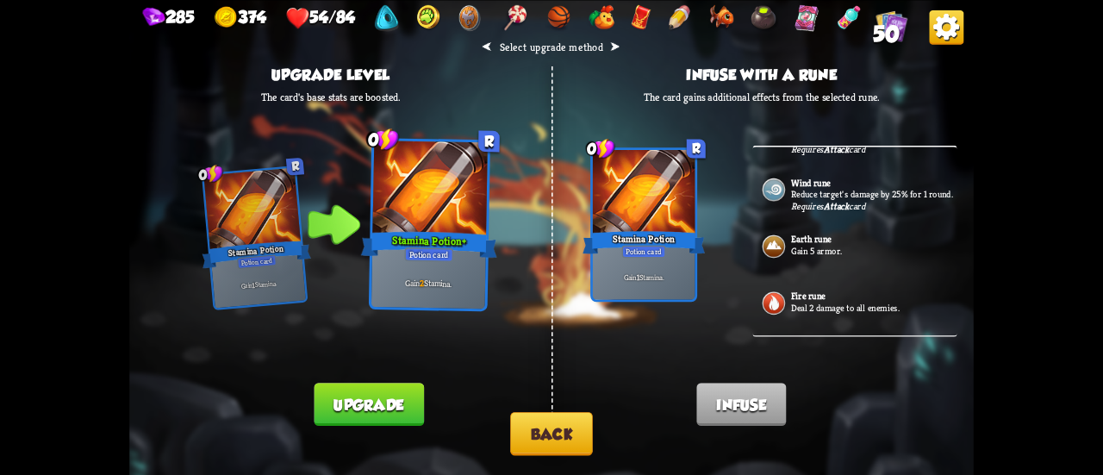
scroll to position [446, 0]
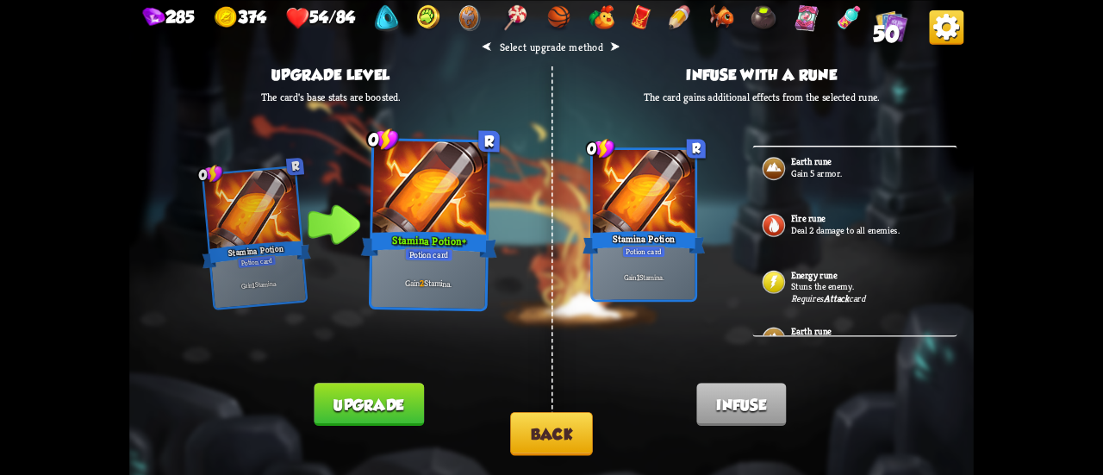
click at [543, 426] on button "Back" at bounding box center [551, 434] width 83 height 44
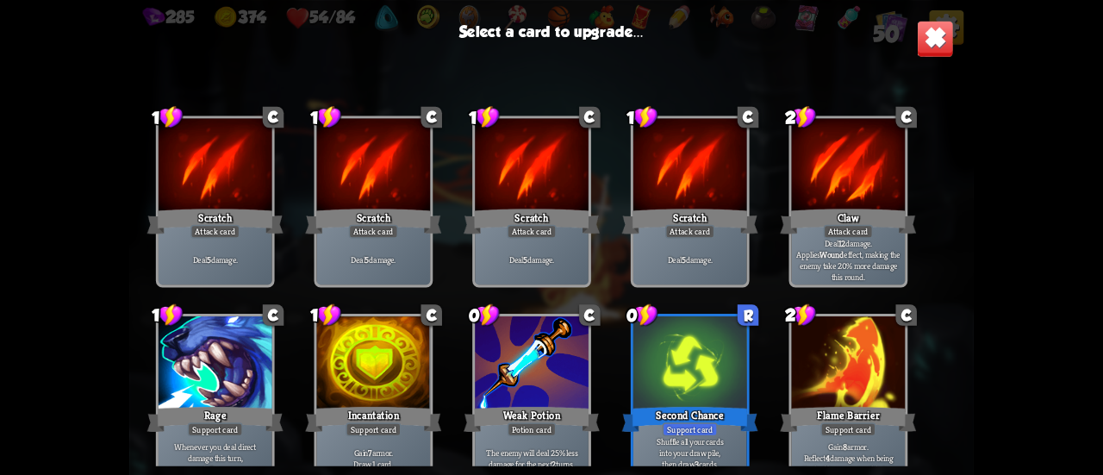
scroll to position [1059, 0]
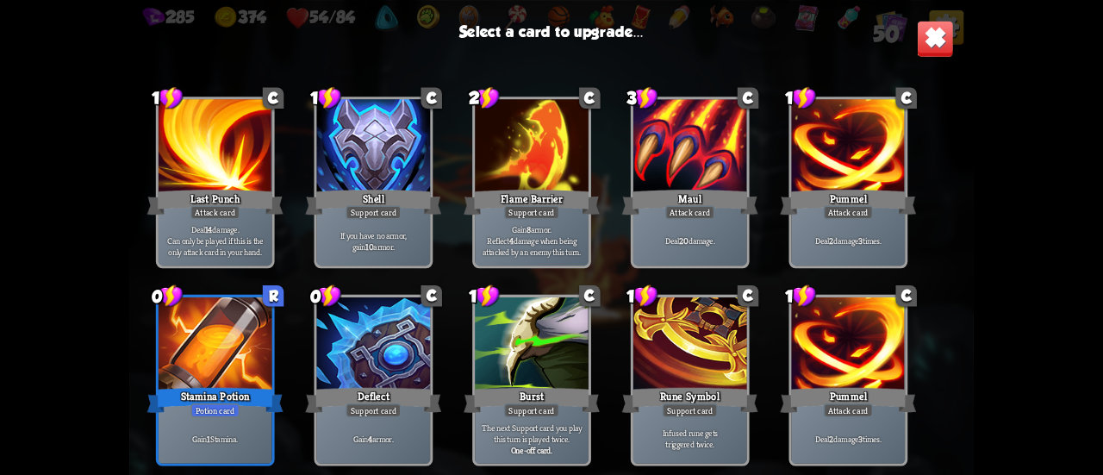
click at [308, 383] on div "1 C Scratch Attack card Deal 5 damage. 1 C Scratch Attack card Deal 5 damage. 1…" at bounding box center [551, 270] width 844 height 389
click at [341, 371] on div at bounding box center [374, 345] width 114 height 96
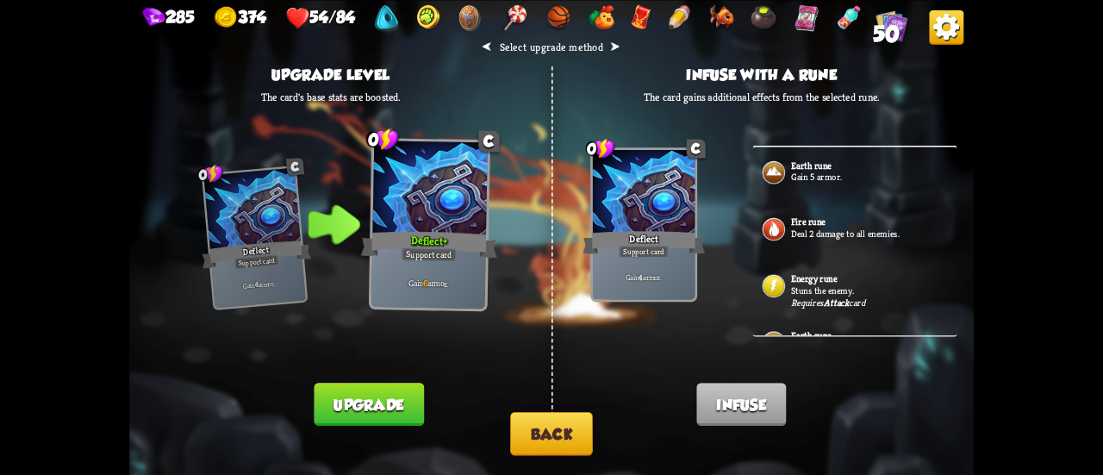
scroll to position [501, 0]
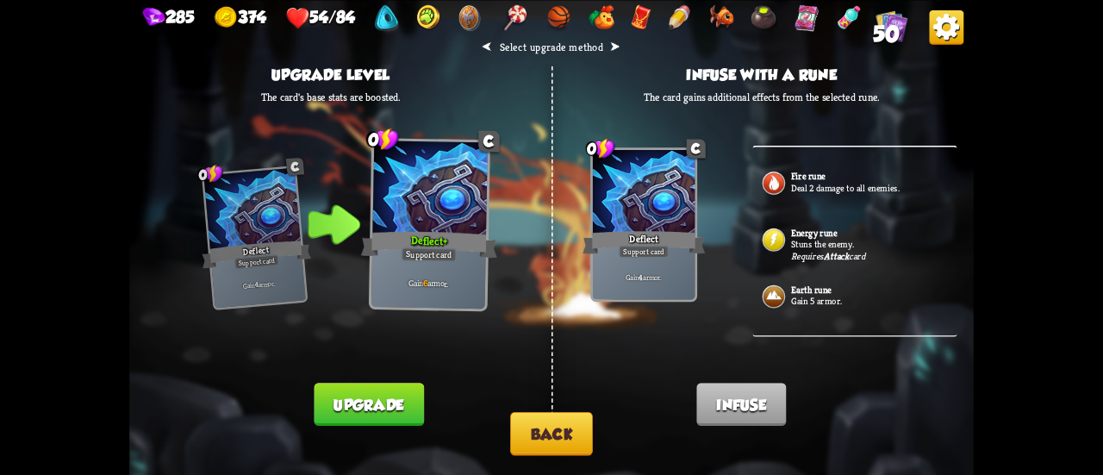
click at [848, 159] on div "Earth rune Gain 5 armor." at bounding box center [854, 131] width 204 height 57
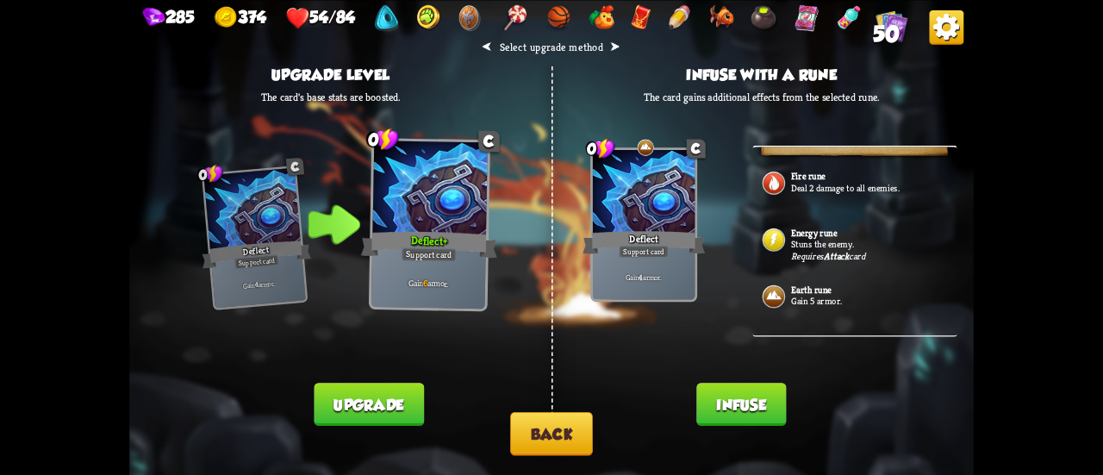
click at [733, 411] on button "Infuse" at bounding box center [741, 403] width 90 height 43
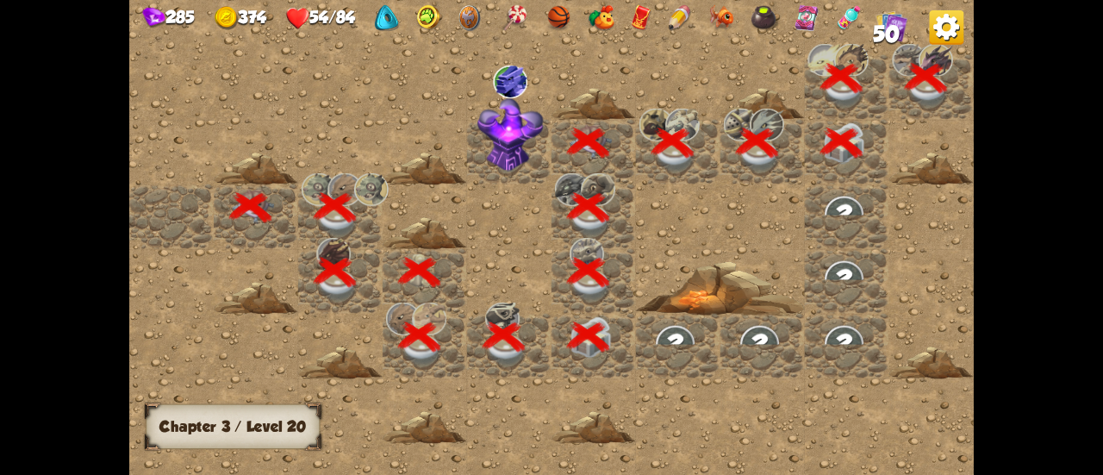
scroll to position [0, 331]
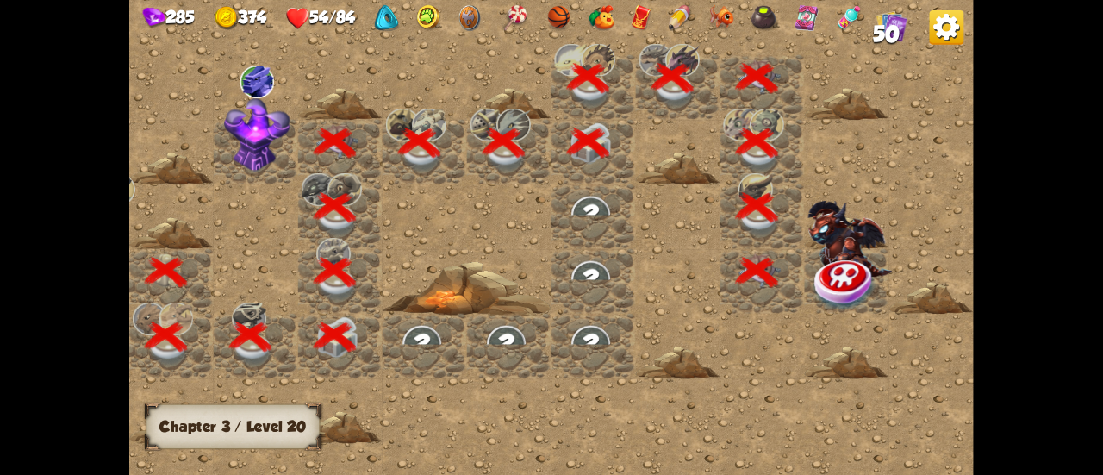
click at [846, 278] on img at bounding box center [845, 284] width 63 height 55
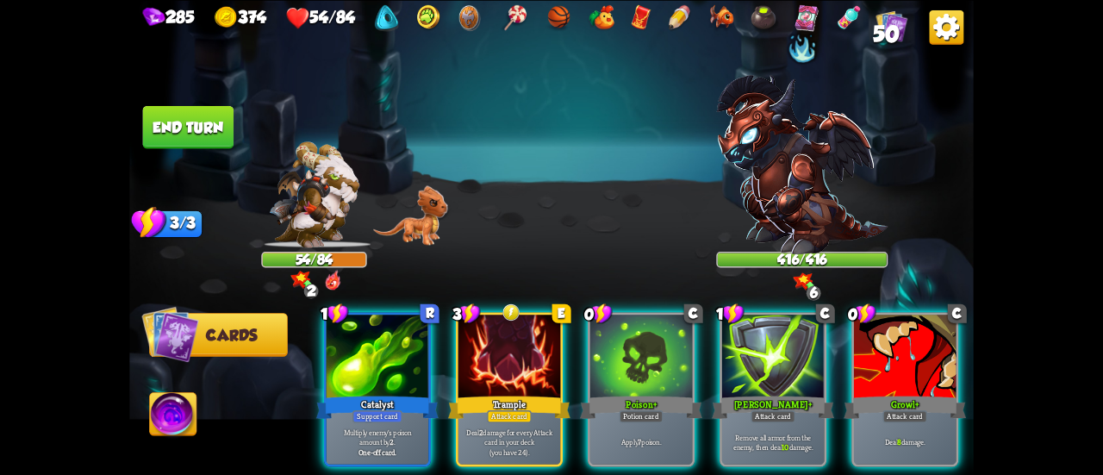
click at [625, 204] on img at bounding box center [551, 237] width 844 height 475
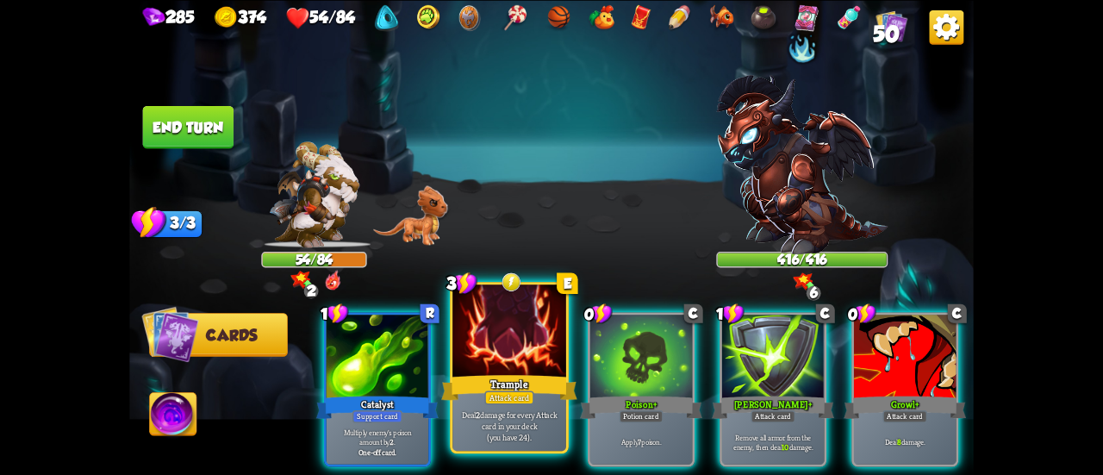
click at [529, 360] on div at bounding box center [509, 332] width 114 height 96
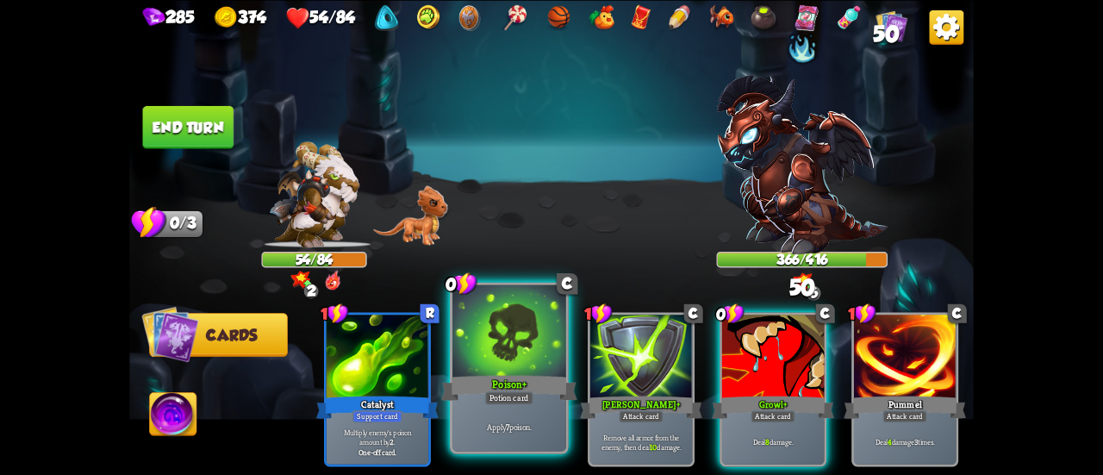
click at [498, 379] on div "Poison +" at bounding box center [509, 387] width 136 height 30
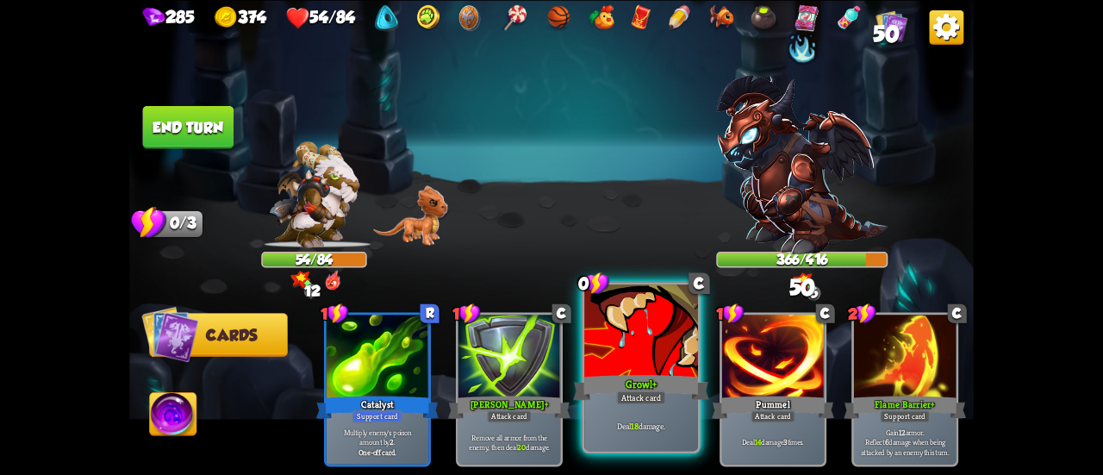
click at [646, 379] on div "Growl +" at bounding box center [641, 387] width 136 height 30
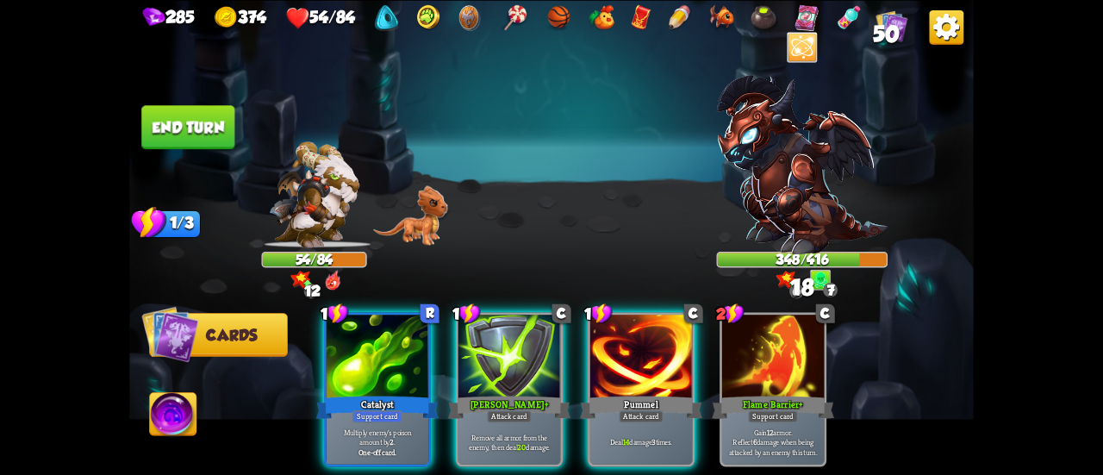
click at [175, 140] on button "End turn" at bounding box center [188, 126] width 91 height 43
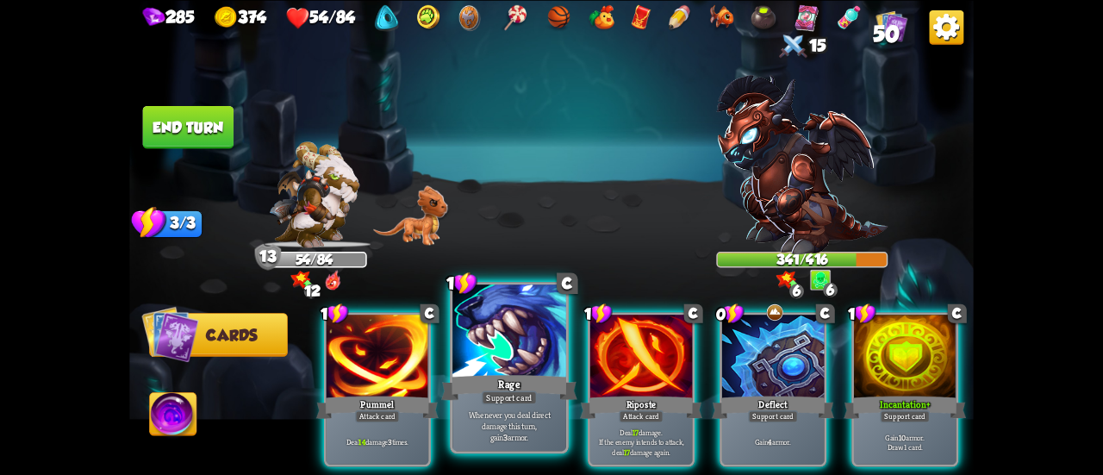
click at [526, 384] on div "Rage" at bounding box center [509, 387] width 136 height 30
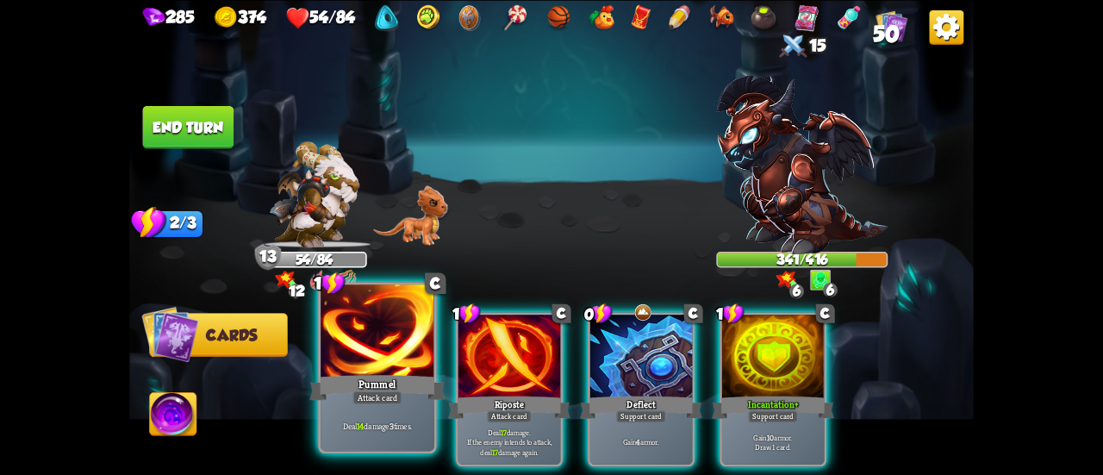
click at [379, 376] on div "Pummel" at bounding box center [377, 387] width 136 height 30
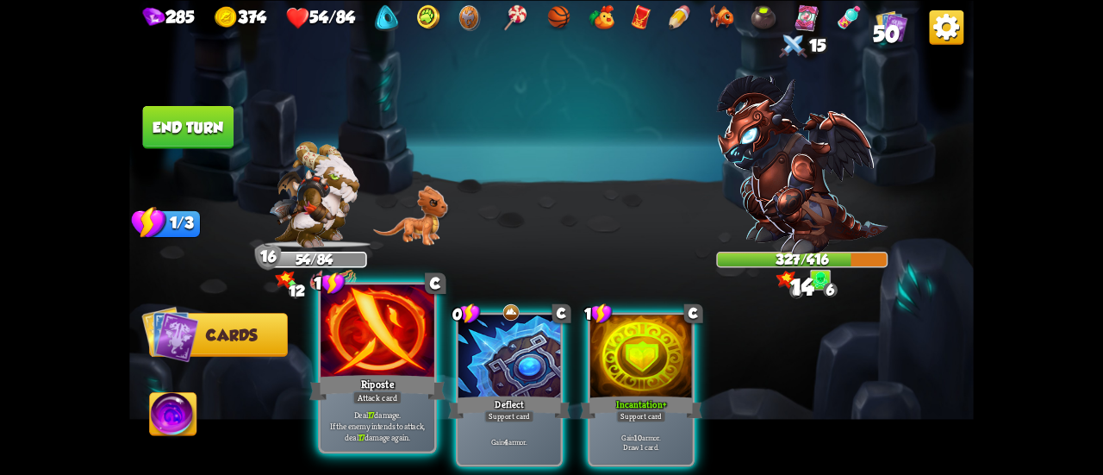
click at [387, 372] on div "Riposte" at bounding box center [377, 387] width 136 height 30
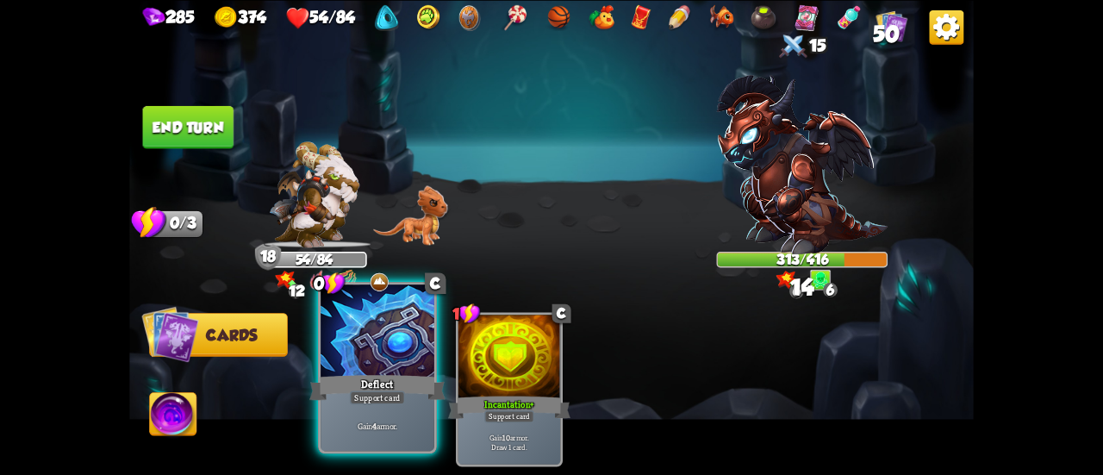
click at [400, 370] on div at bounding box center [377, 332] width 114 height 96
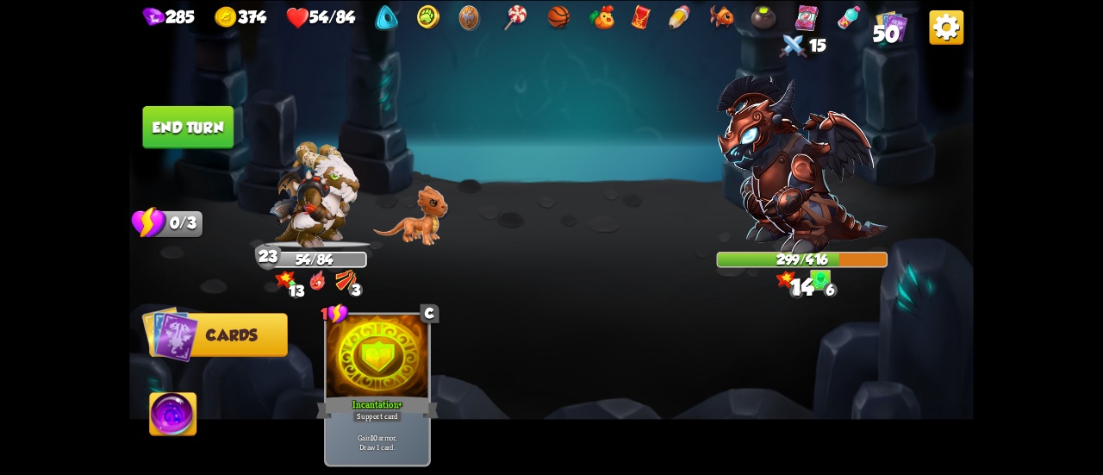
click at [214, 133] on button "End turn" at bounding box center [188, 126] width 91 height 43
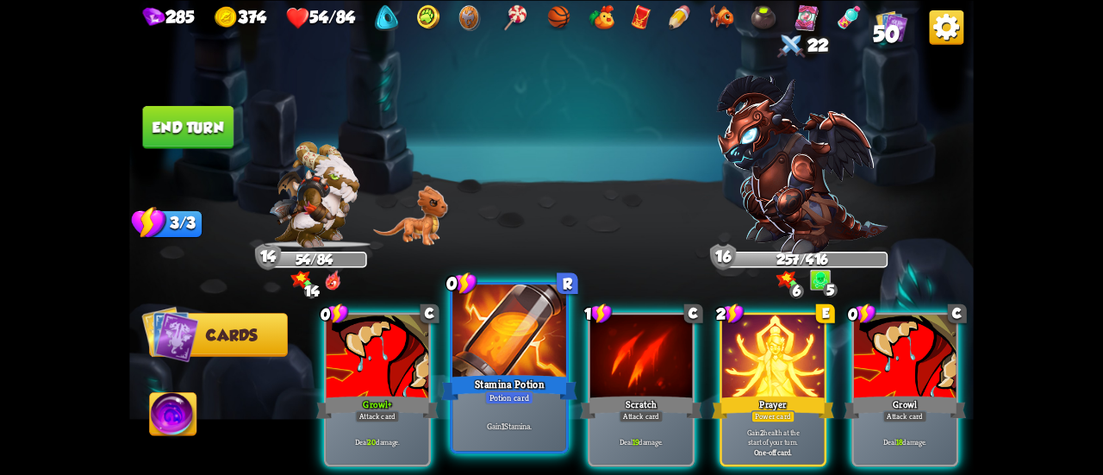
click at [485, 380] on div "Stamina Potion" at bounding box center [509, 387] width 136 height 30
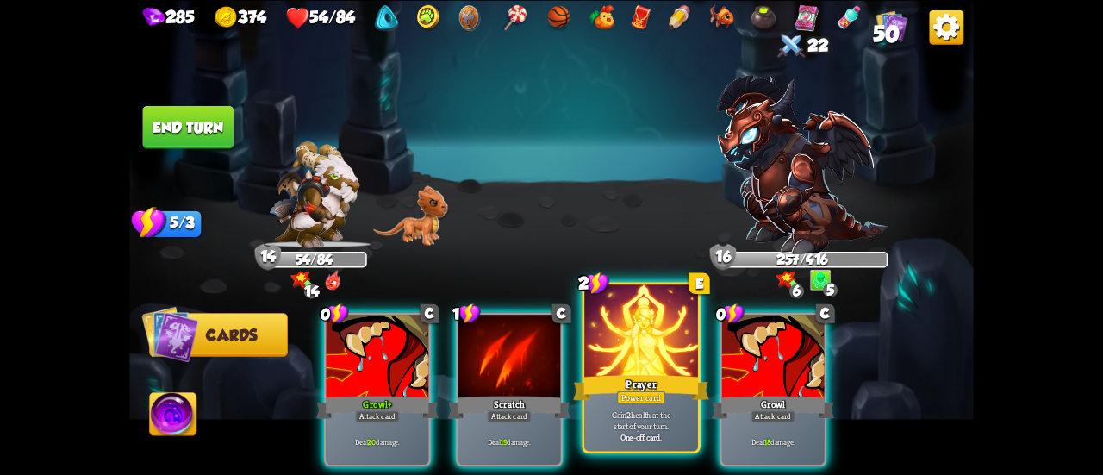
click at [610, 376] on div "Prayer" at bounding box center [641, 387] width 136 height 30
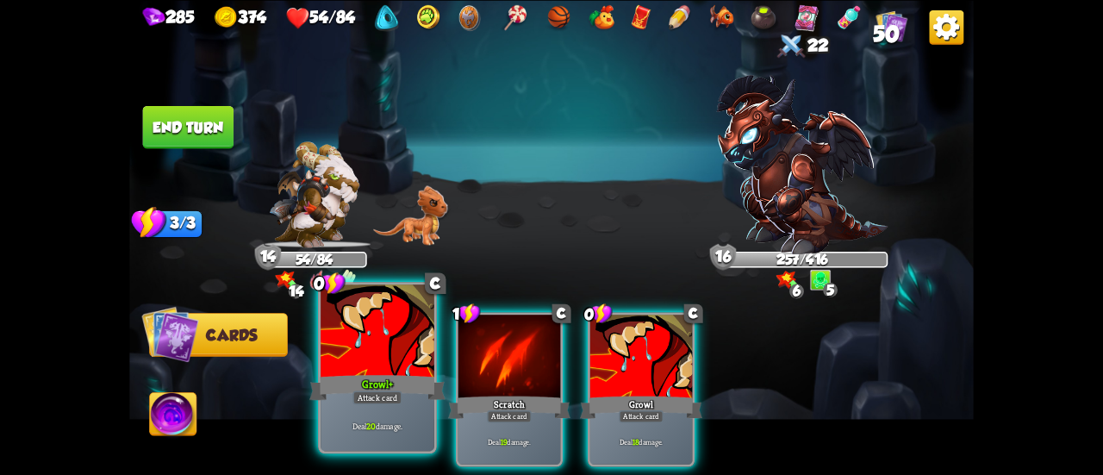
drag, startPoint x: 612, startPoint y: 377, endPoint x: 405, endPoint y: 367, distance: 207.0
click at [609, 393] on div "Growl" at bounding box center [641, 407] width 122 height 28
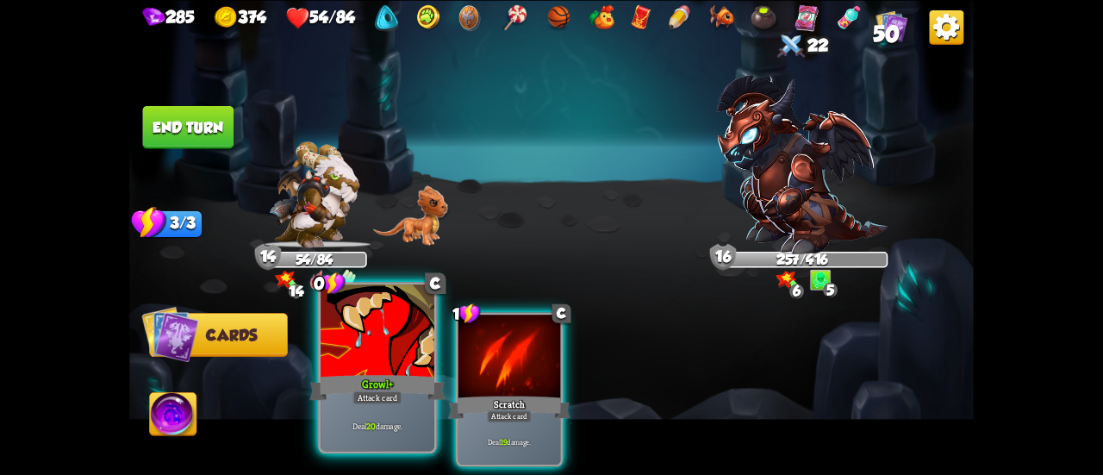
click at [370, 367] on div at bounding box center [377, 332] width 114 height 96
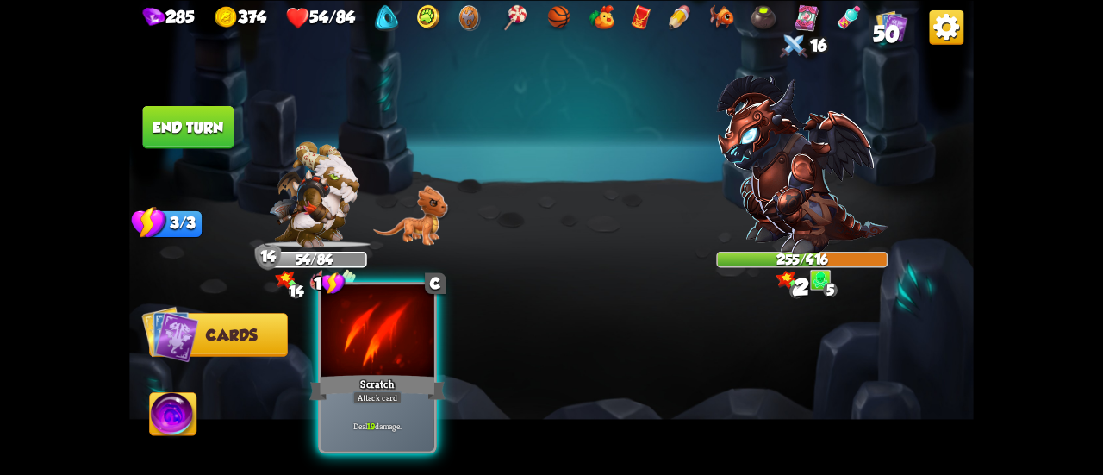
click at [370, 368] on div at bounding box center [377, 332] width 114 height 96
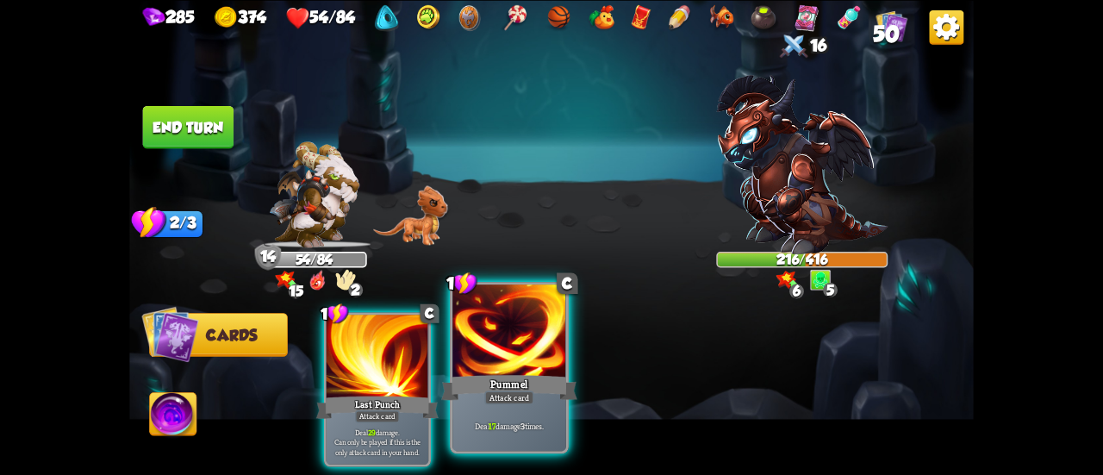
click at [500, 376] on div "Pummel" at bounding box center [509, 387] width 136 height 30
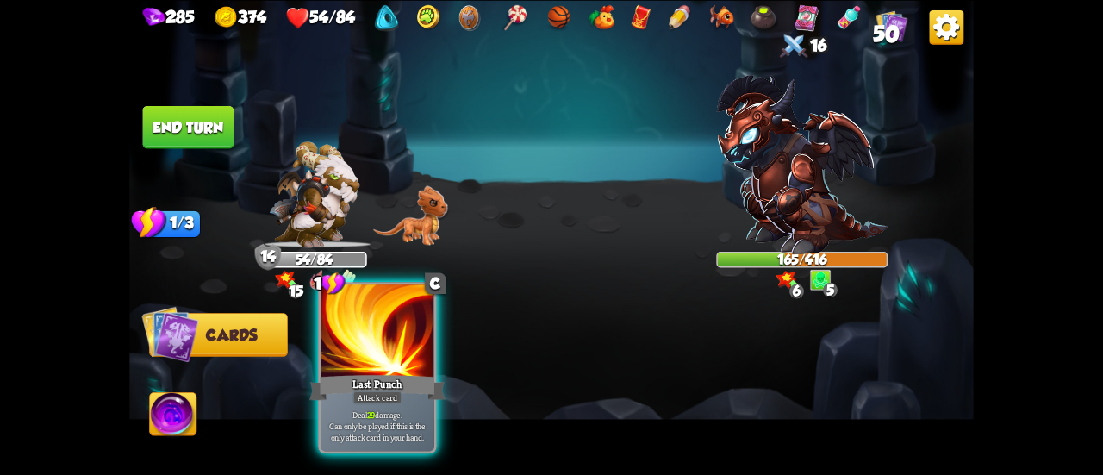
click at [396, 391] on div "Attack card" at bounding box center [376, 397] width 49 height 14
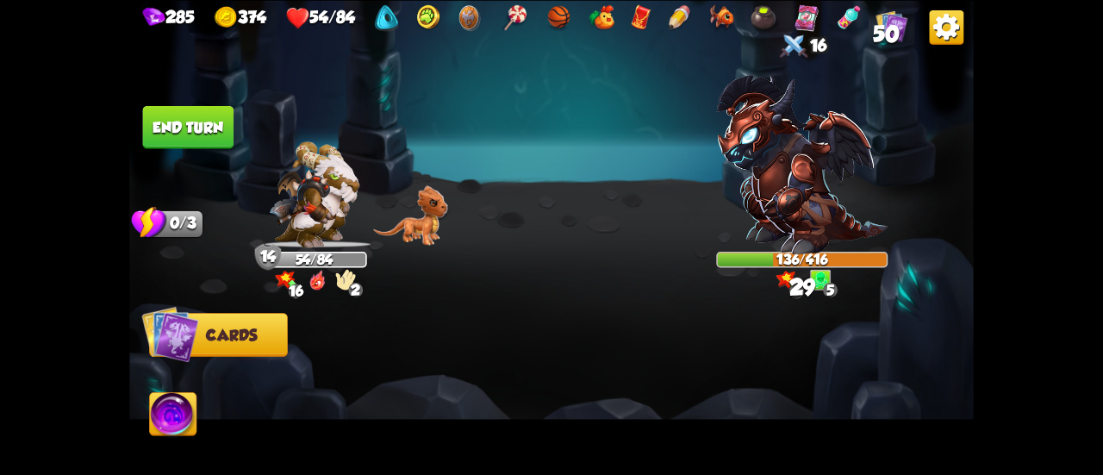
click at [208, 127] on button "End turn" at bounding box center [188, 126] width 91 height 43
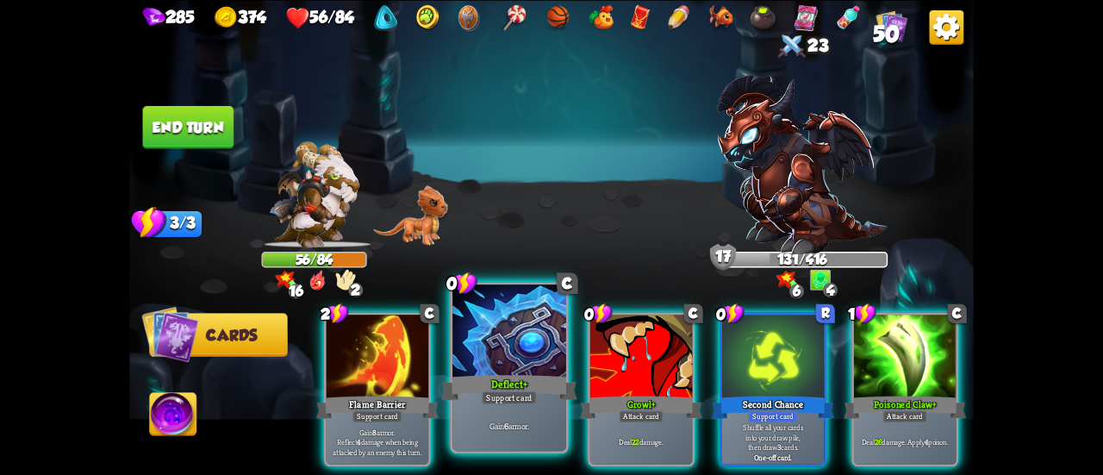
click at [546, 361] on div at bounding box center [509, 332] width 114 height 96
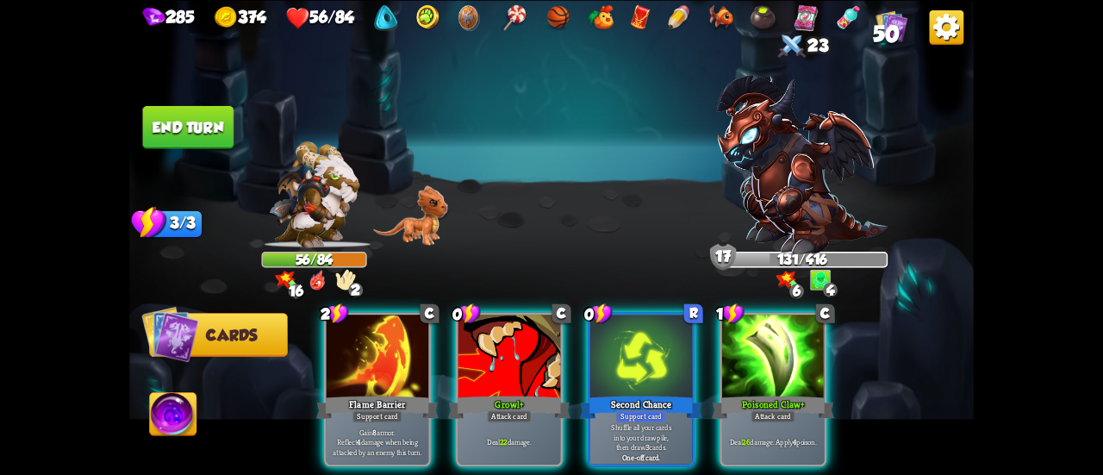
click at [546, 361] on div at bounding box center [509, 357] width 102 height 86
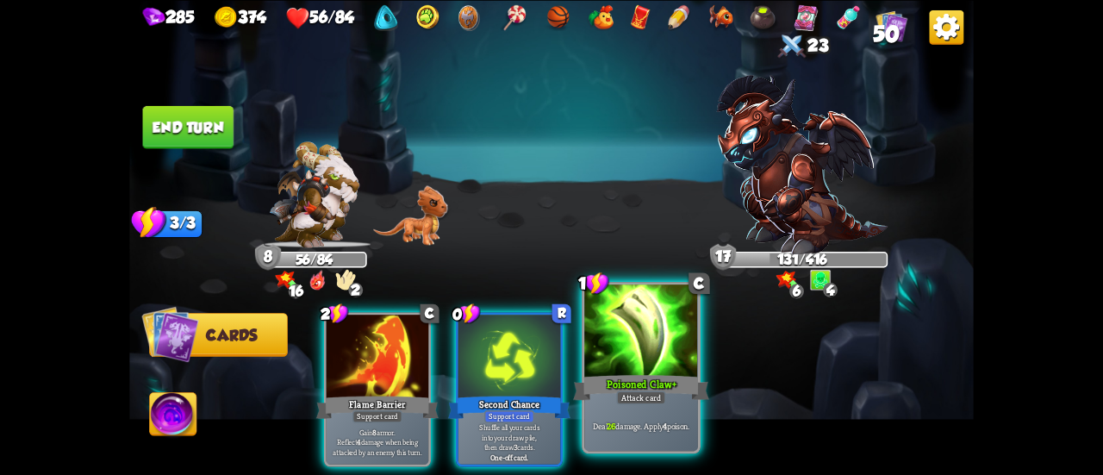
click at [637, 376] on div "Poisoned Claw +" at bounding box center [641, 387] width 136 height 30
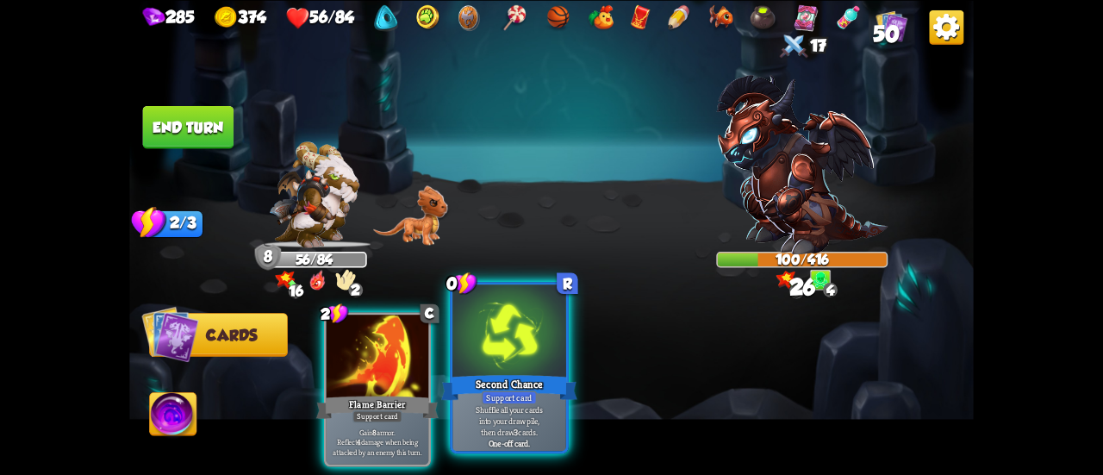
click at [486, 380] on div "Second Chance" at bounding box center [509, 387] width 136 height 30
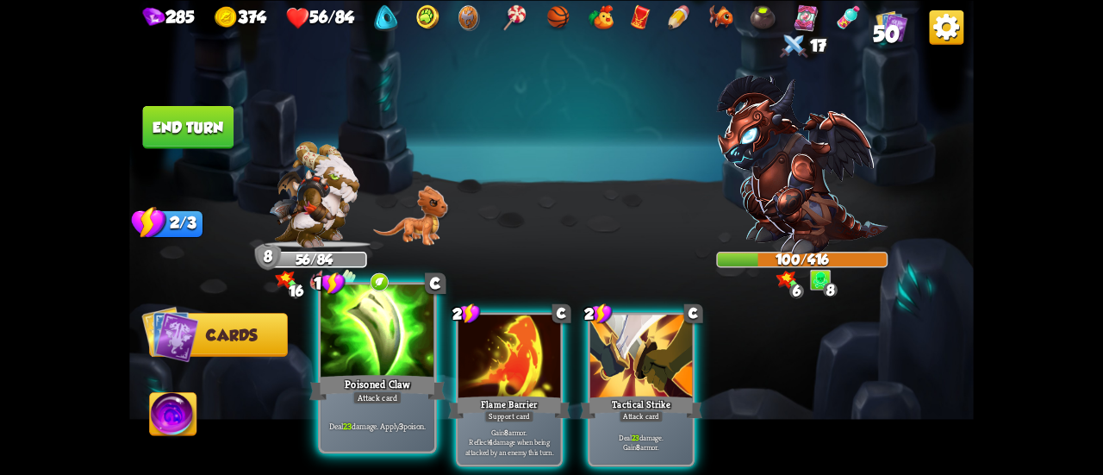
click at [383, 389] on div "Poisoned Claw" at bounding box center [377, 387] width 136 height 30
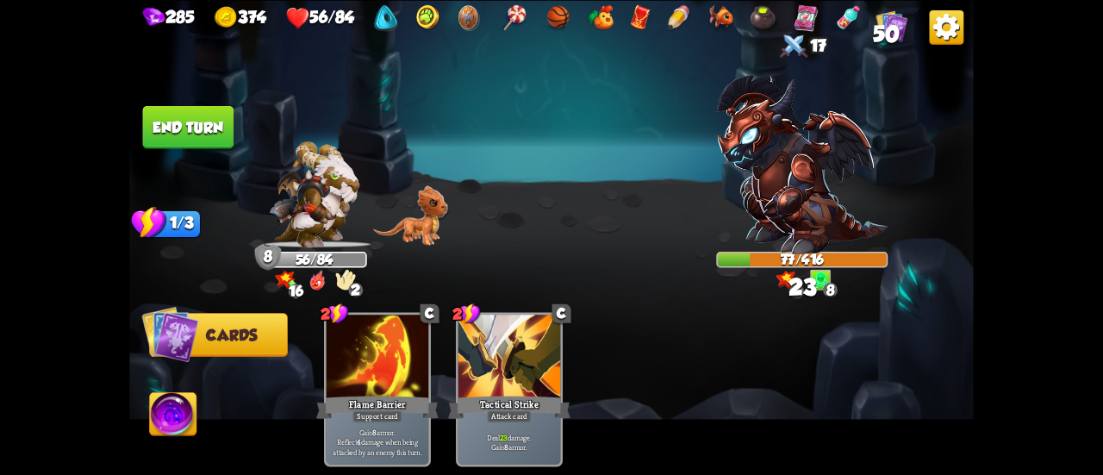
click at [196, 133] on button "End turn" at bounding box center [188, 126] width 91 height 43
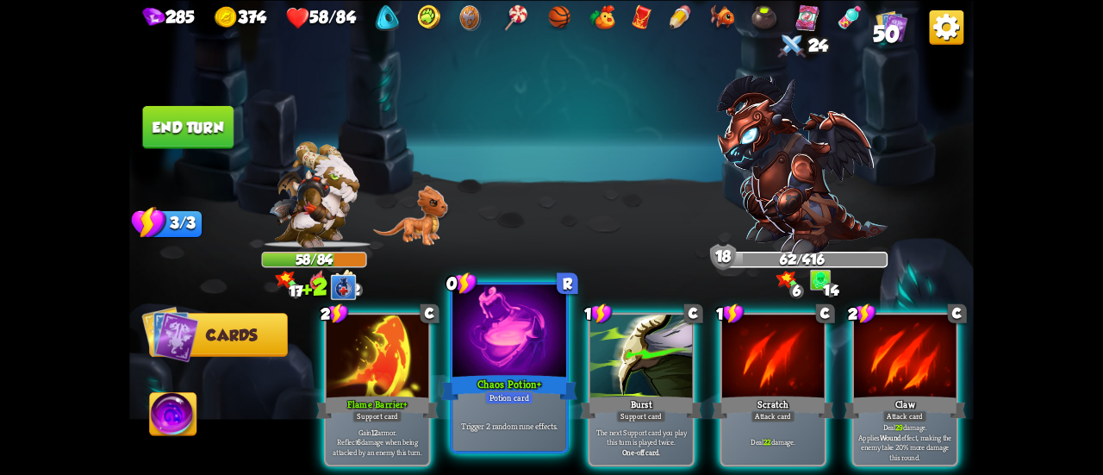
click at [508, 405] on div "Trigger 2 random rune effects." at bounding box center [509, 425] width 114 height 49
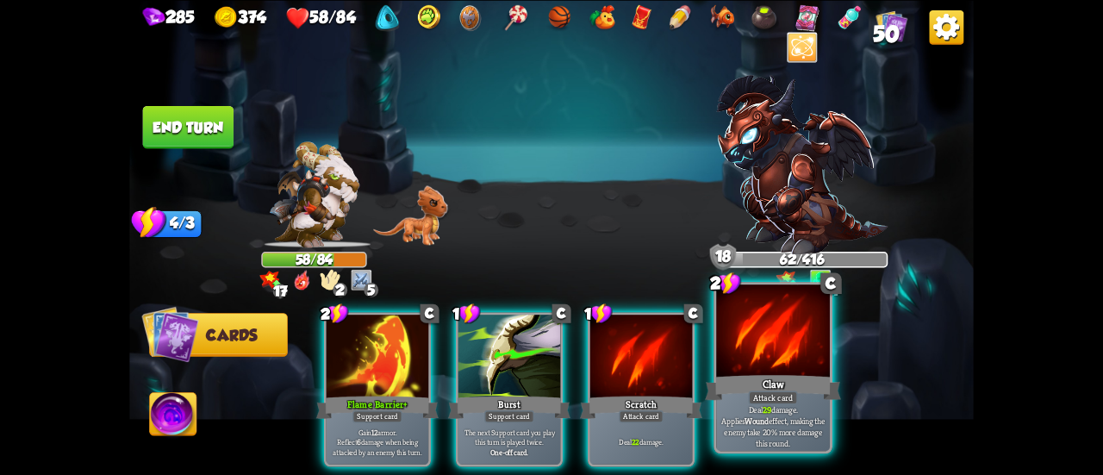
click at [763, 355] on div at bounding box center [773, 332] width 114 height 96
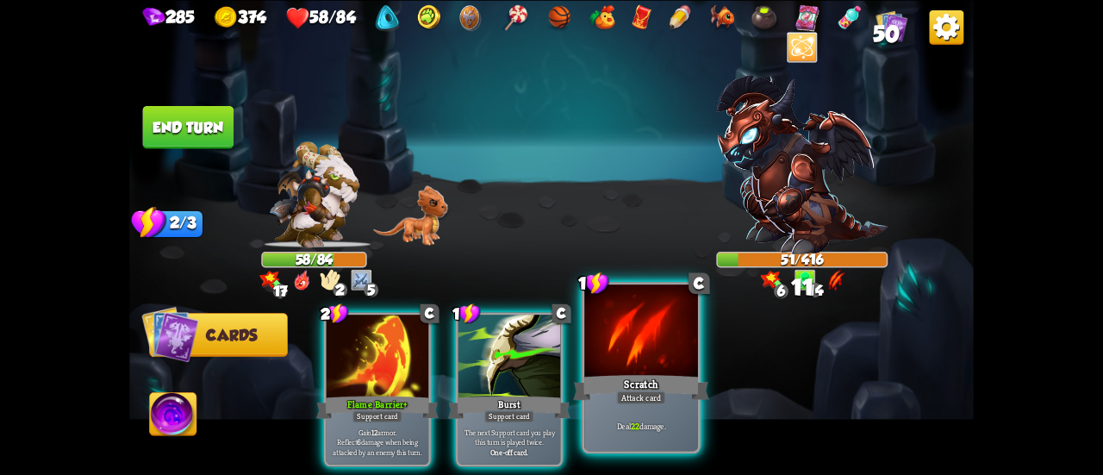
click at [667, 364] on div at bounding box center [641, 332] width 114 height 96
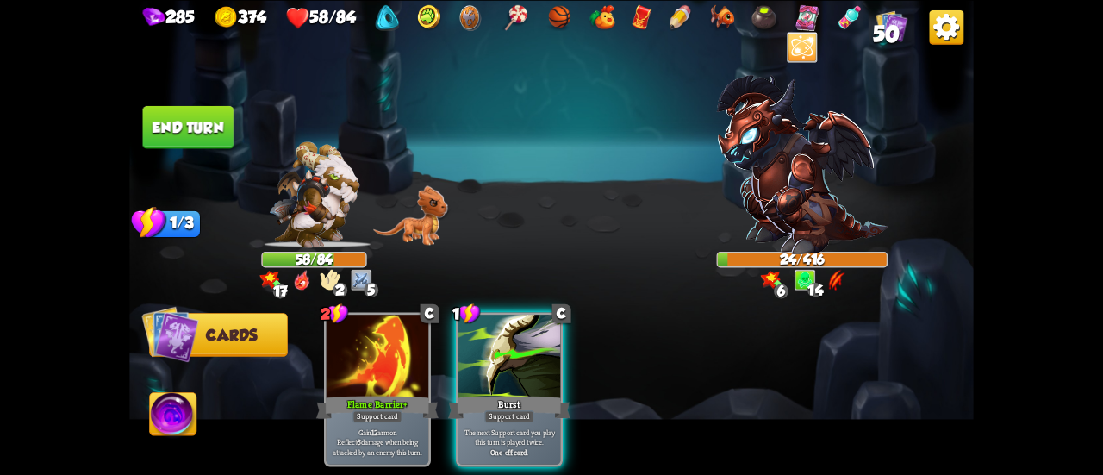
click at [202, 130] on button "End turn" at bounding box center [188, 126] width 91 height 43
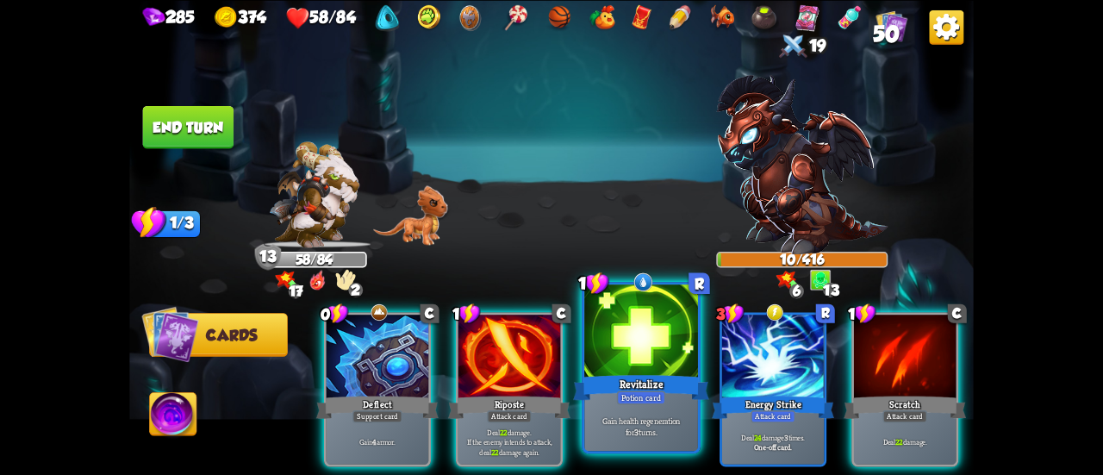
click at [651, 340] on div at bounding box center [641, 332] width 114 height 96
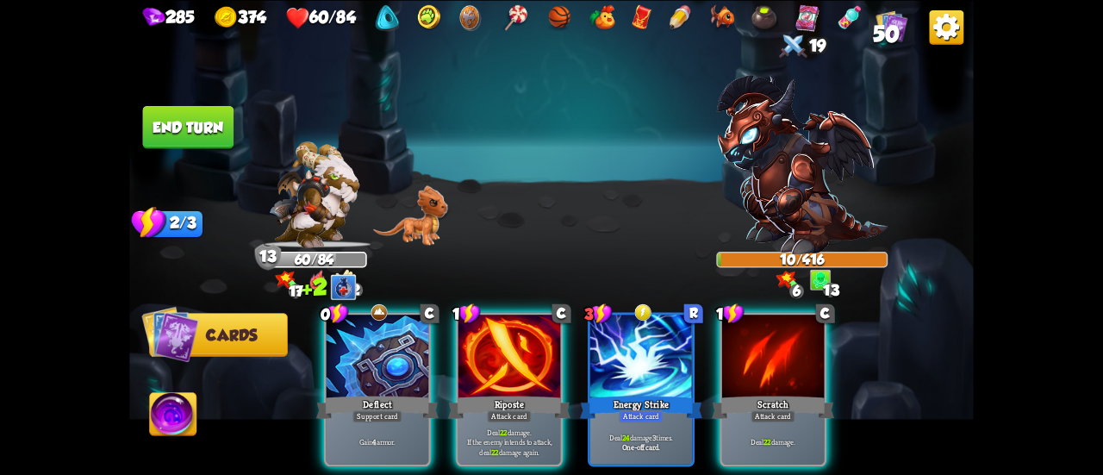
click at [651, 340] on div at bounding box center [641, 357] width 102 height 86
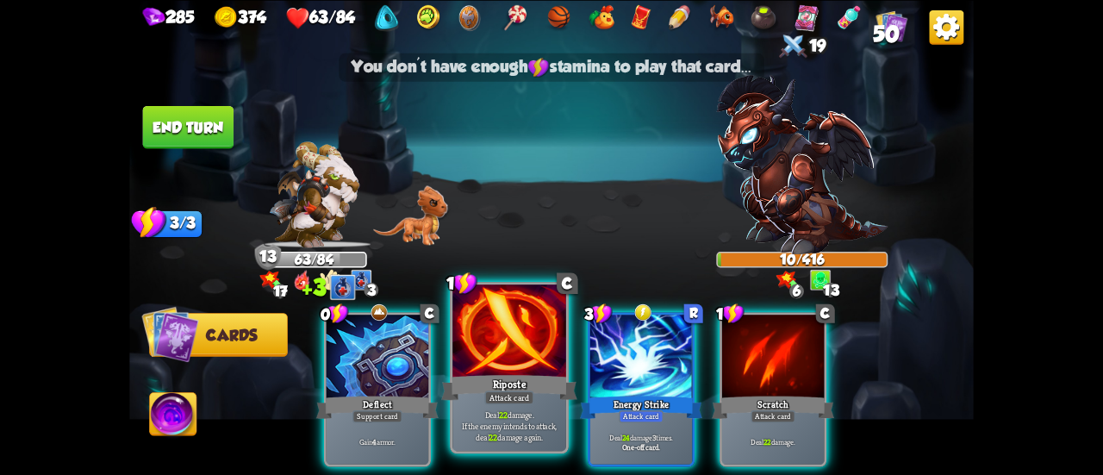
click at [506, 372] on div "Riposte" at bounding box center [509, 387] width 136 height 30
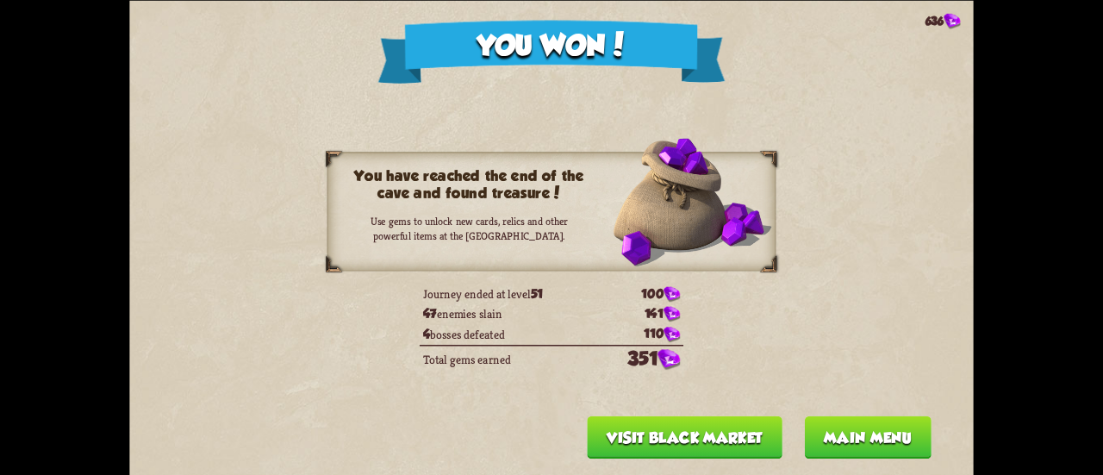
click at [833, 440] on button "Main menu" at bounding box center [867, 436] width 127 height 43
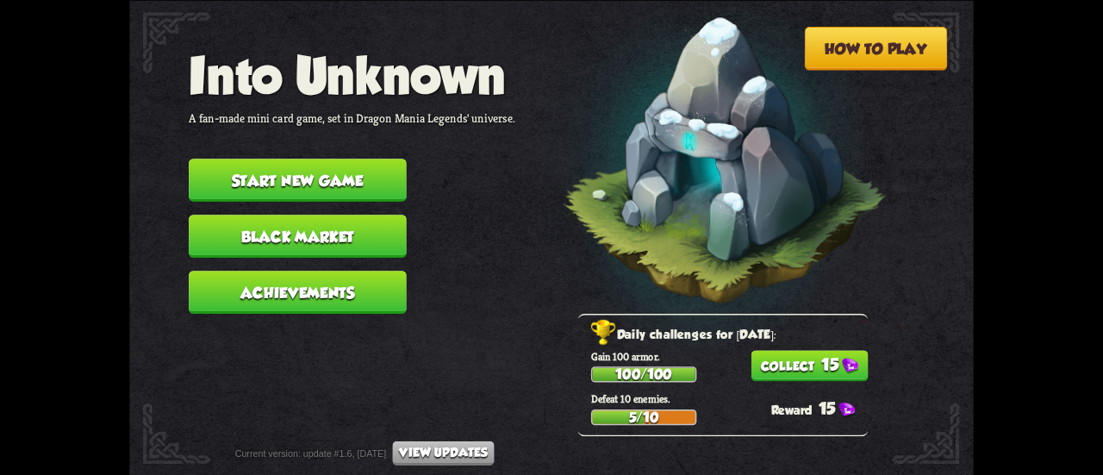
click at [806, 365] on button "15" at bounding box center [808, 365] width 117 height 31
click at [348, 245] on button "Black Market" at bounding box center [298, 235] width 218 height 43
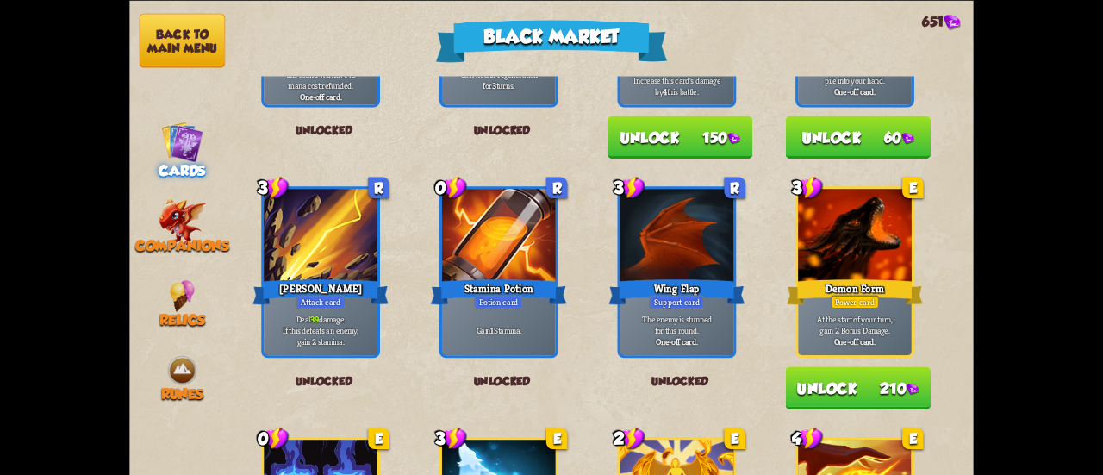
scroll to position [879, 0]
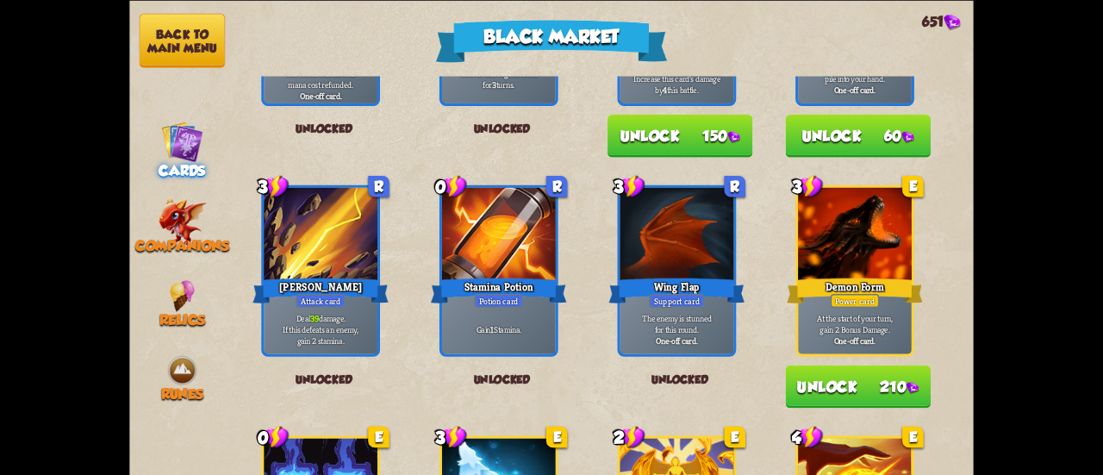
click at [860, 390] on button "Unlock 210" at bounding box center [858, 385] width 145 height 43
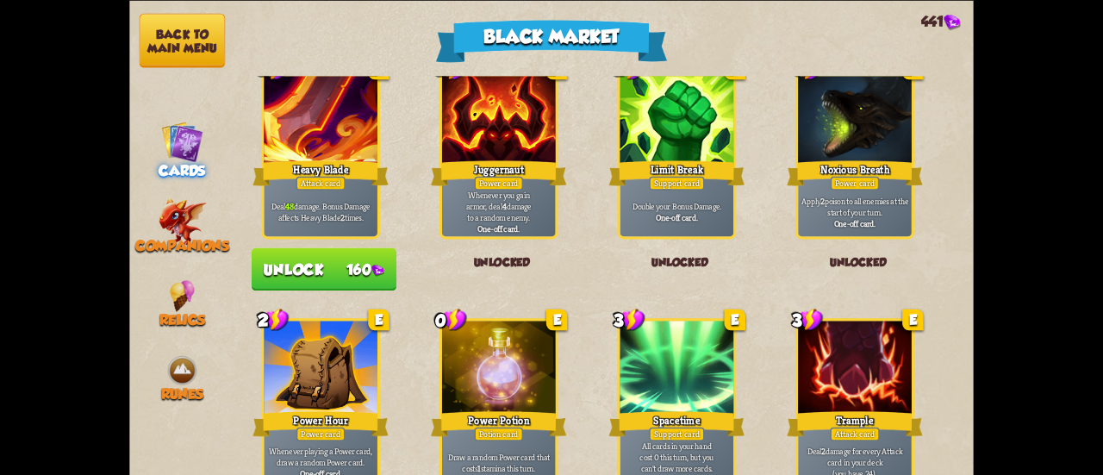
scroll to position [1792, 0]
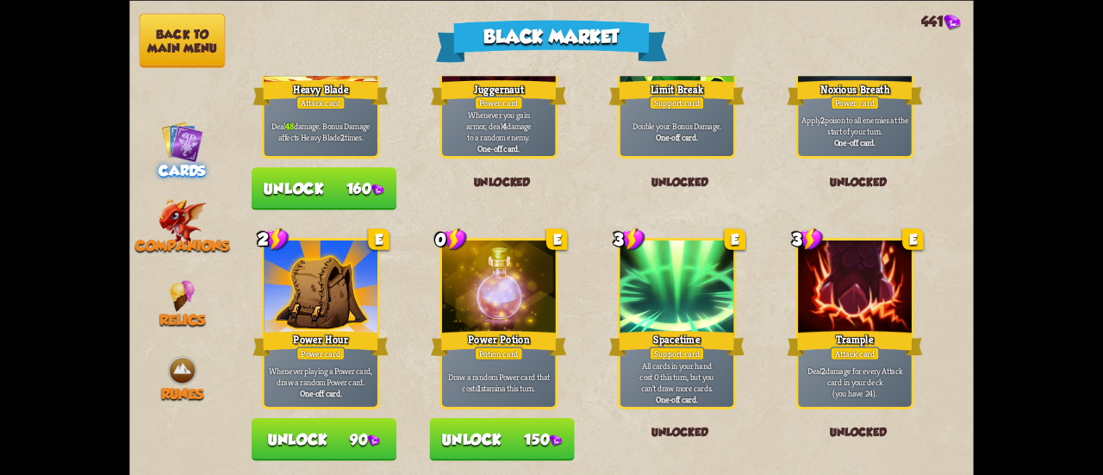
click at [527, 432] on button "Unlock 150" at bounding box center [501, 438] width 145 height 43
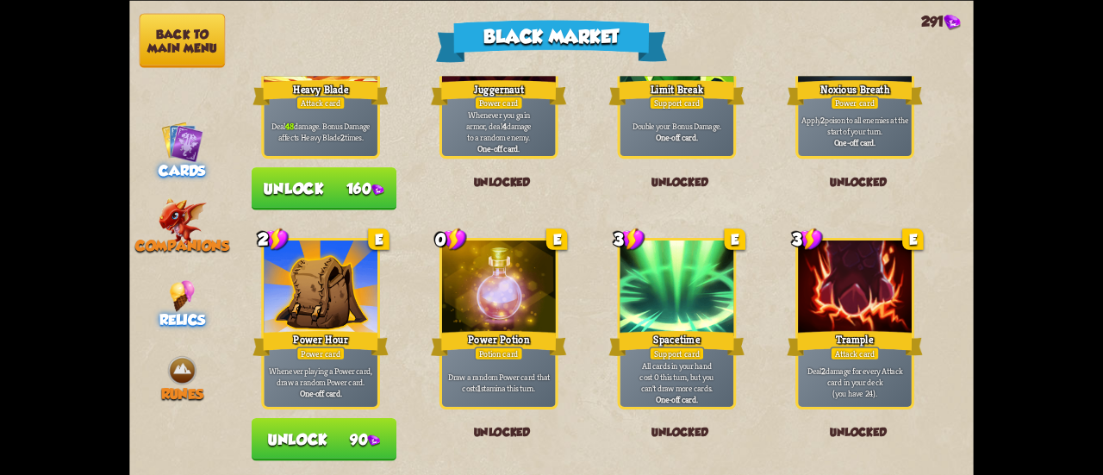
click at [193, 297] on img at bounding box center [182, 295] width 25 height 32
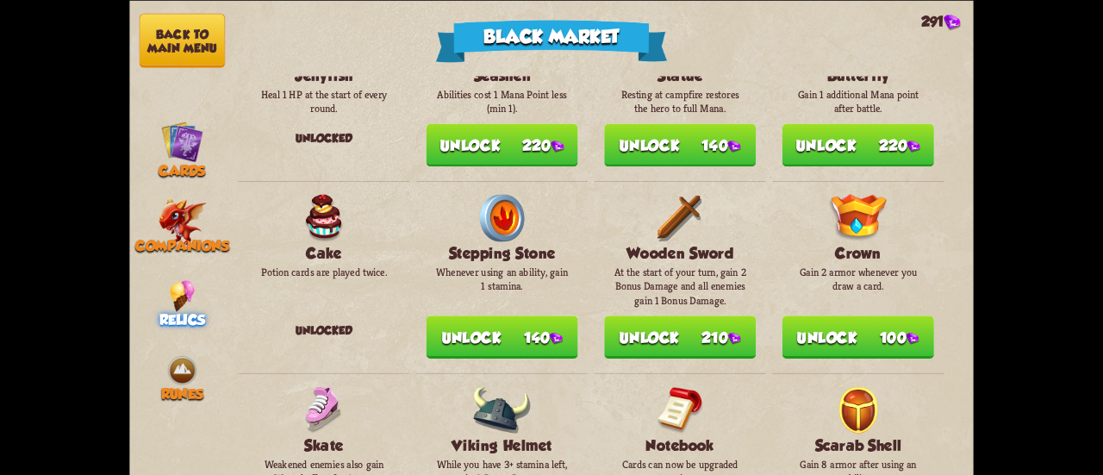
scroll to position [651, 0]
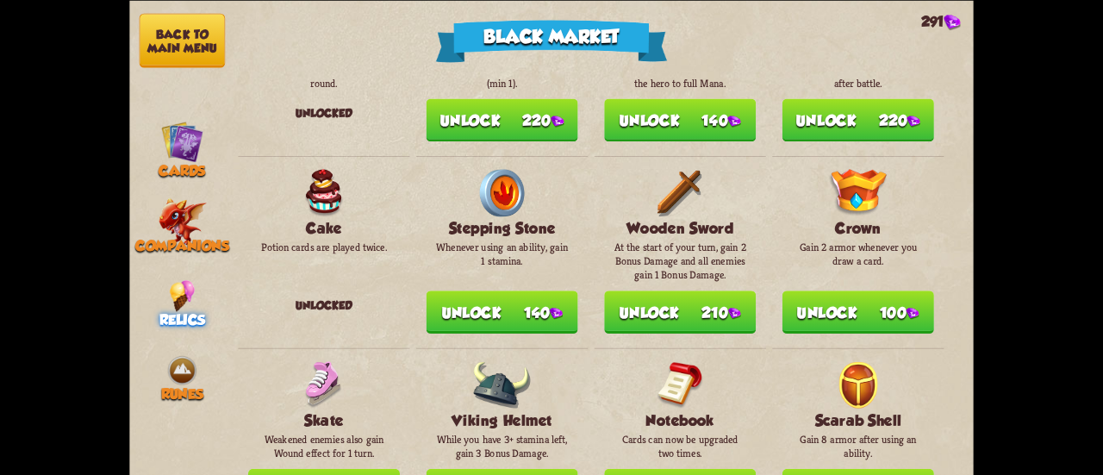
click at [842, 291] on button "Unlock 100" at bounding box center [858, 311] width 152 height 43
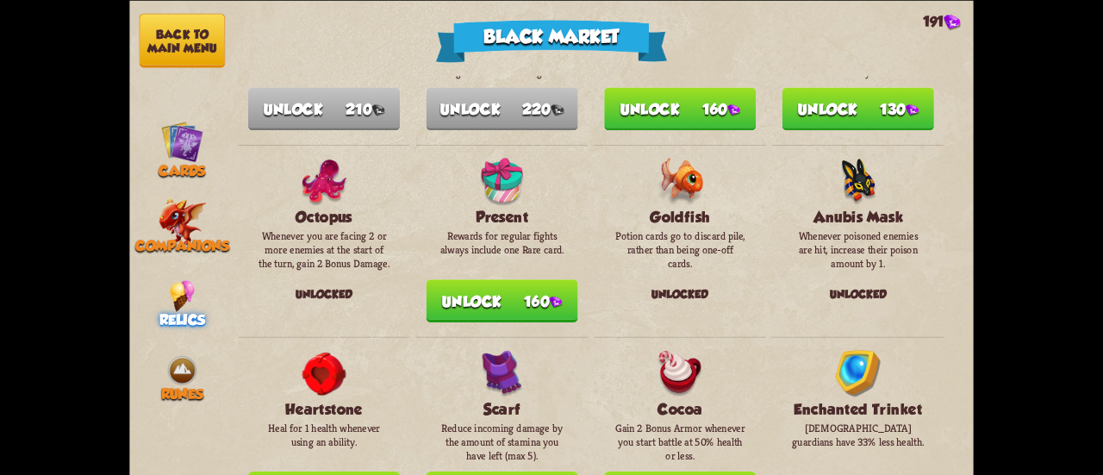
scroll to position [1151, 0]
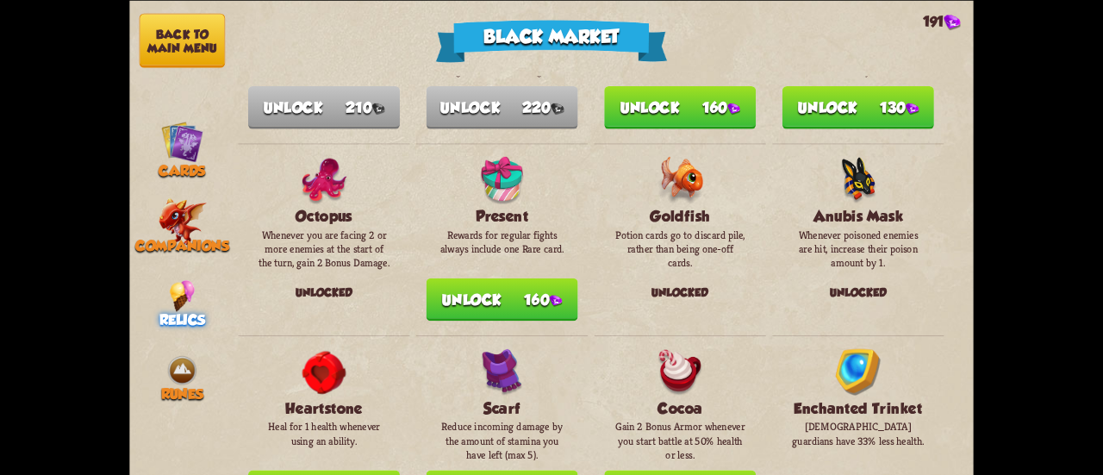
click at [553, 295] on img at bounding box center [556, 301] width 13 height 12
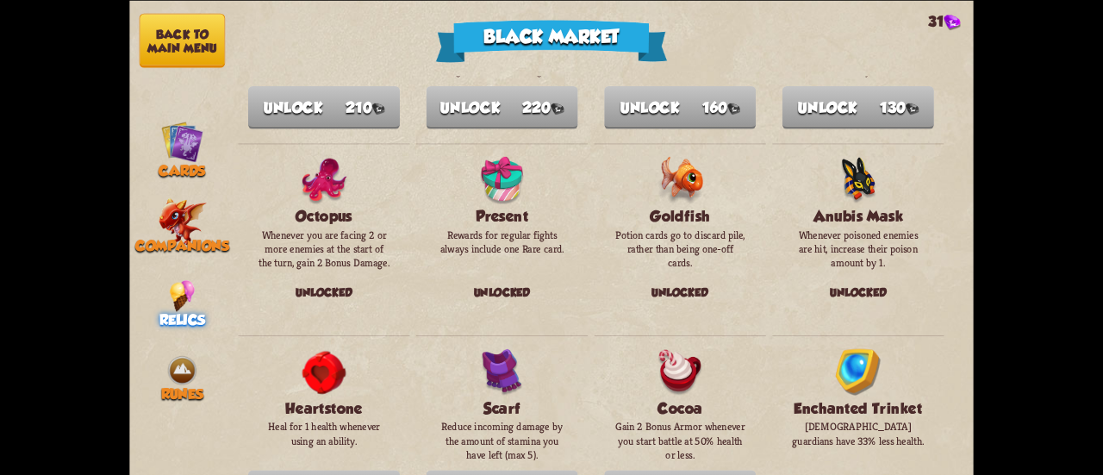
click at [186, 33] on button "Back to main menu" at bounding box center [182, 40] width 85 height 54
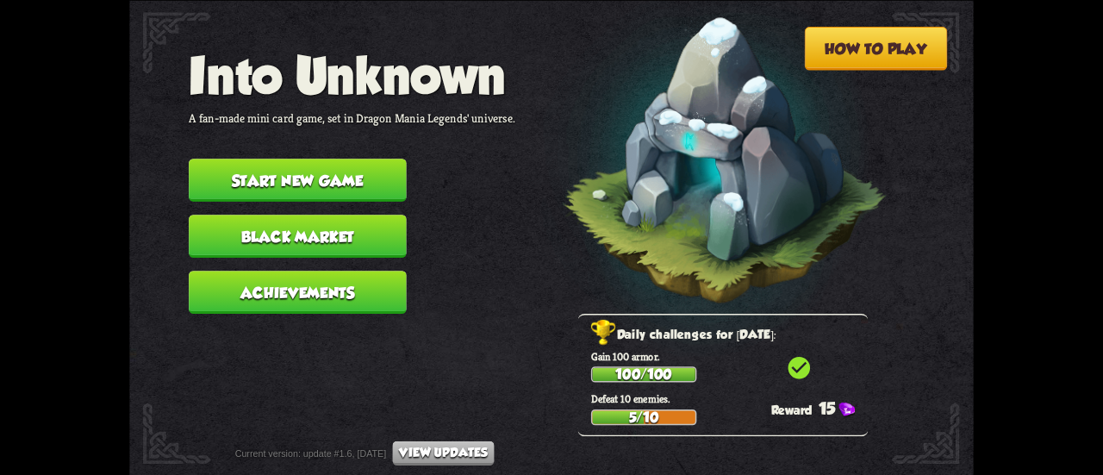
click at [357, 283] on button "Achievements" at bounding box center [298, 291] width 218 height 43
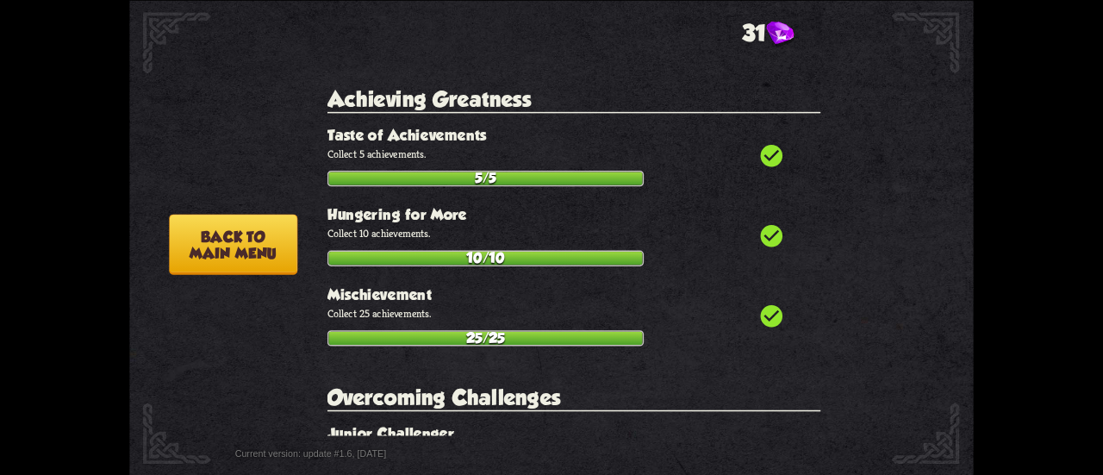
scroll to position [4463, 0]
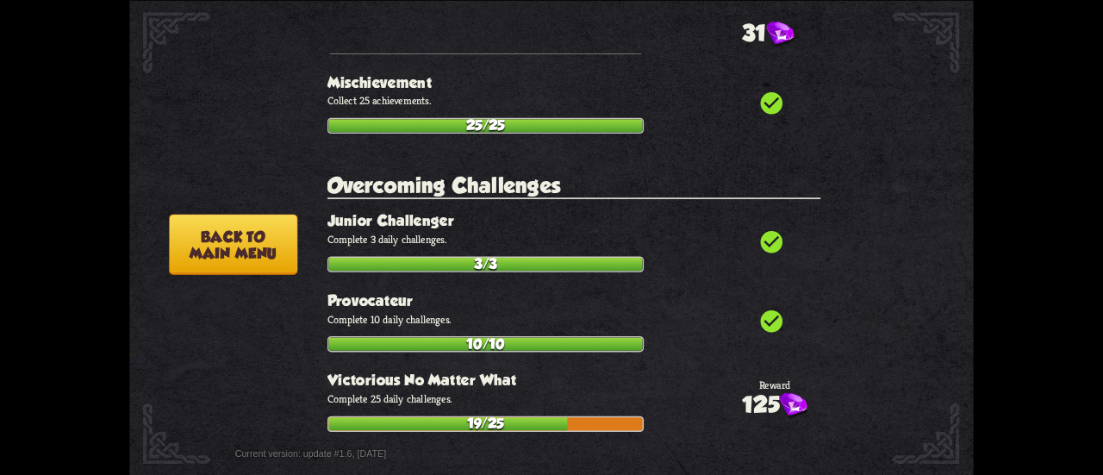
click at [817, 351] on div "Achievements progress 77% Feats of Strength check_circle The Journey Starts Def…" at bounding box center [580, 244] width 506 height 382
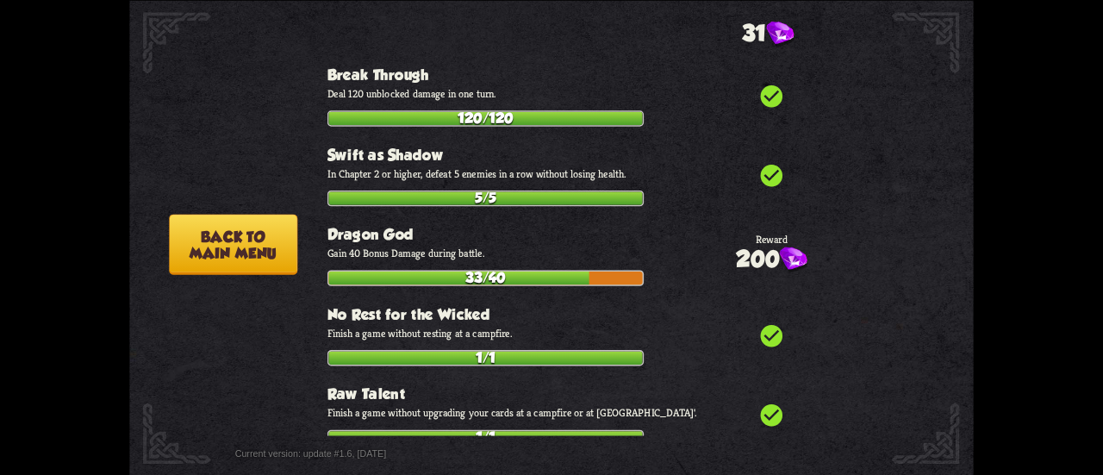
scroll to position [6053, 0]
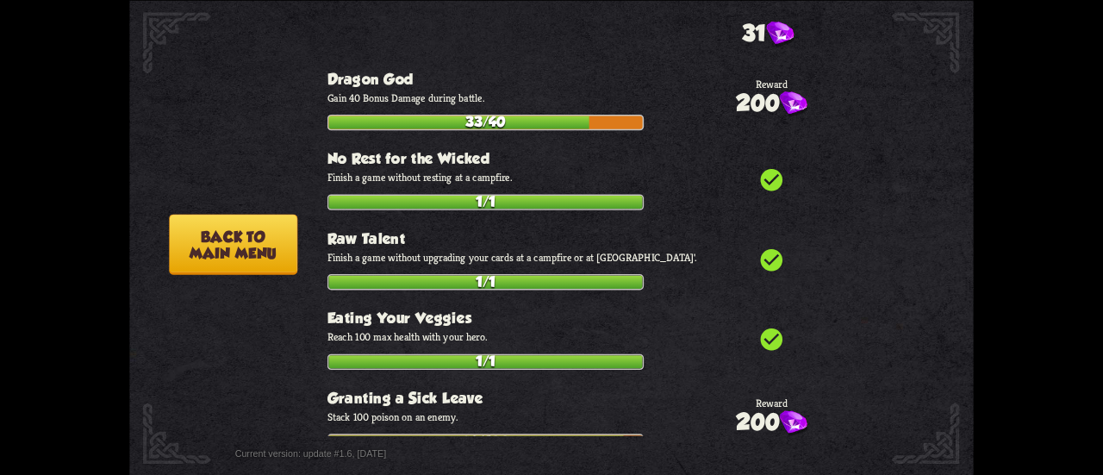
click at [227, 242] on button "Back to main menu" at bounding box center [233, 244] width 128 height 60
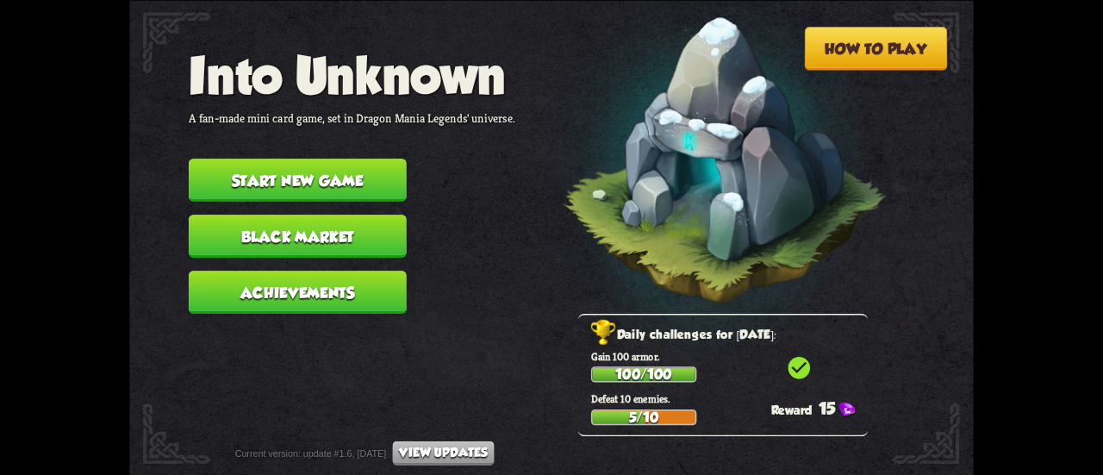
click at [363, 193] on button "Start new game" at bounding box center [298, 179] width 218 height 43
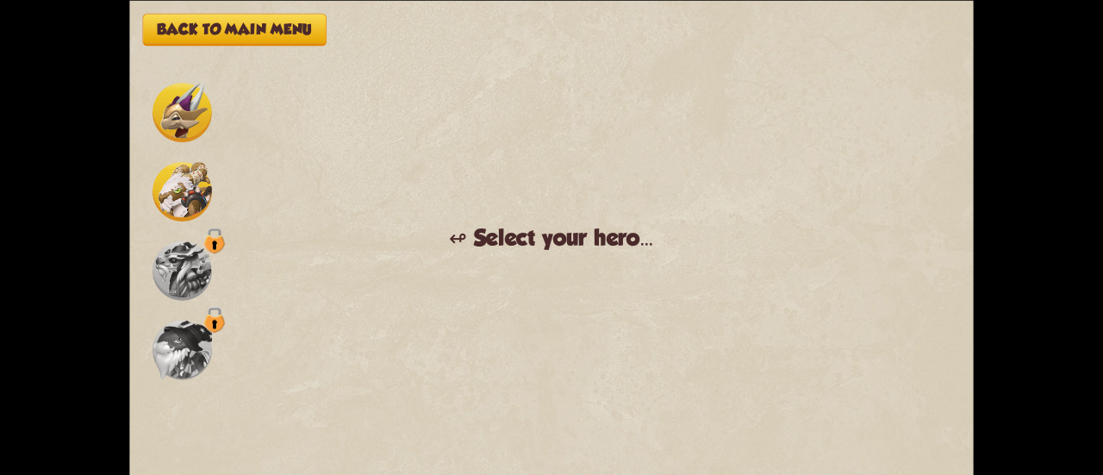
click at [189, 191] on img at bounding box center [181, 190] width 59 height 59
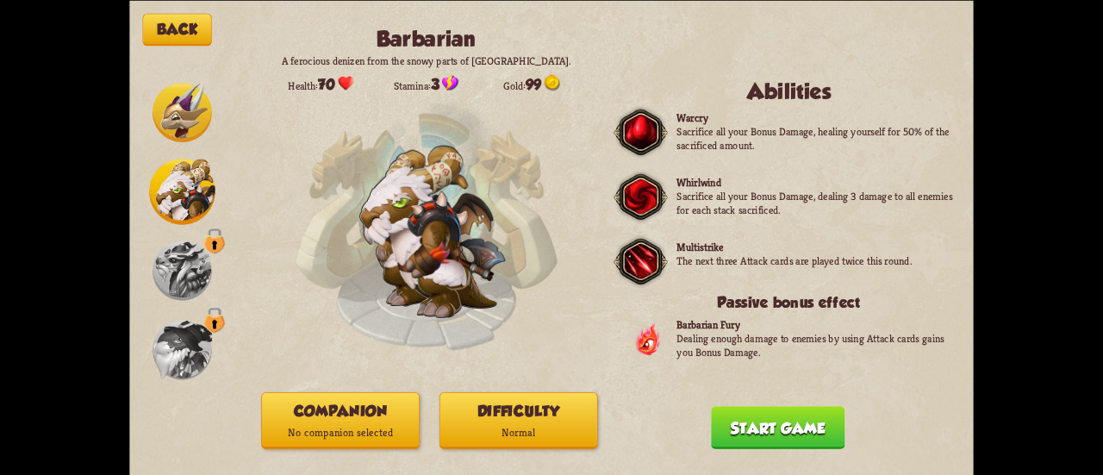
click at [550, 423] on p "Normal" at bounding box center [518, 431] width 157 height 21
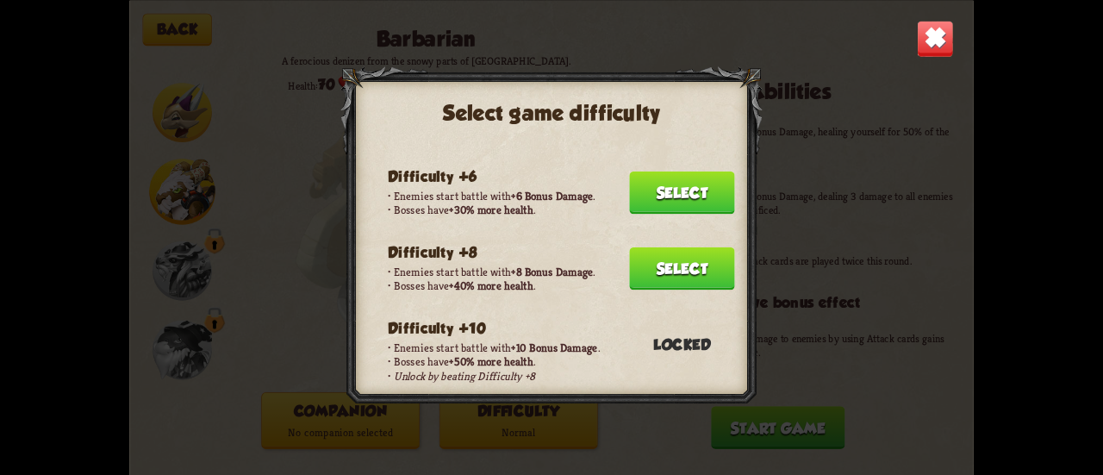
scroll to position [344, 0]
